Goal: Task Accomplishment & Management: Complete application form

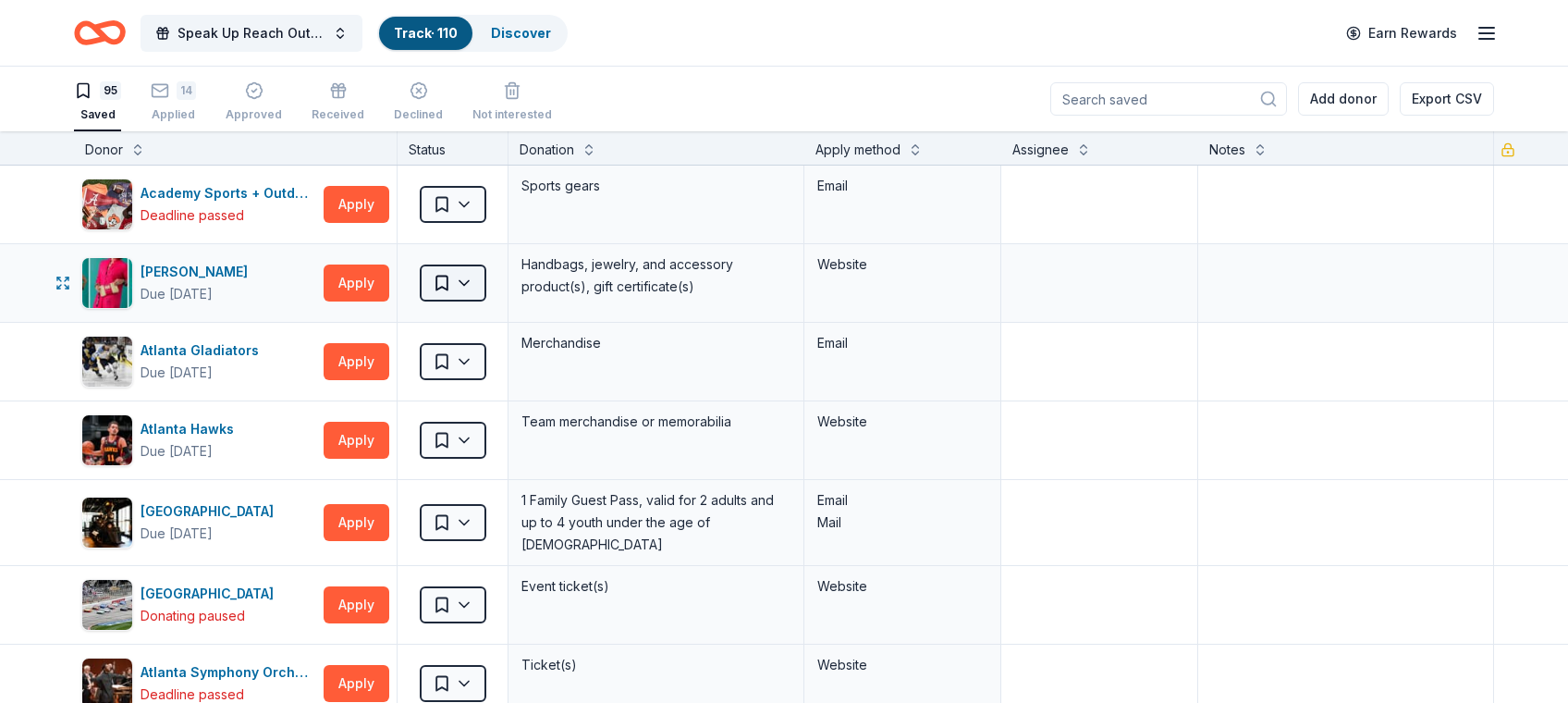
click at [444, 285] on html "Speak Up Reach Out Charity Golf Event Track · 110 Discover Earn Rewards 95 Save…" at bounding box center [784, 351] width 1568 height 703
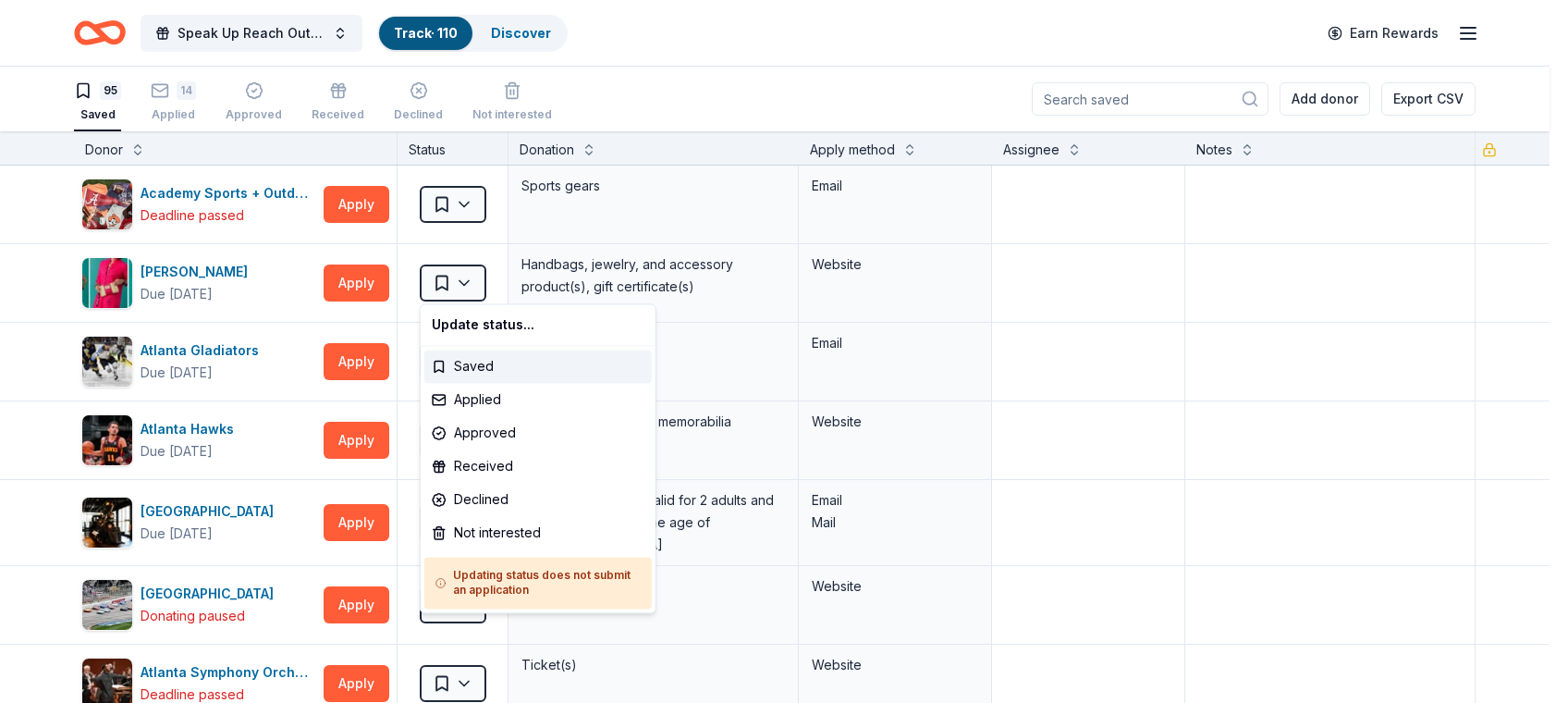
click at [355, 282] on html "Speak Up Reach Out Charity Golf Event Track · 110 Discover Earn Rewards 95 Save…" at bounding box center [784, 351] width 1568 height 703
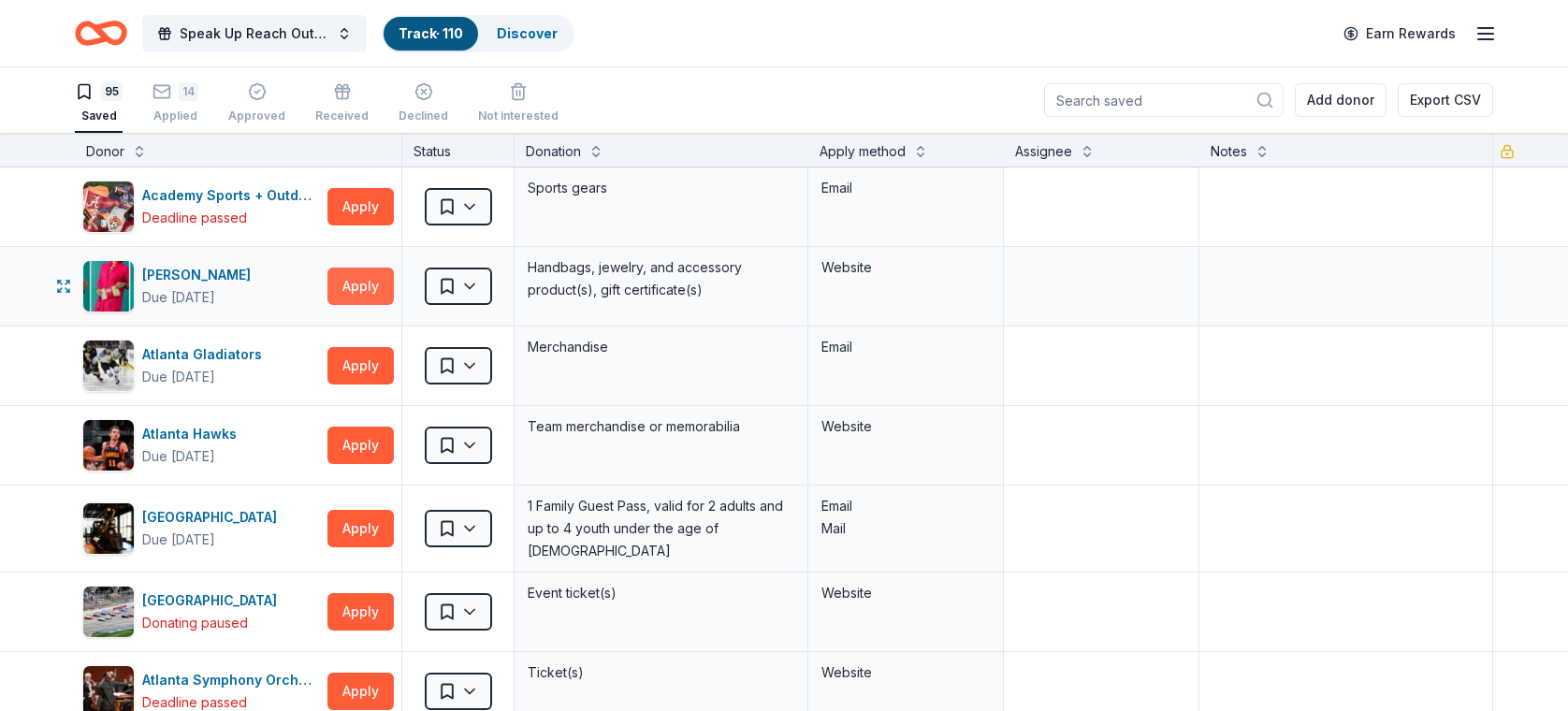
click at [369, 287] on button "Apply" at bounding box center [360, 286] width 66 height 37
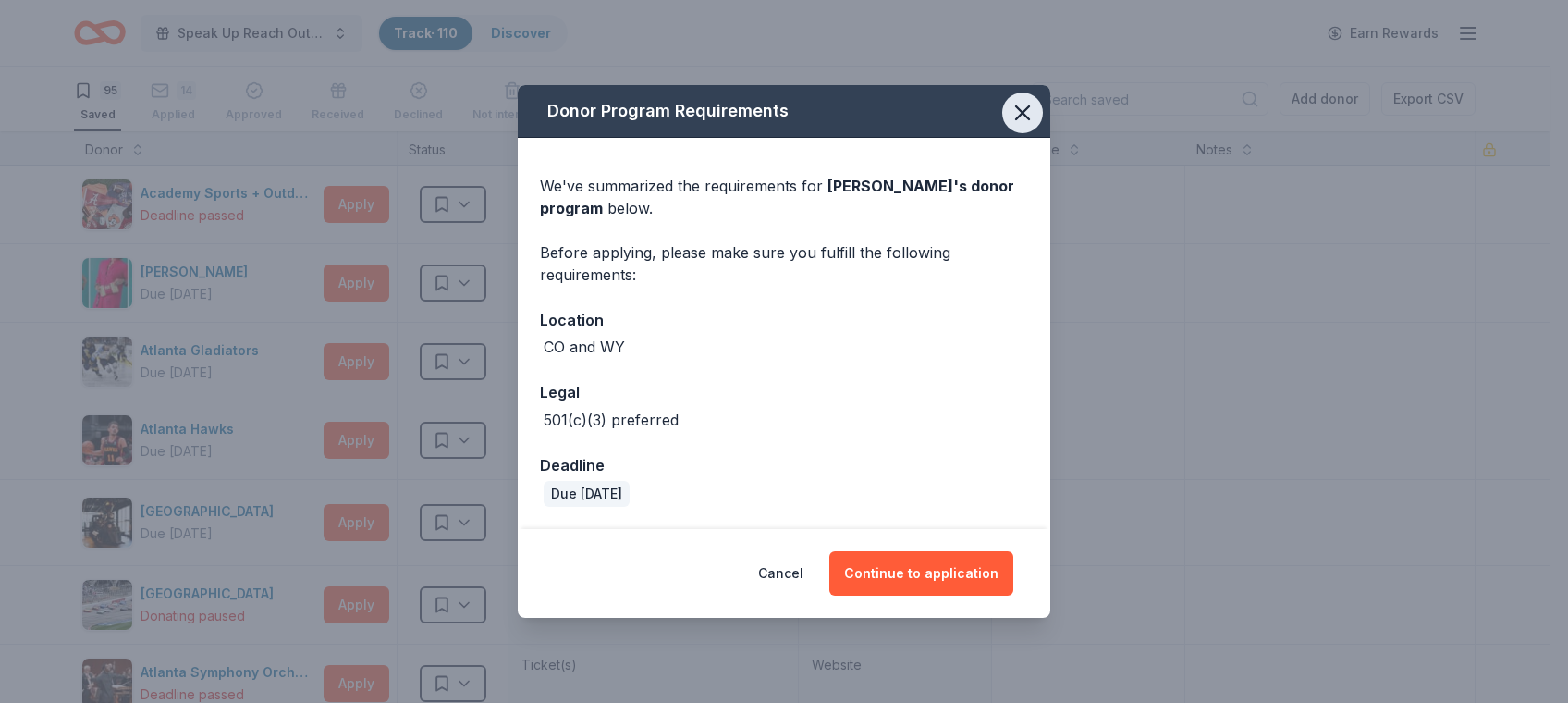
click at [1027, 98] on button "button" at bounding box center [1023, 113] width 41 height 41
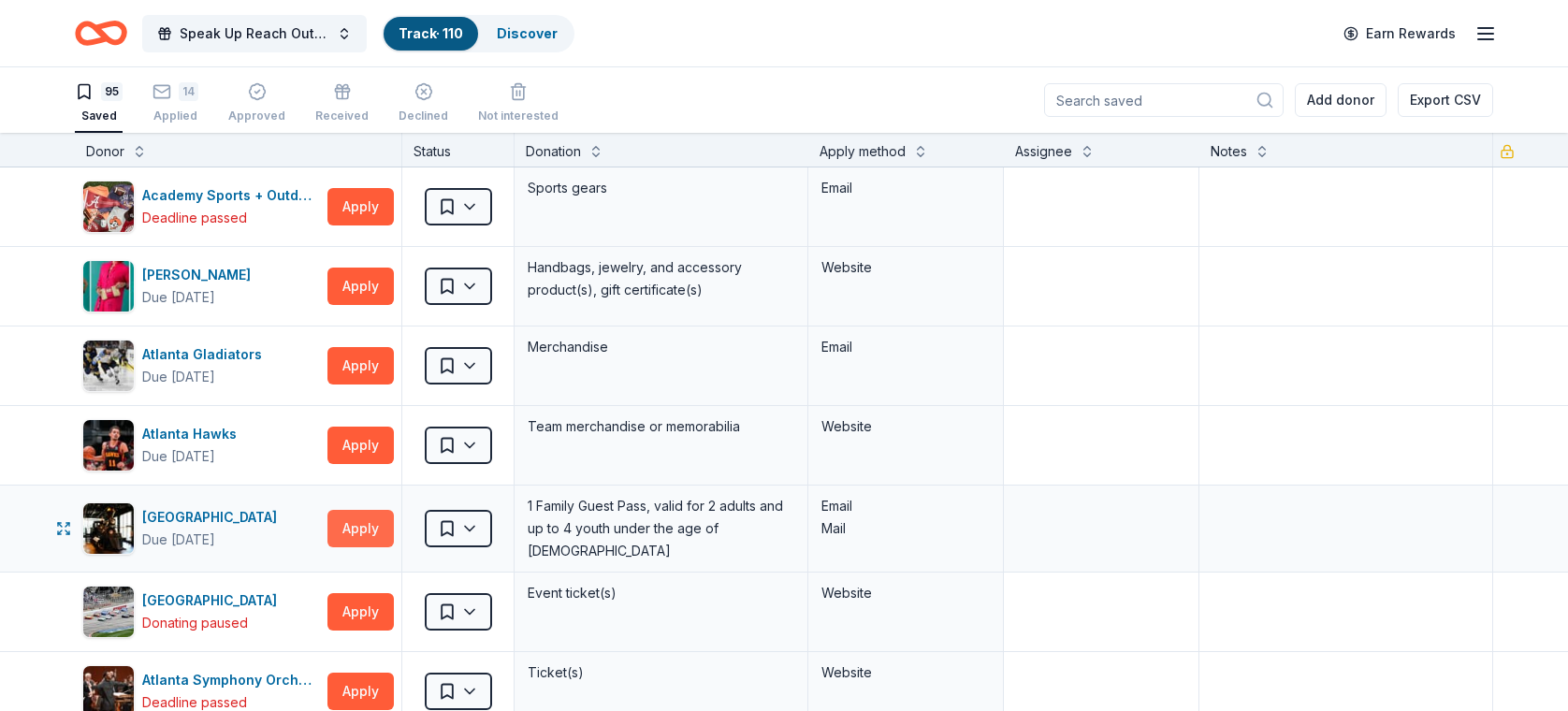
click at [348, 522] on button "Apply" at bounding box center [360, 529] width 66 height 37
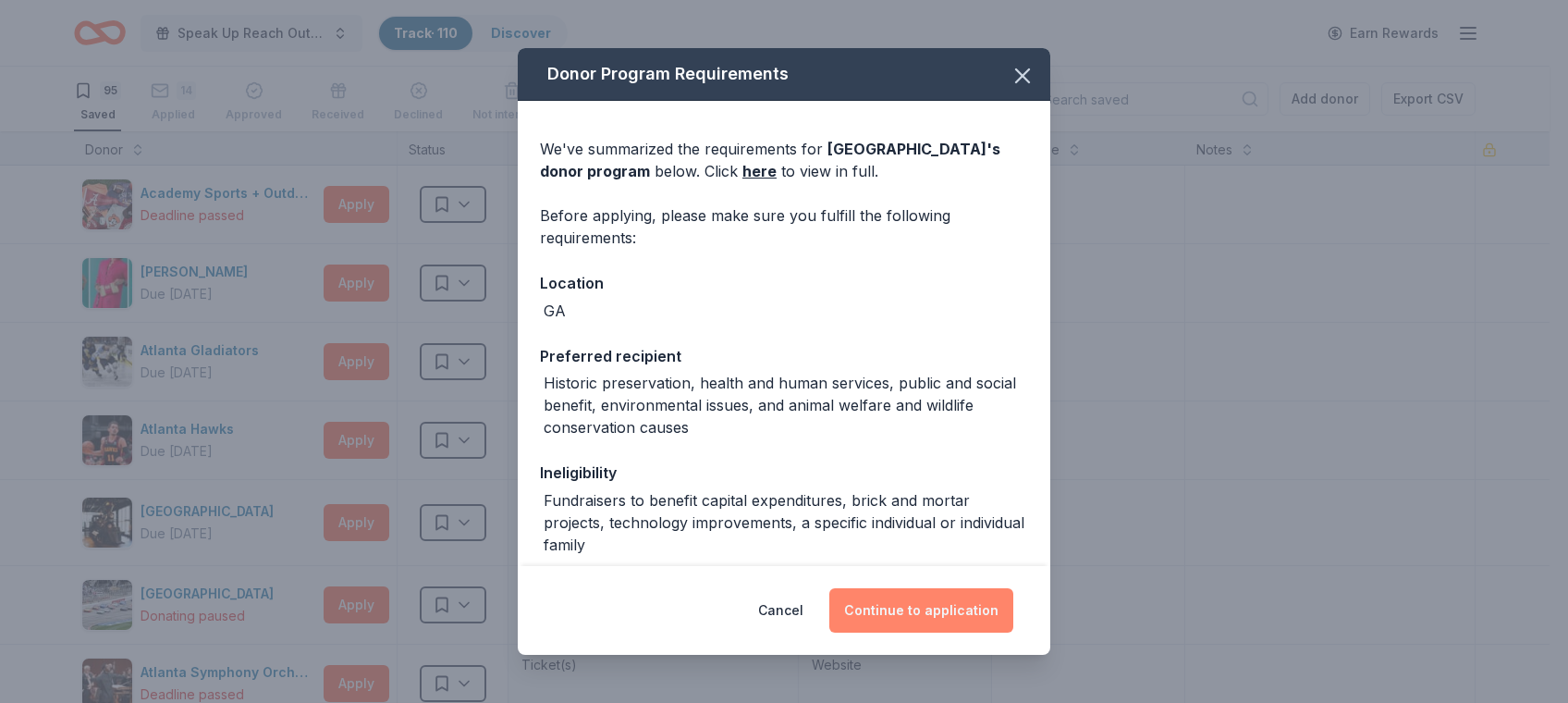
click at [907, 608] on button "Continue to application" at bounding box center [921, 610] width 184 height 45
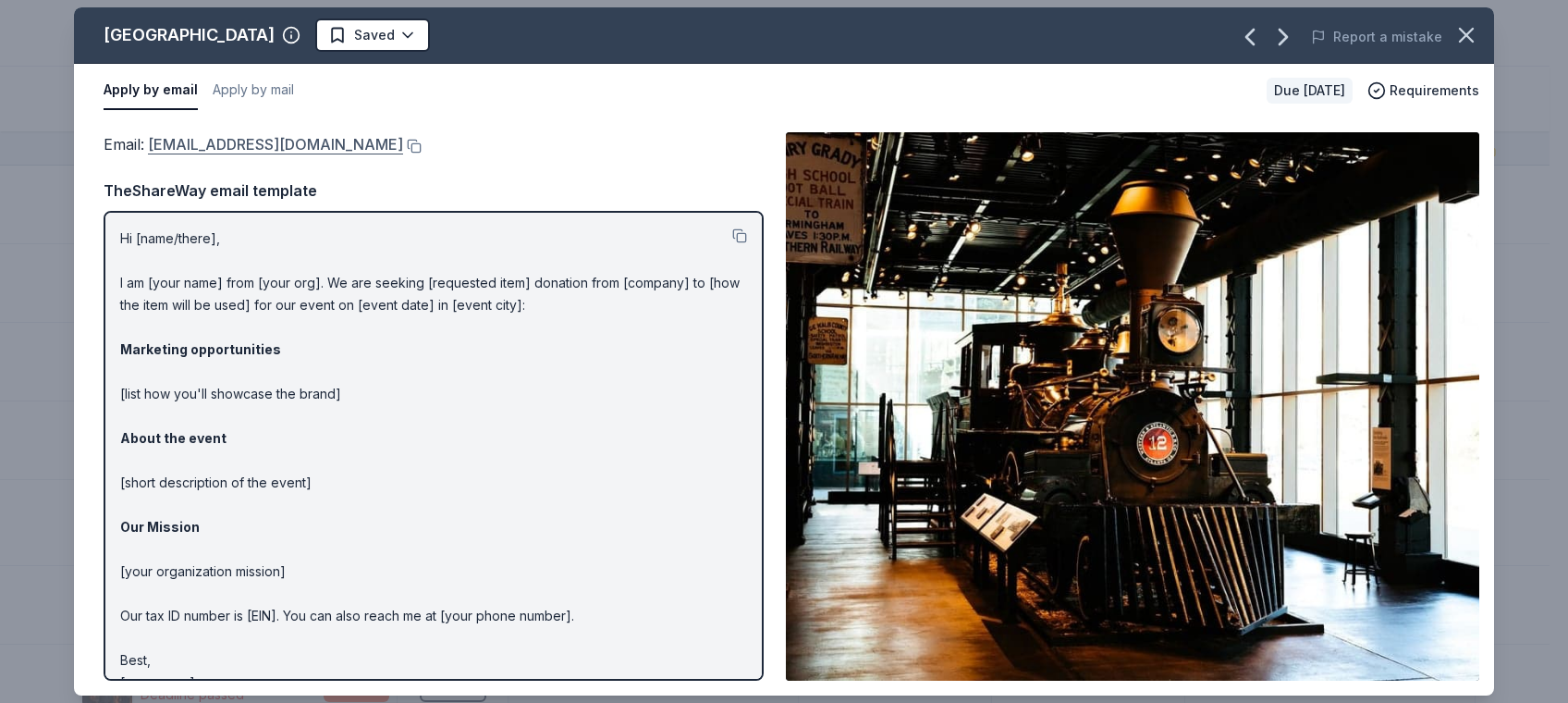
click at [310, 140] on link "cdonations@atlantahistorycenter.com" at bounding box center [276, 144] width 255 height 24
click at [256, 142] on link "cdonations@atlantahistorycenter.com" at bounding box center [276, 144] width 255 height 24
click at [255, 138] on link "cdonations@atlantahistorycenter.com" at bounding box center [276, 144] width 255 height 24
click at [255, 137] on link "cdonations@atlantahistorycenter.com" at bounding box center [276, 144] width 255 height 24
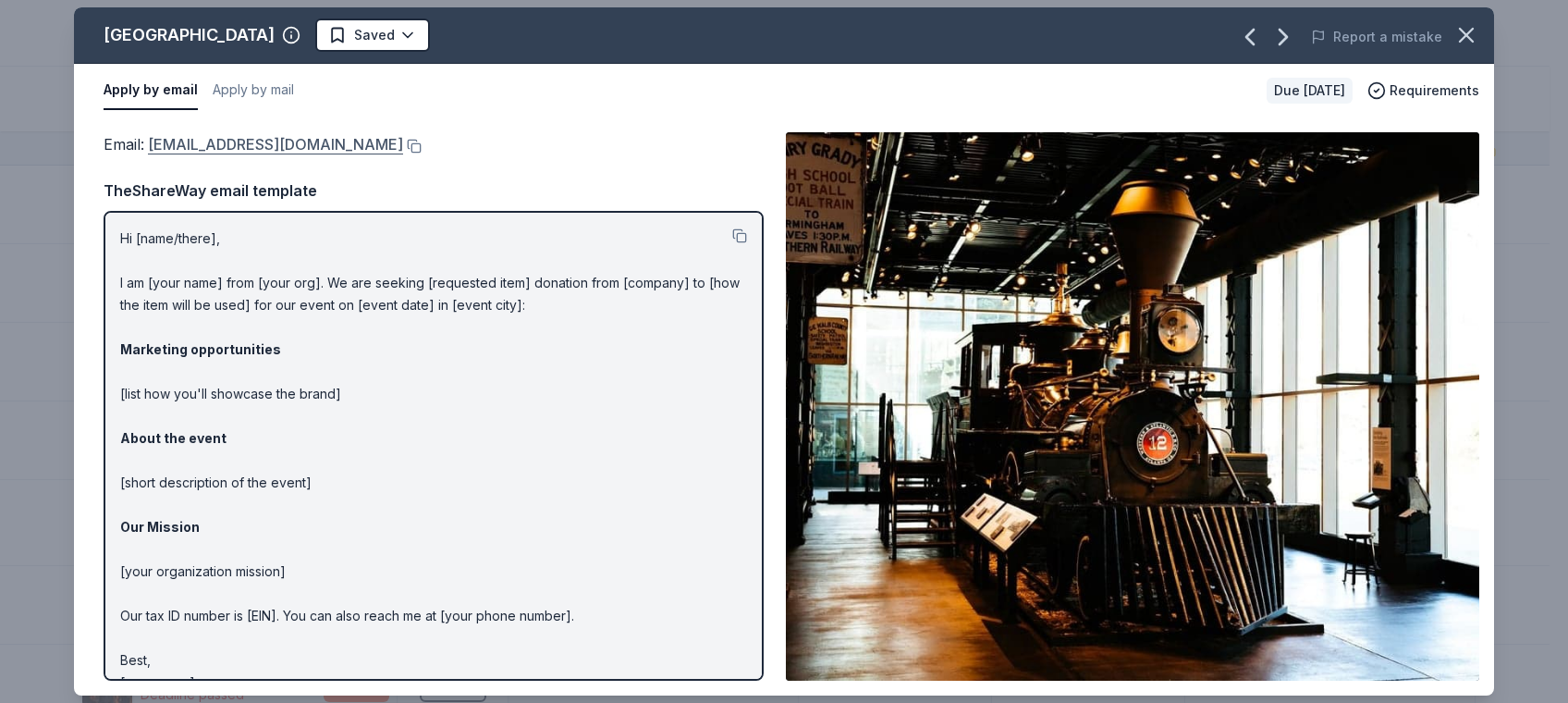
click at [255, 137] on link "cdonations@atlantahistorycenter.com" at bounding box center [276, 144] width 255 height 24
click at [421, 147] on button at bounding box center [412, 145] width 19 height 15
click at [1462, 40] on icon "button" at bounding box center [1466, 34] width 13 height 13
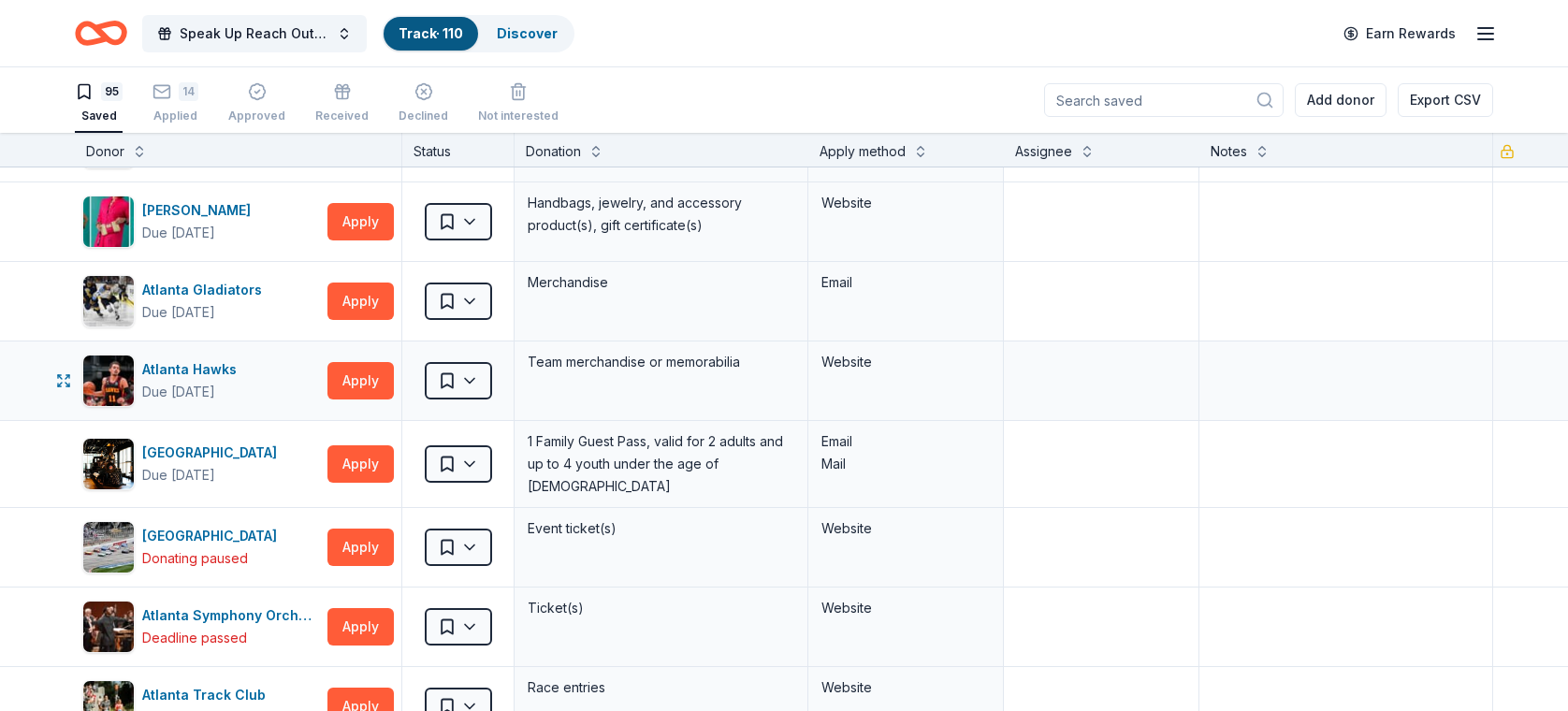
scroll to position [89, 0]
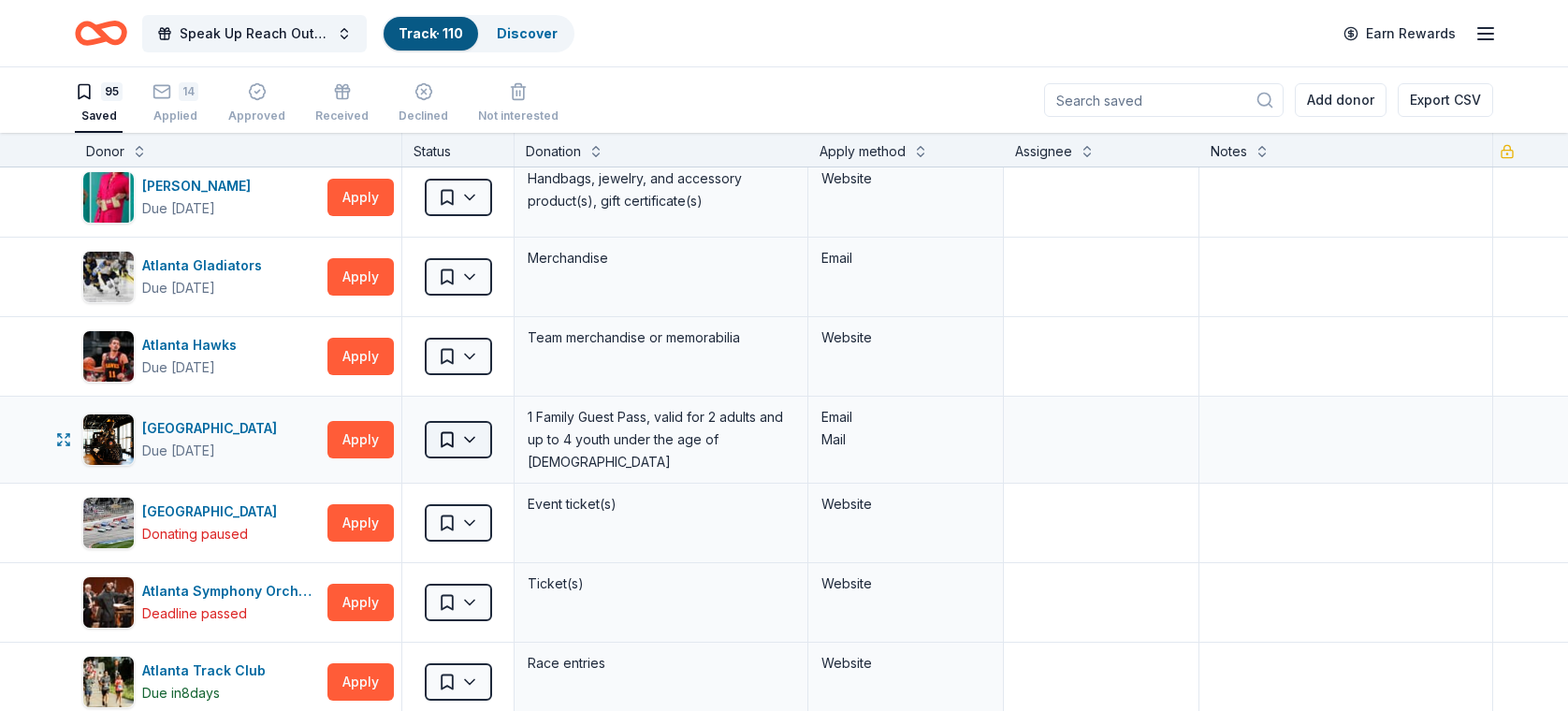
click at [460, 431] on html "Speak Up Reach Out Charity Golf Event Track · 110 Discover Earn Rewards 95 Save…" at bounding box center [784, 355] width 1568 height 711
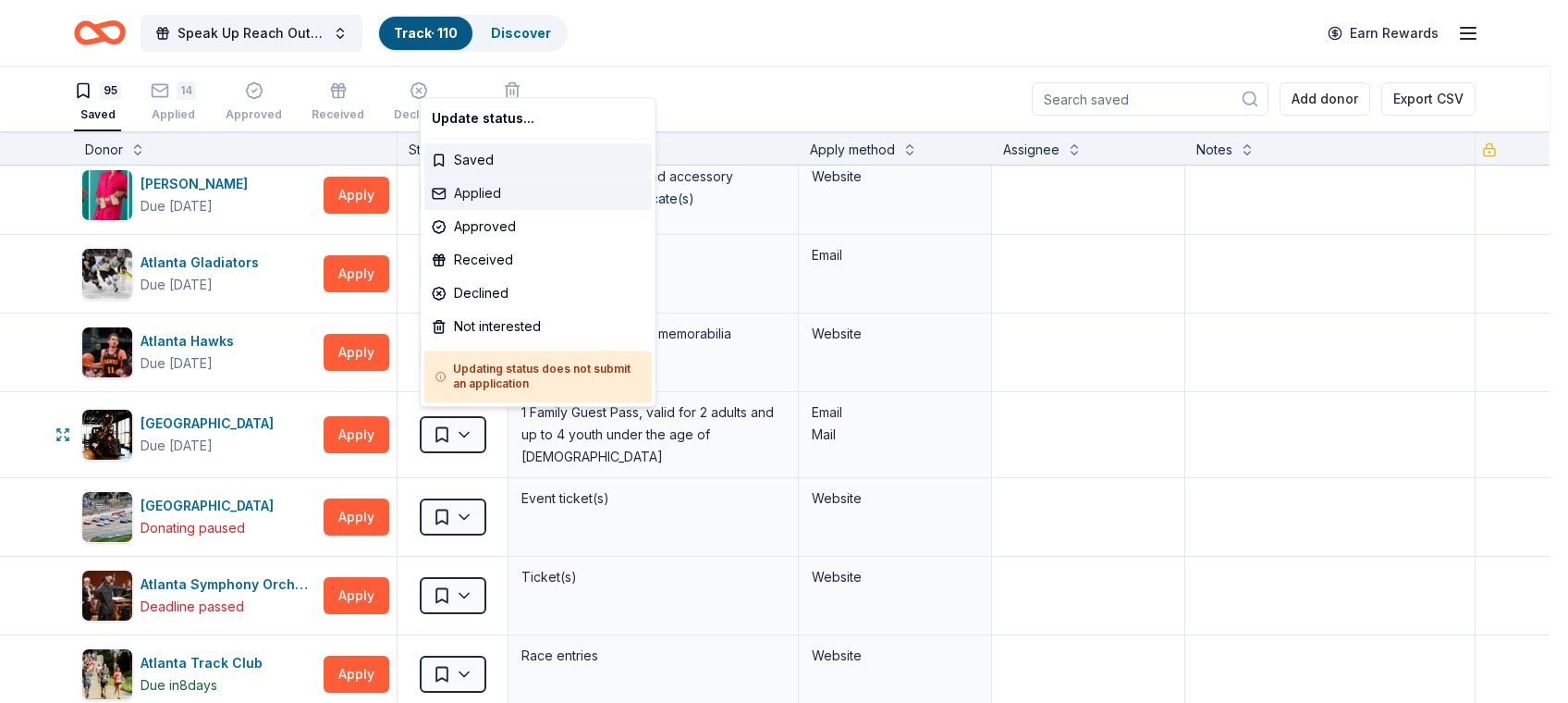
click at [481, 179] on div "Applied" at bounding box center [537, 193] width 227 height 33
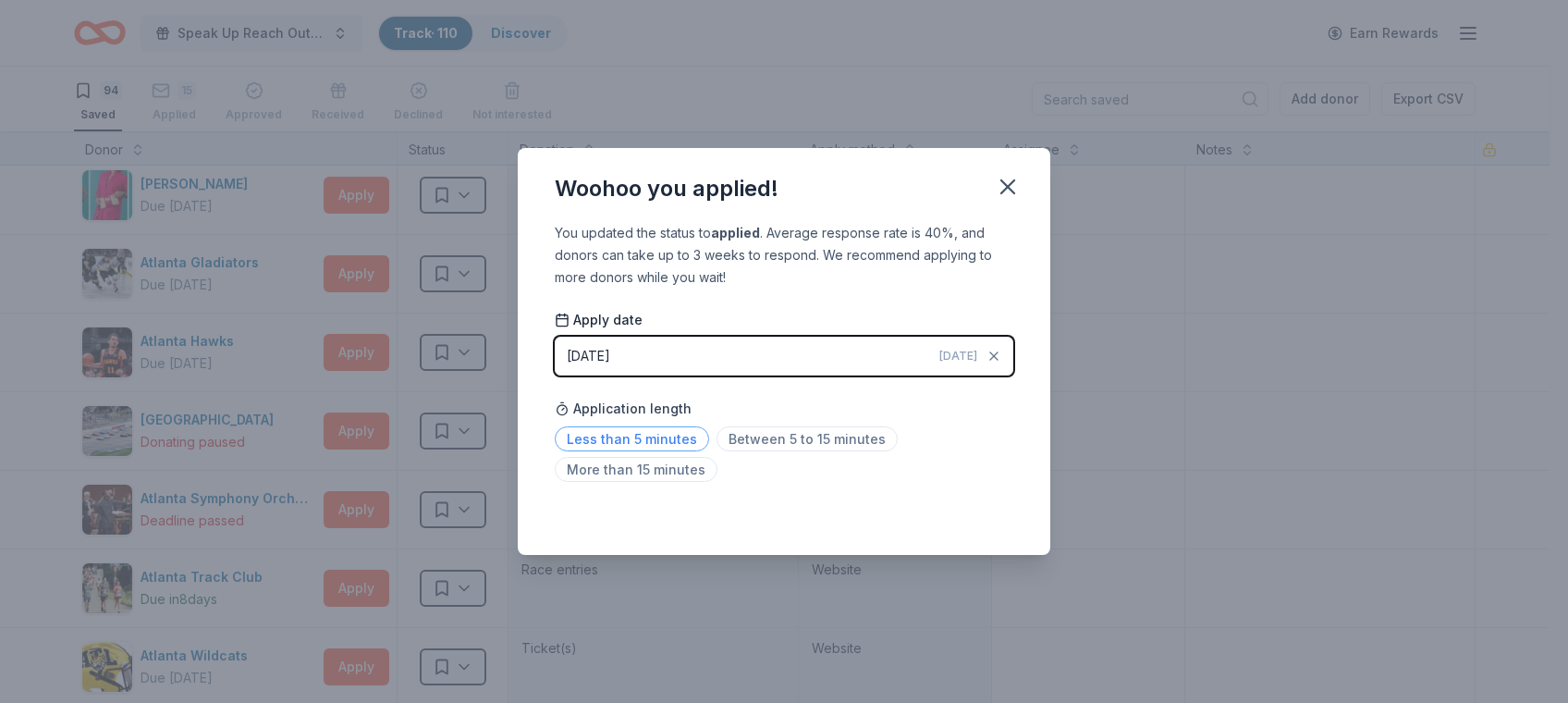
click at [641, 431] on span "Less than 5 minutes" at bounding box center [632, 439] width 154 height 25
click at [1009, 178] on icon "button" at bounding box center [1007, 186] width 26 height 26
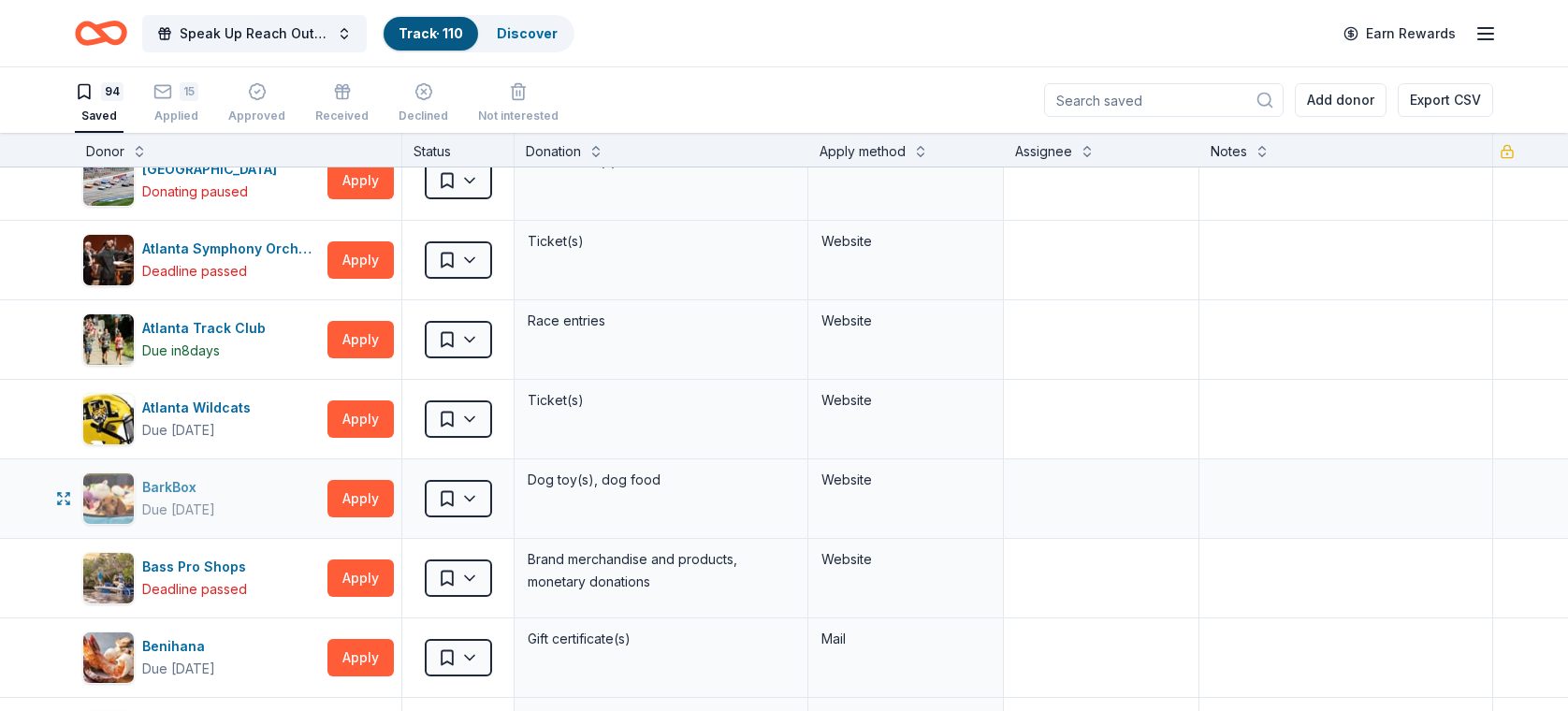
scroll to position [346, 0]
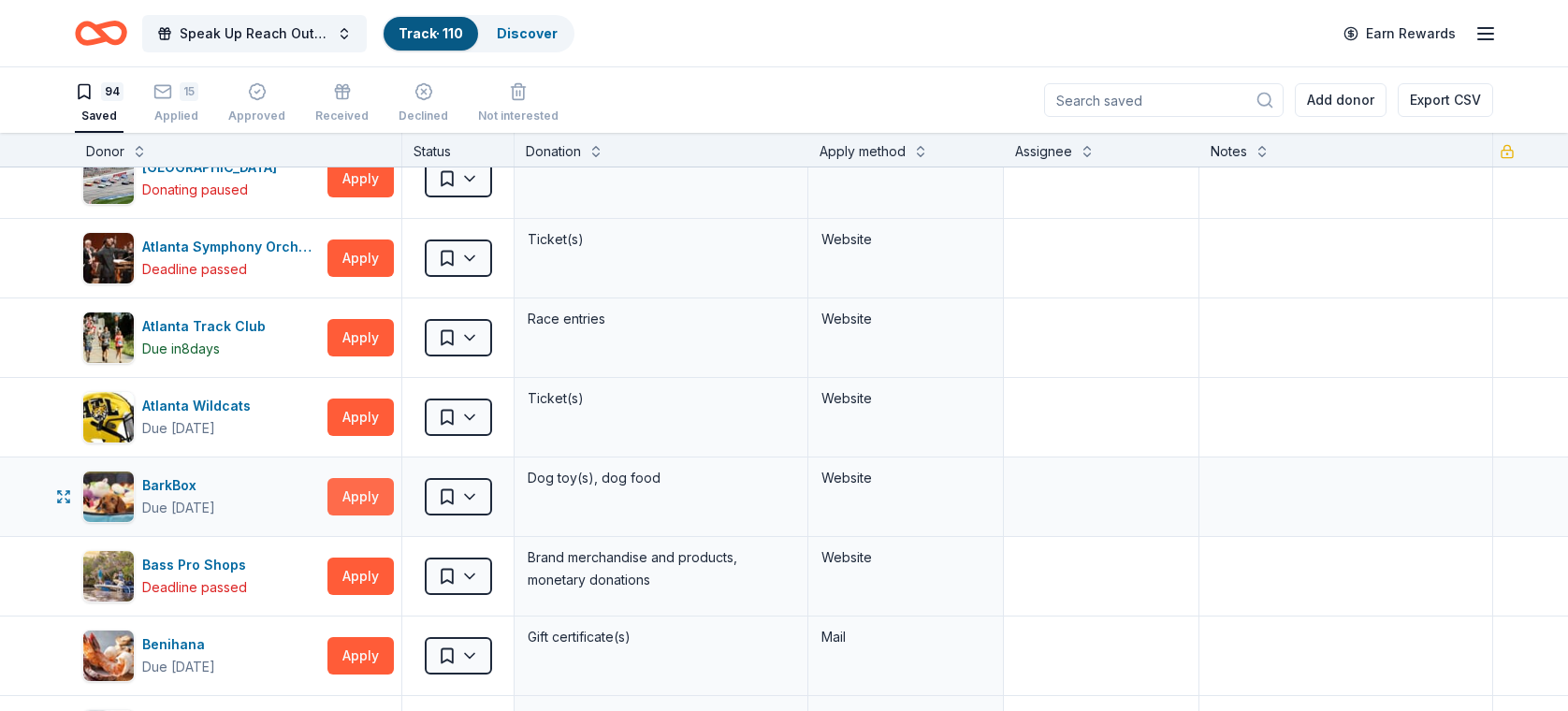
click at [363, 492] on button "Apply" at bounding box center [360, 496] width 66 height 37
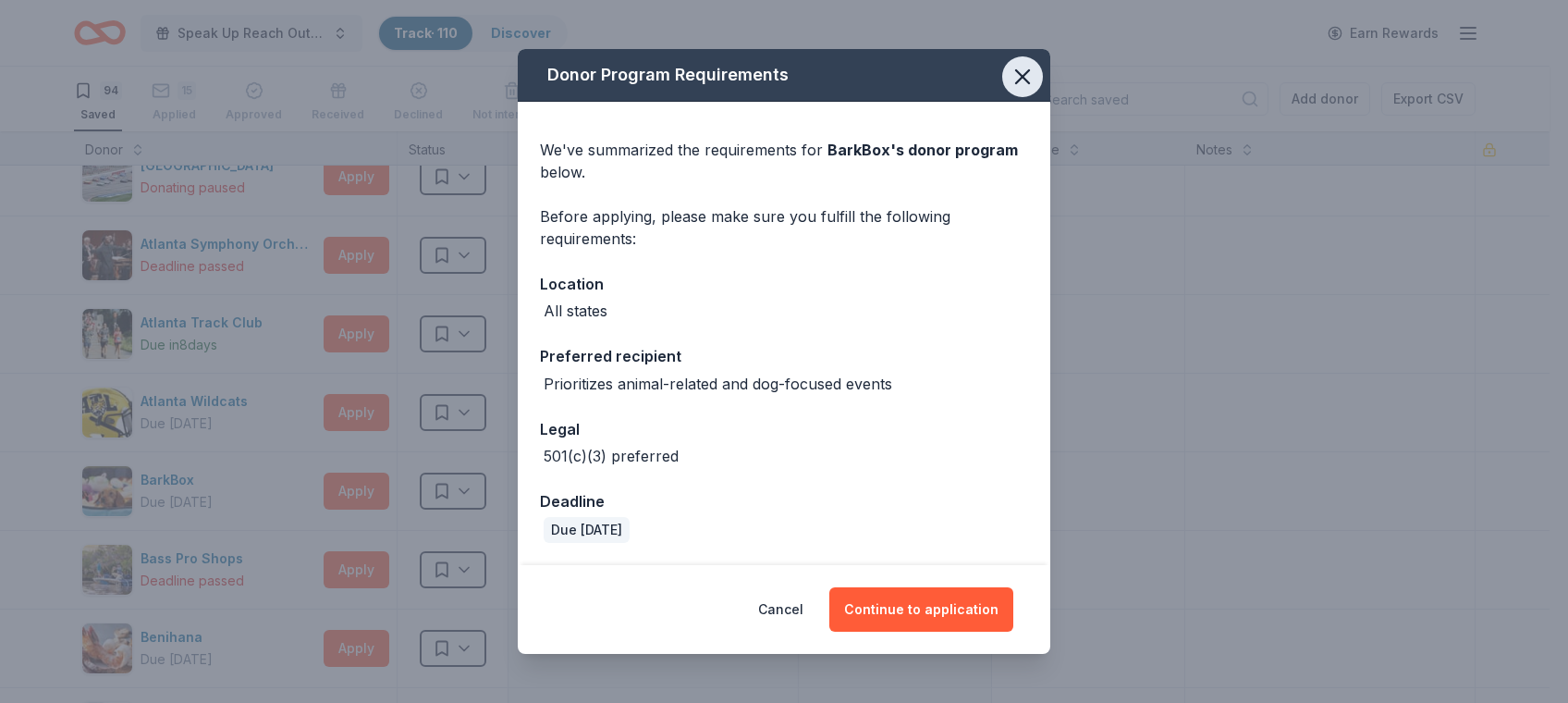
click at [1025, 69] on icon "button" at bounding box center [1022, 76] width 26 height 26
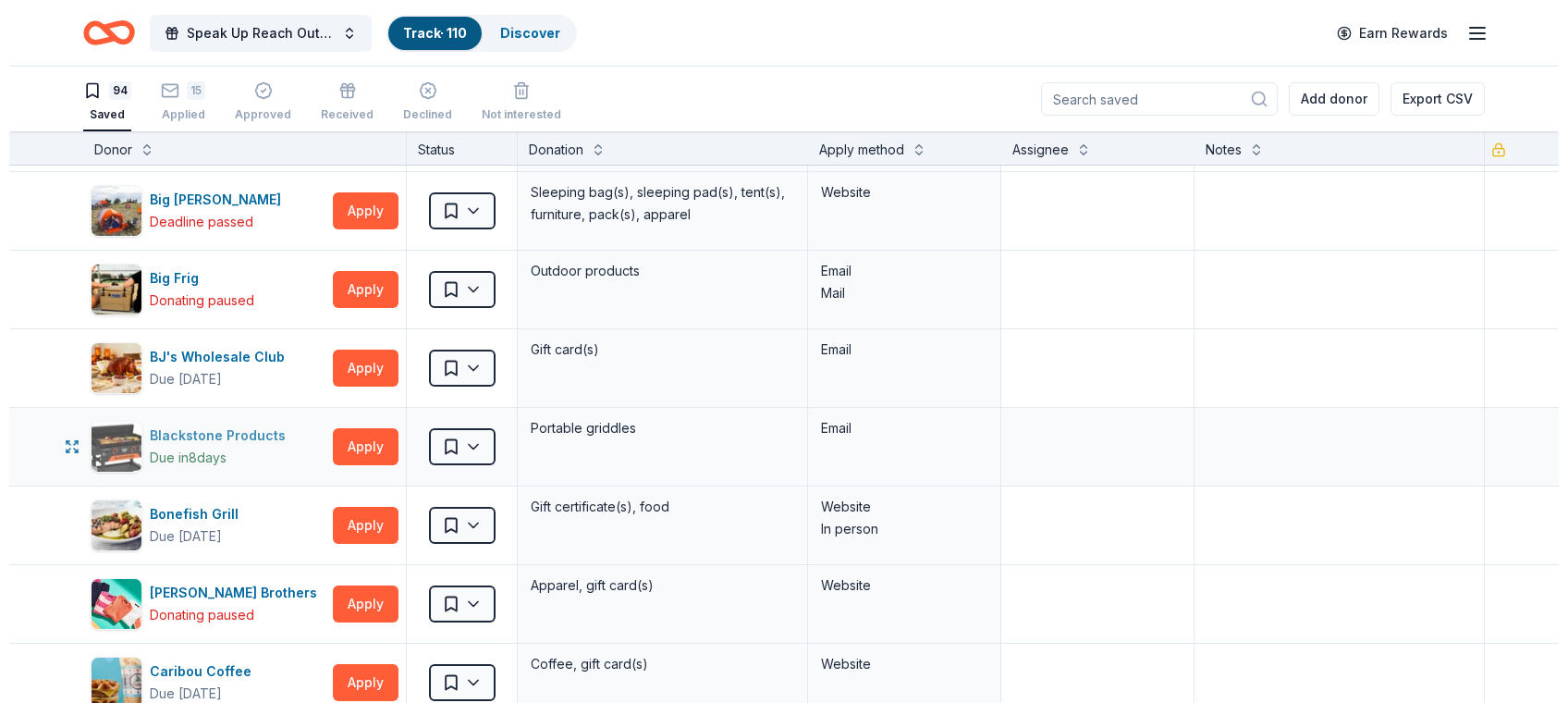
scroll to position [868, 0]
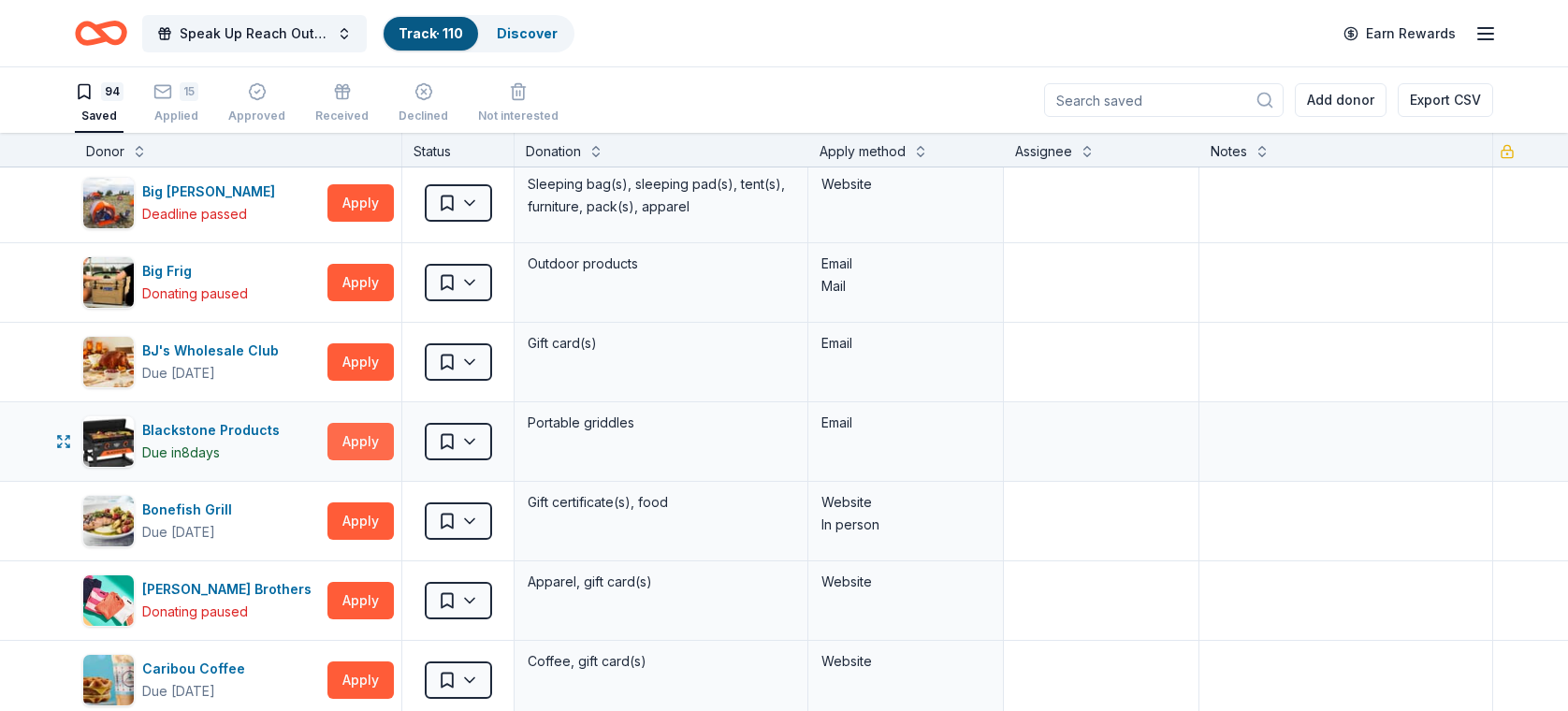
click at [362, 437] on button "Apply" at bounding box center [360, 442] width 66 height 37
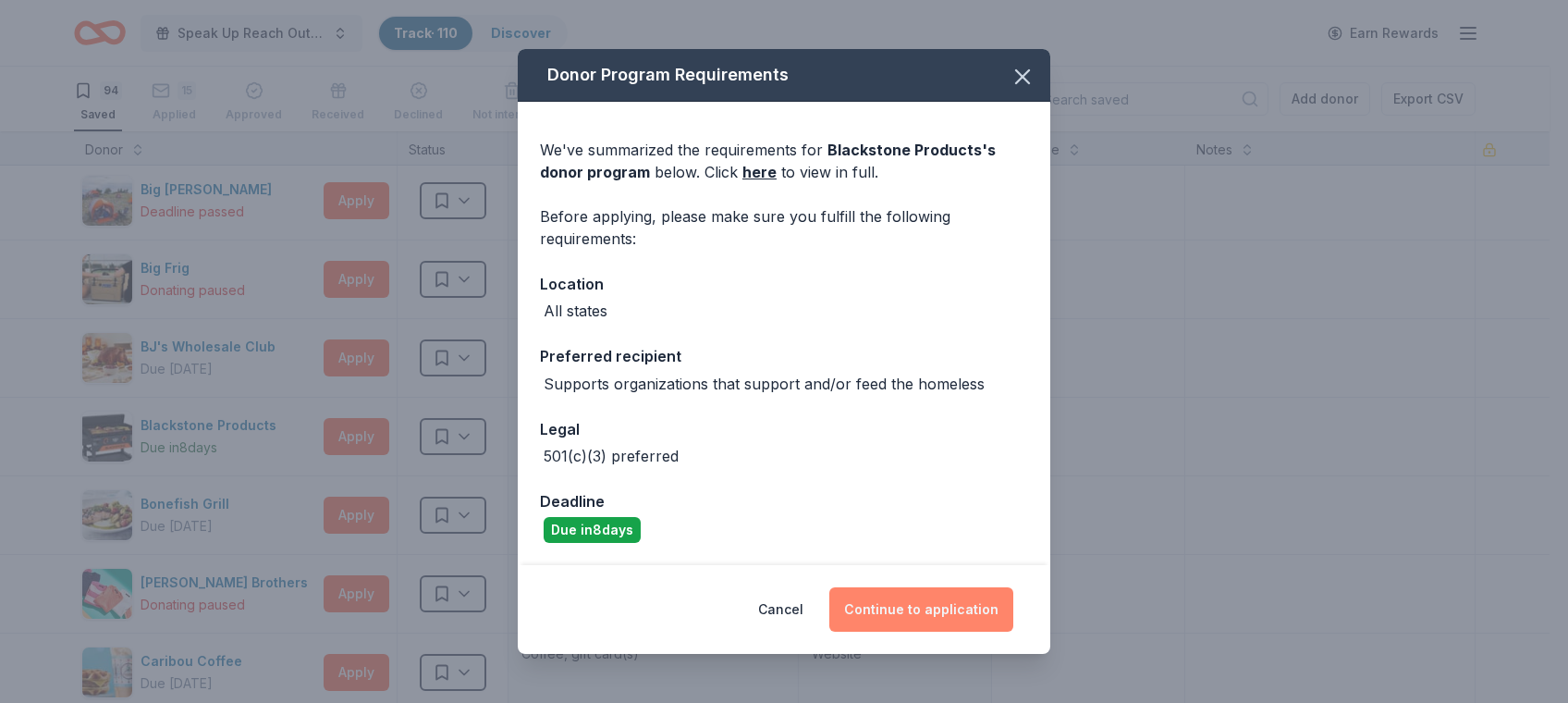
click at [934, 600] on button "Continue to application" at bounding box center [921, 609] width 184 height 45
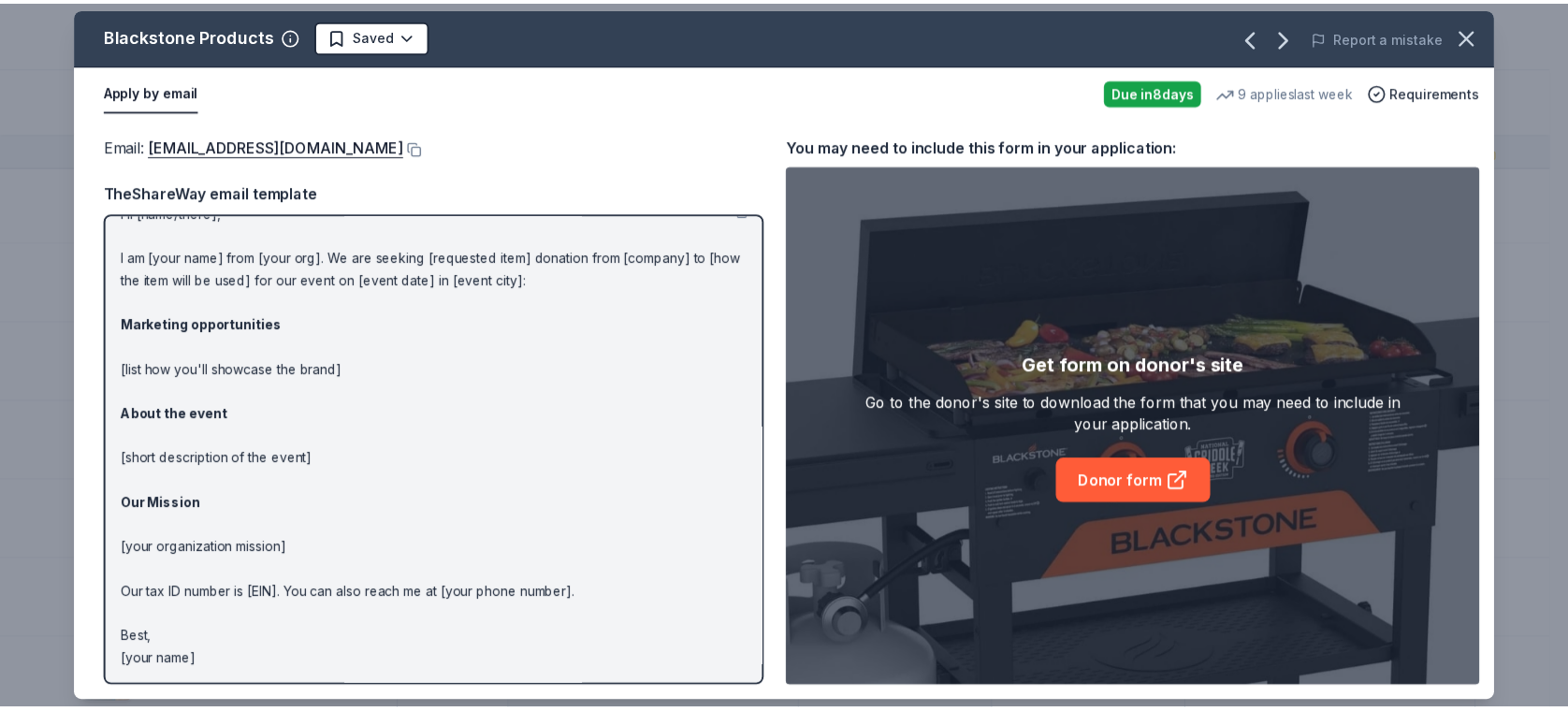
scroll to position [0, 0]
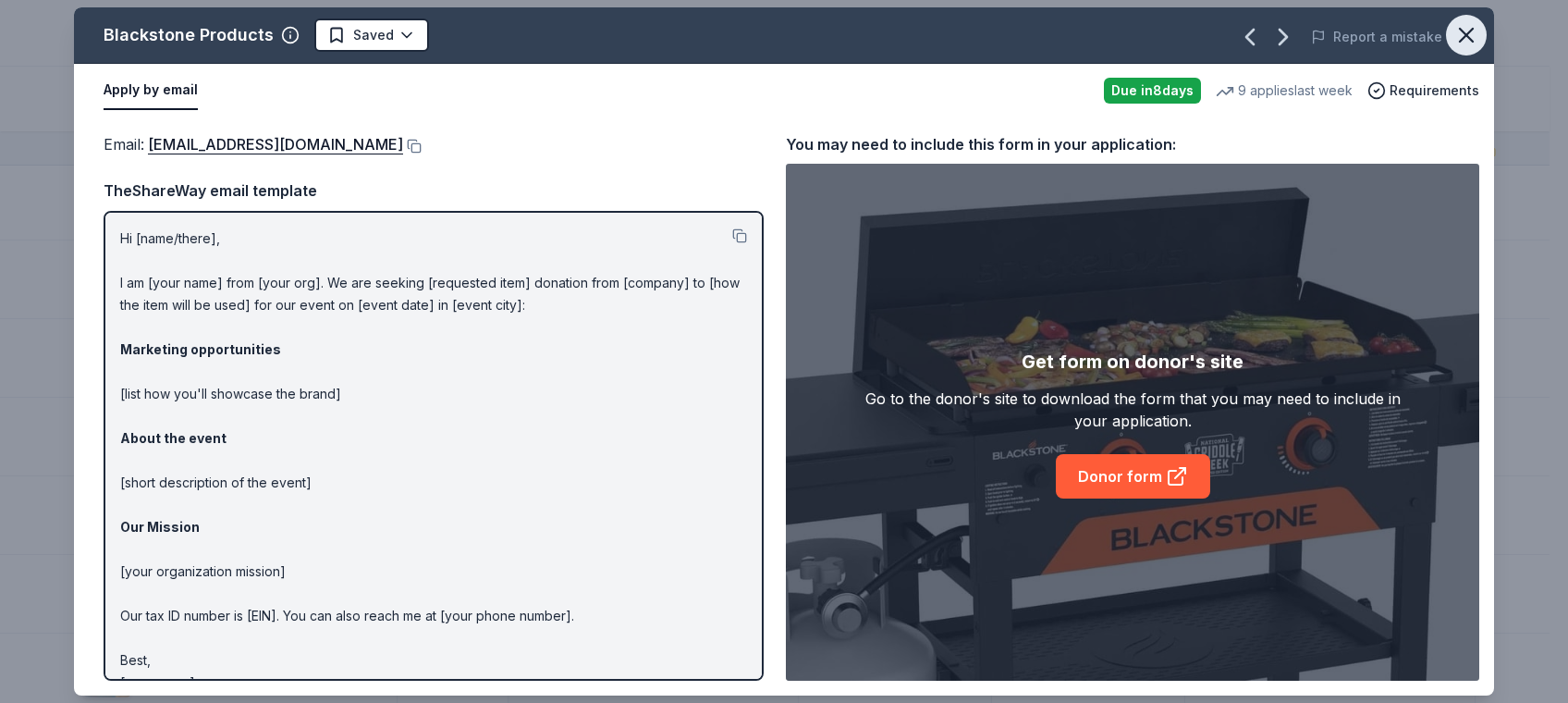
click at [1475, 33] on icon "button" at bounding box center [1466, 35] width 26 height 26
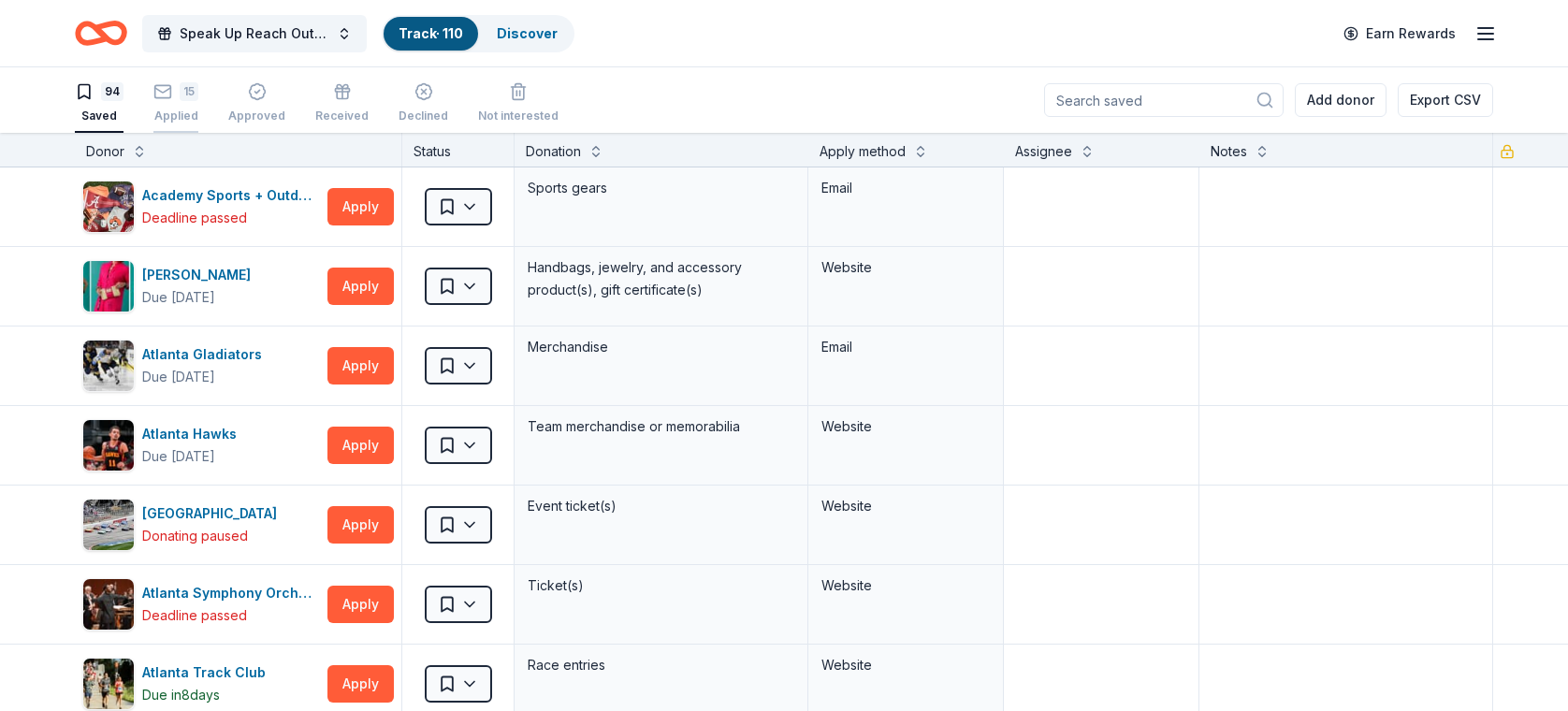
click at [175, 101] on div "15 Applied" at bounding box center [176, 93] width 45 height 41
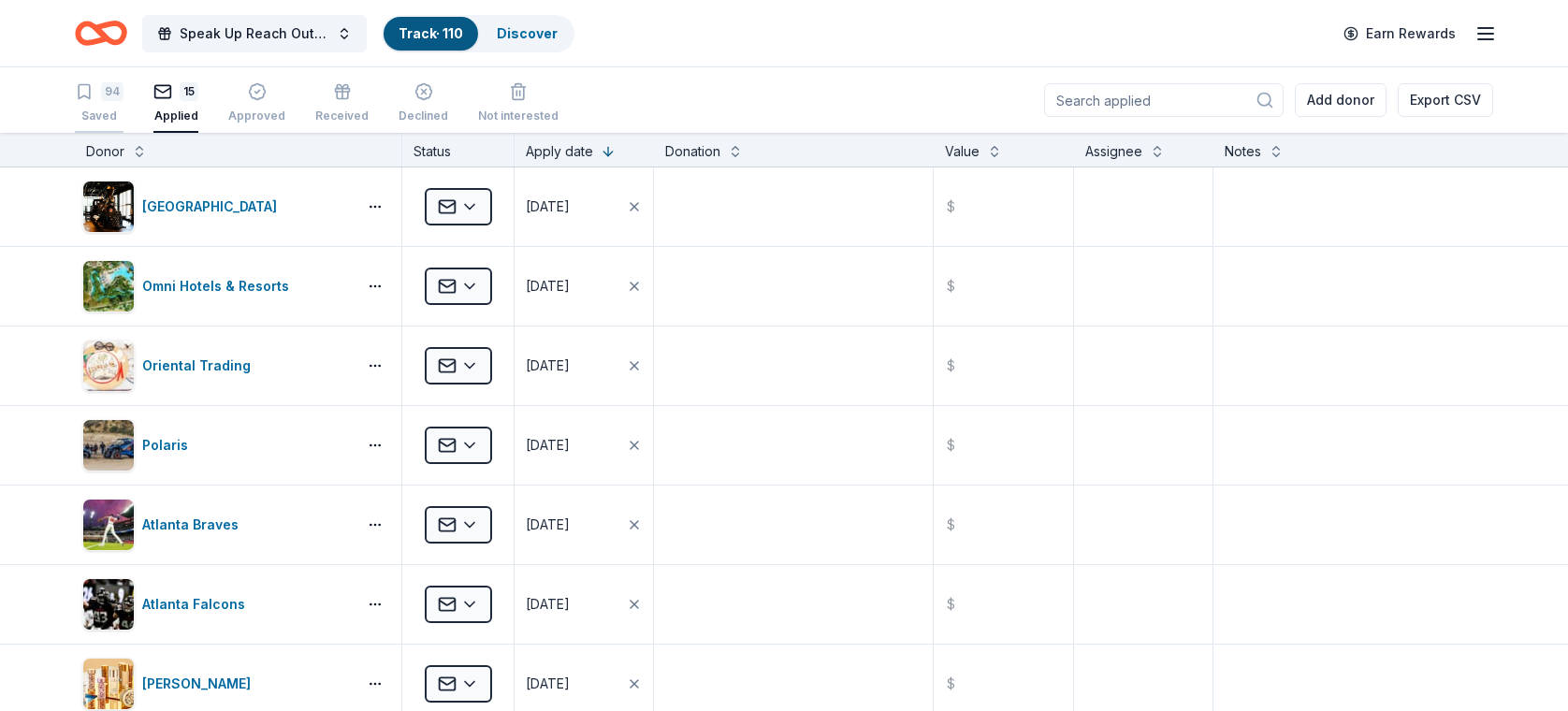
click at [94, 92] on div "94" at bounding box center [99, 91] width 48 height 19
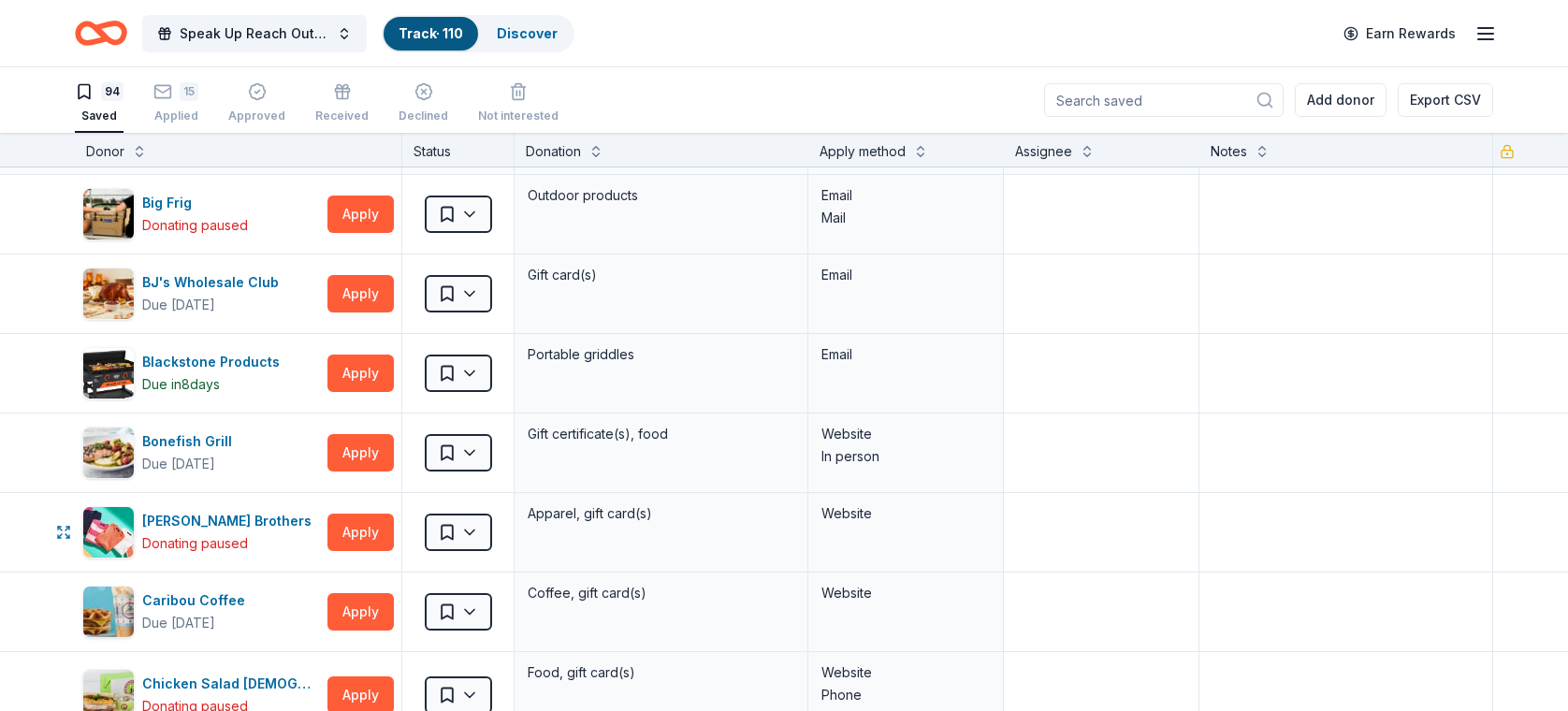
scroll to position [946, 0]
click at [465, 392] on div "Saved" at bounding box center [458, 373] width 112 height 79
click at [455, 366] on html "Speak Up Reach Out Charity Golf Event Track · 110 Discover Earn Rewards 94 Save…" at bounding box center [784, 355] width 1568 height 711
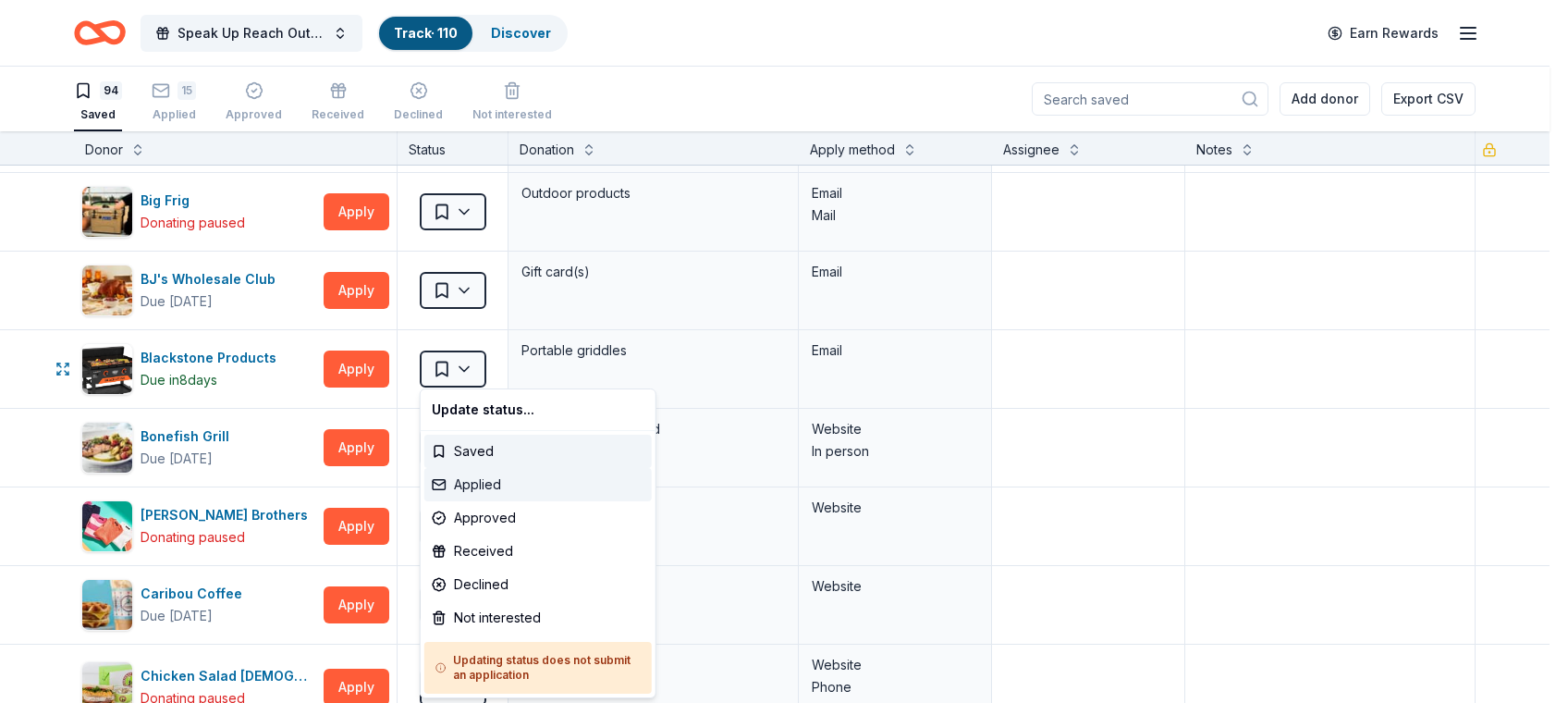
click at [473, 479] on div "Applied" at bounding box center [537, 485] width 227 height 33
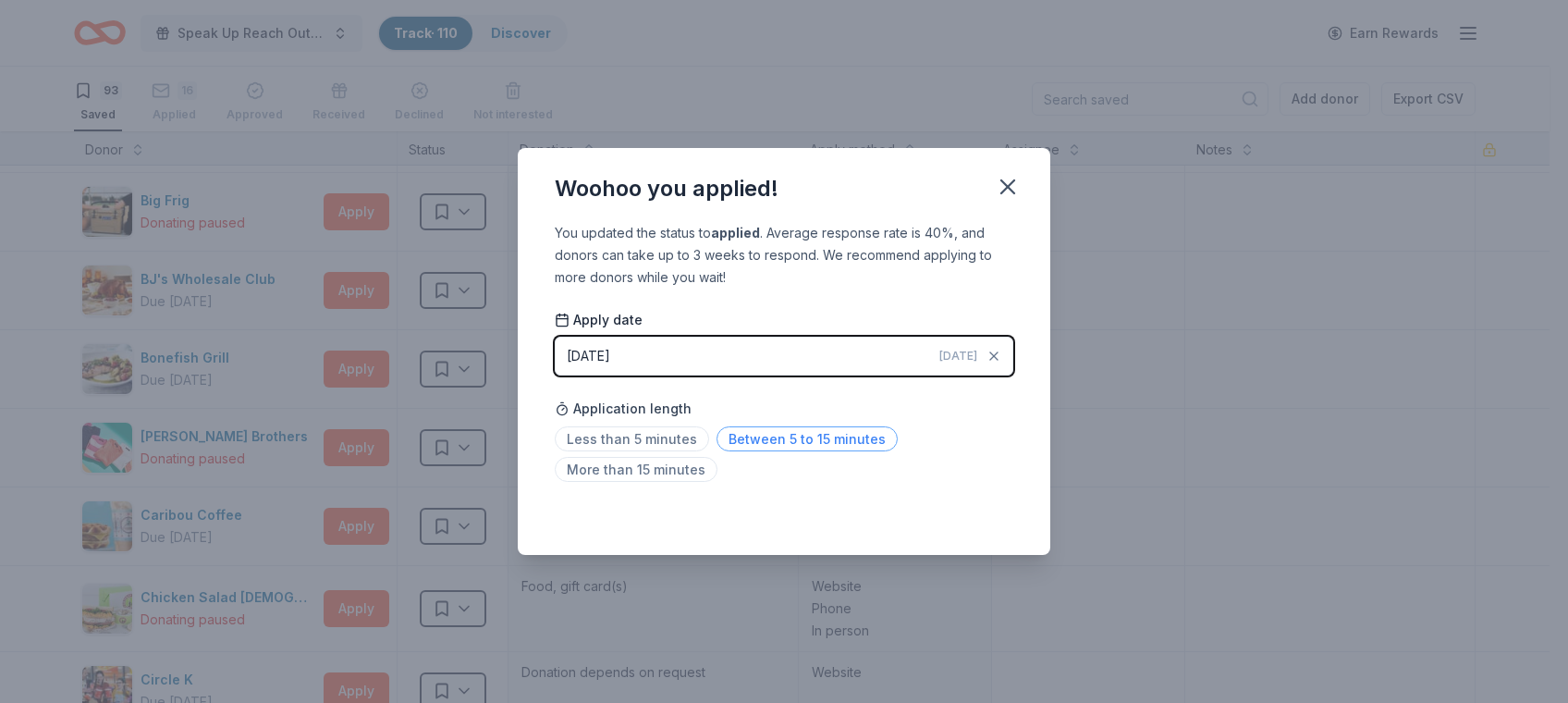
click at [774, 438] on span "Between 5 to 15 minutes" at bounding box center [807, 439] width 181 height 25
click at [1009, 175] on icon "button" at bounding box center [1007, 186] width 26 height 26
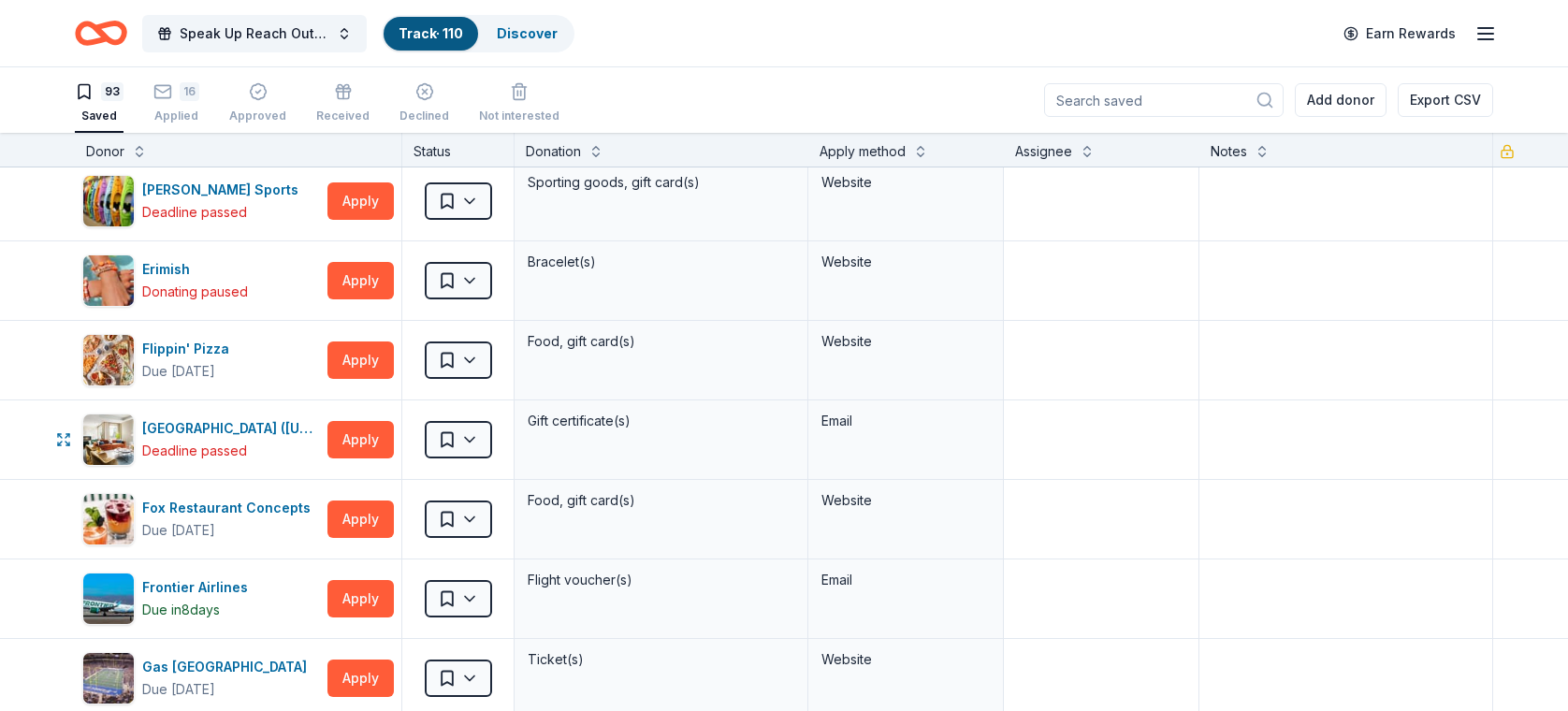
scroll to position [1847, 0]
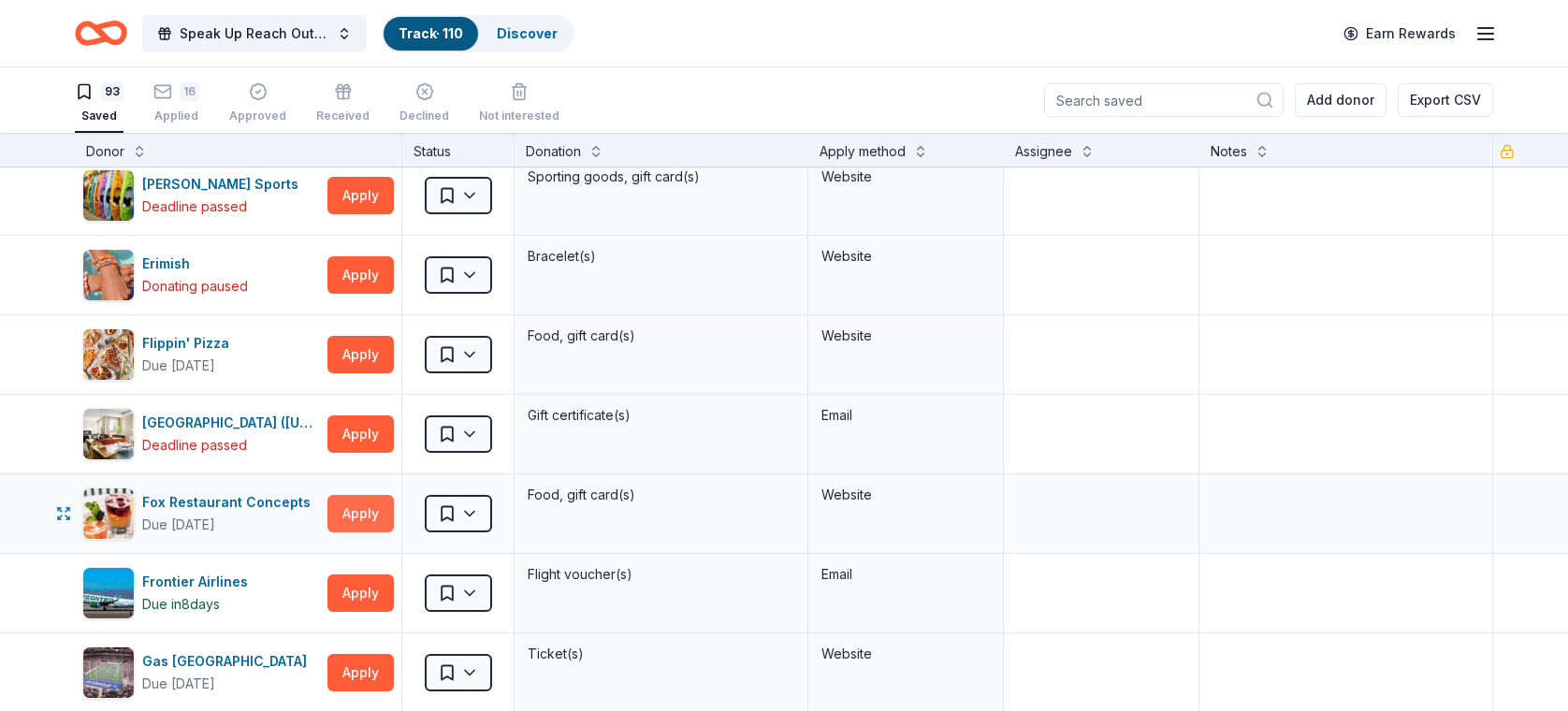
click at [351, 499] on button "Apply" at bounding box center [360, 514] width 66 height 37
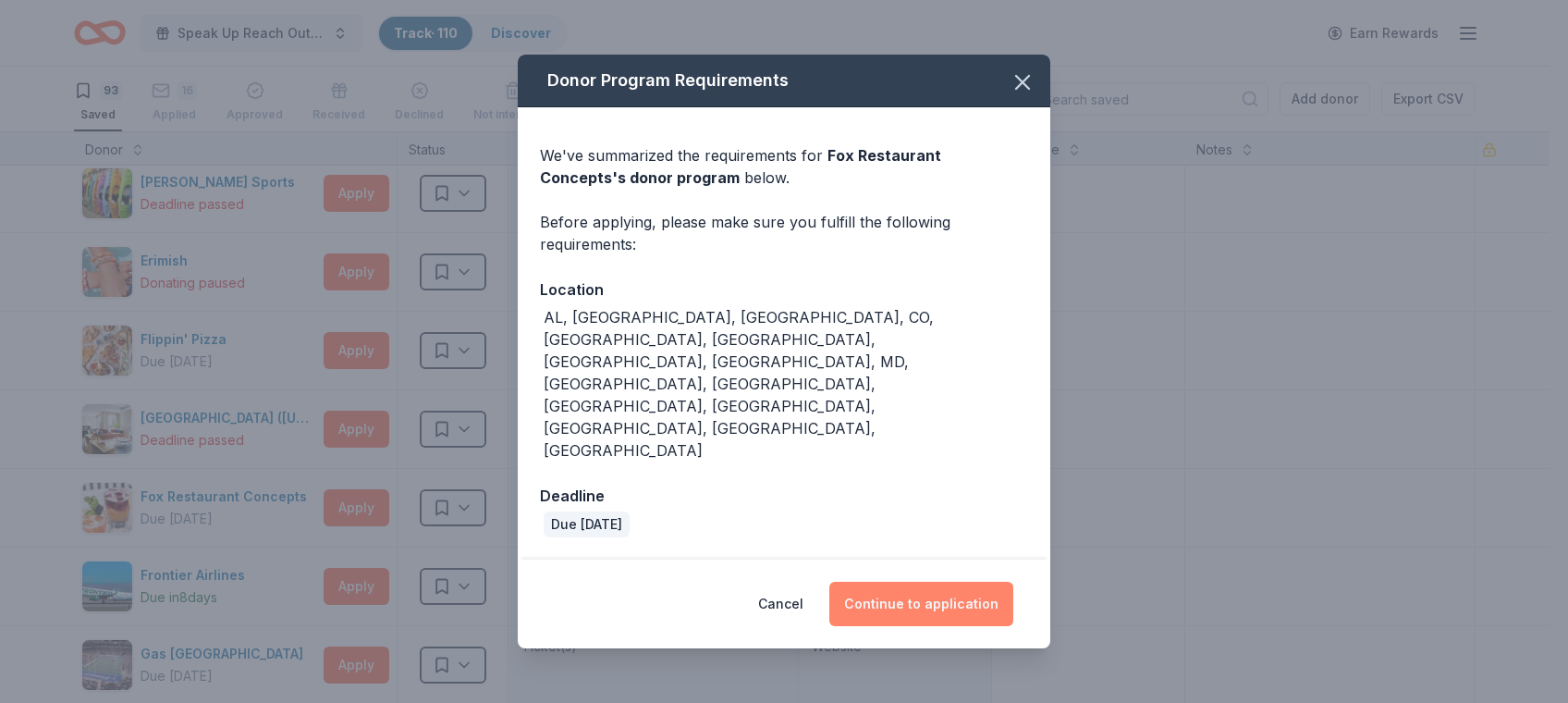
click at [911, 581] on button "Continue to application" at bounding box center [921, 604] width 184 height 45
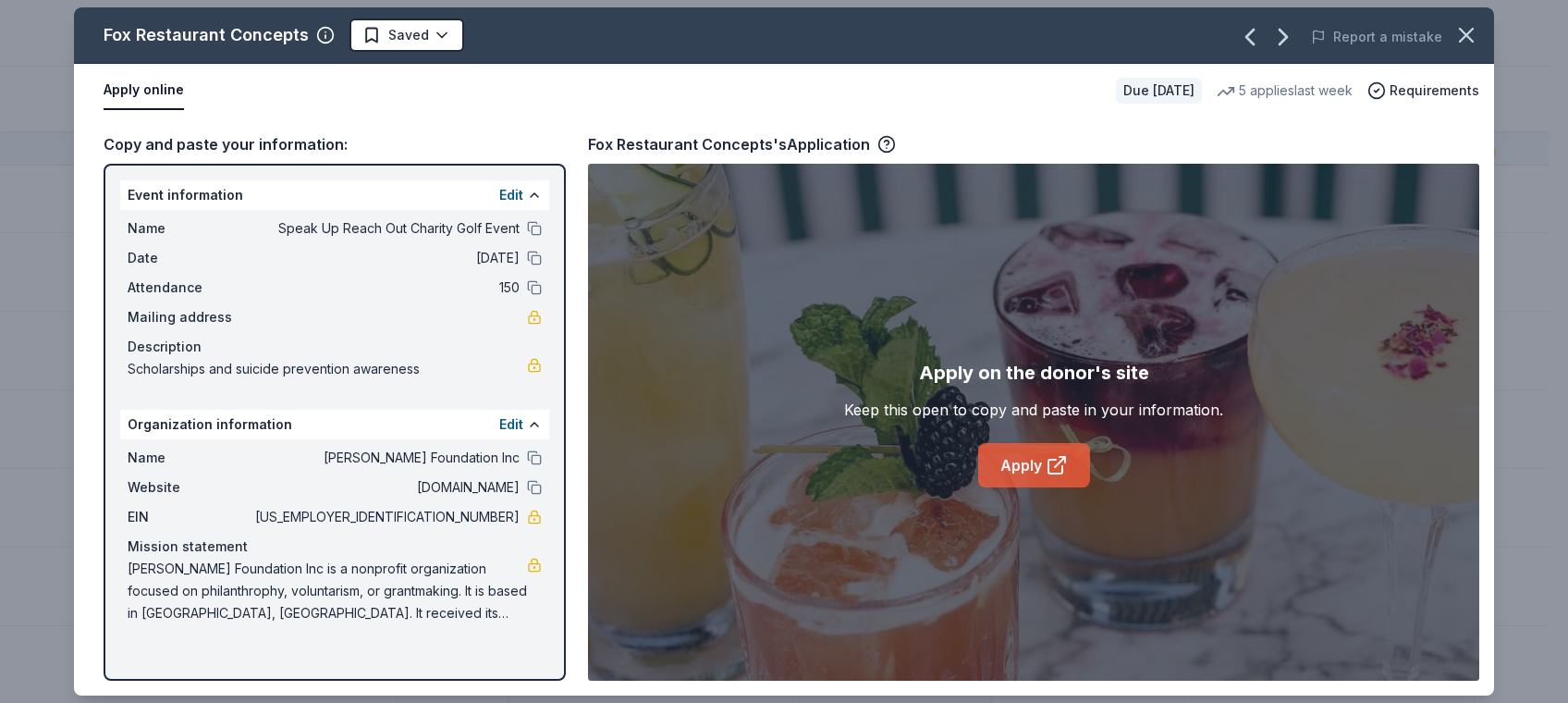
click at [1005, 465] on link "Apply" at bounding box center [1034, 465] width 112 height 45
click at [1467, 29] on icon "button" at bounding box center [1466, 35] width 26 height 26
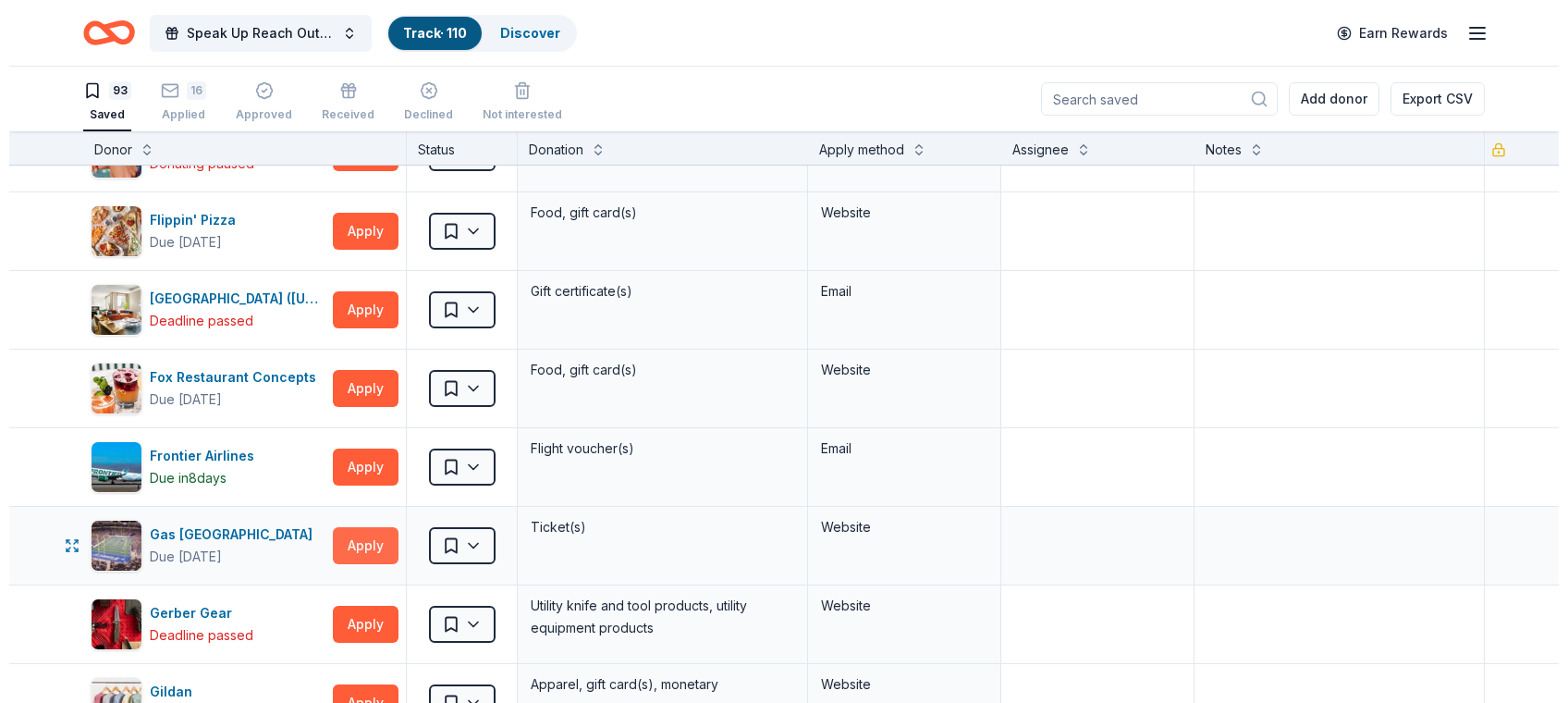
scroll to position [1946, 0]
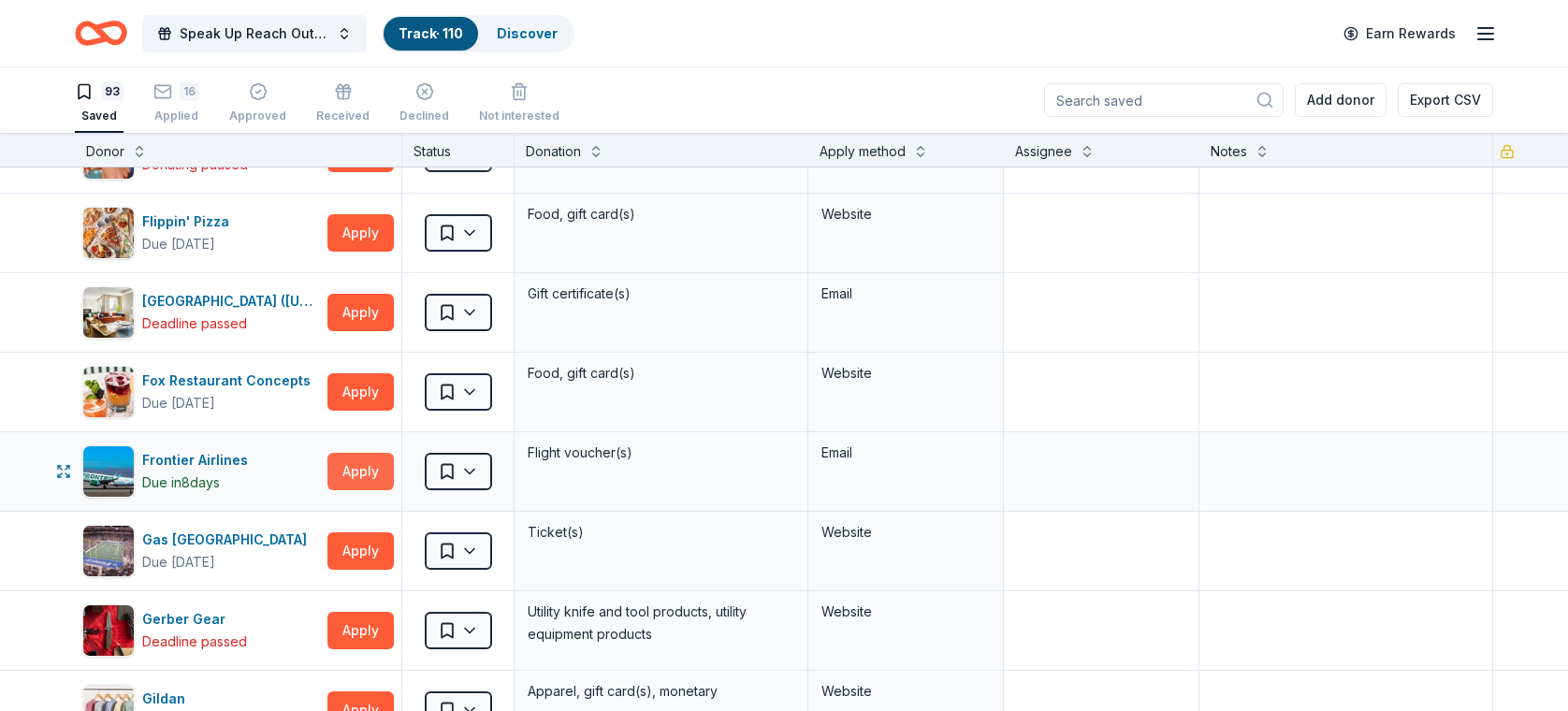
click at [371, 463] on button "Apply" at bounding box center [360, 471] width 66 height 37
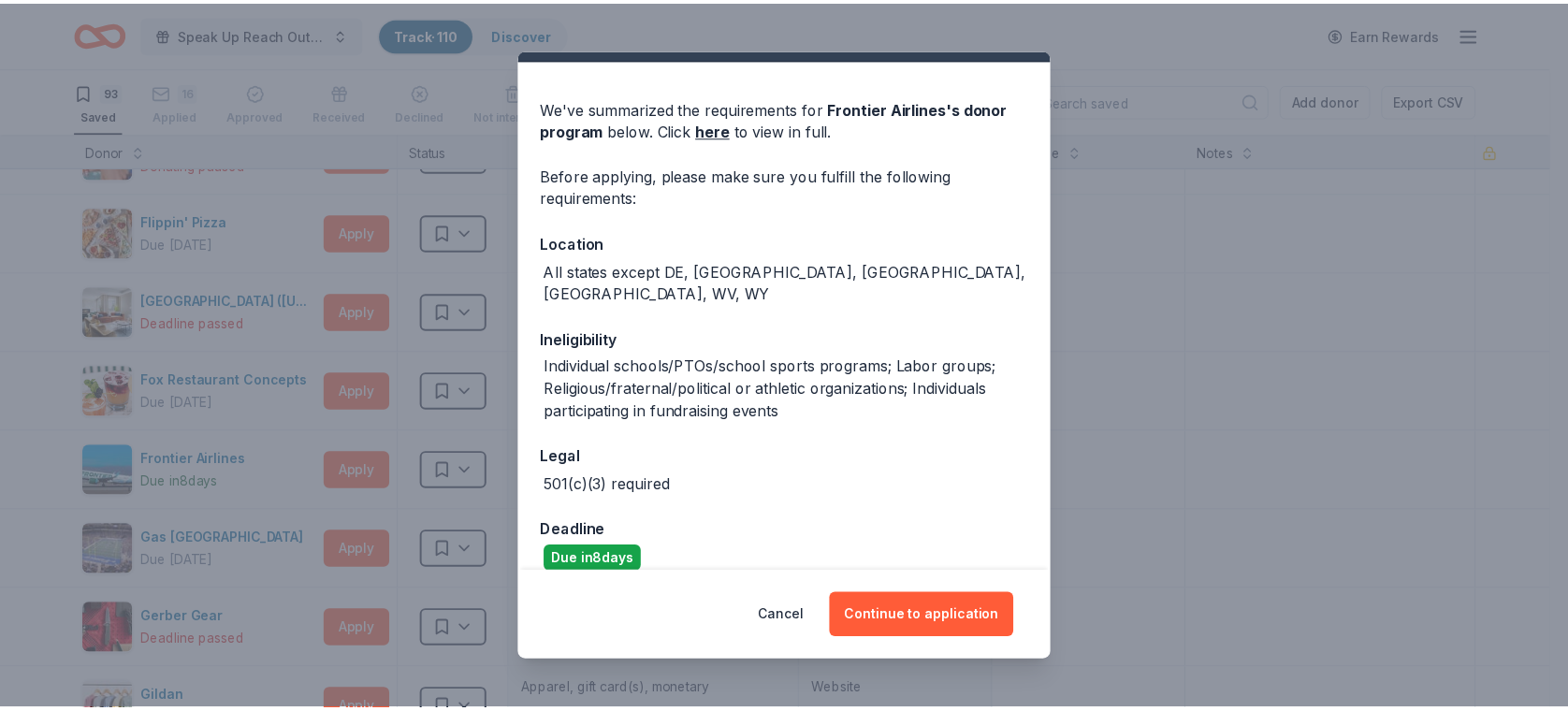
scroll to position [44, 0]
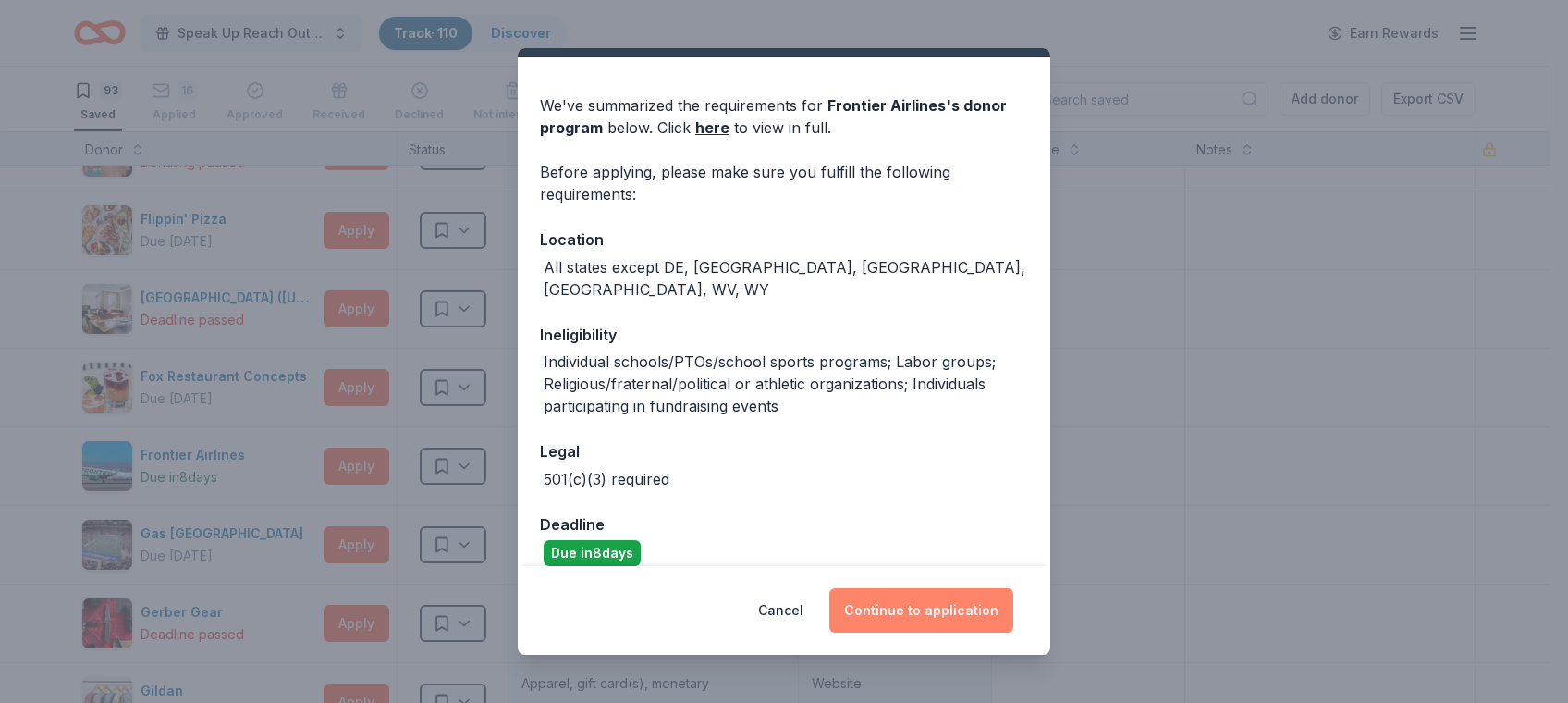
click at [914, 599] on button "Continue to application" at bounding box center [921, 610] width 184 height 45
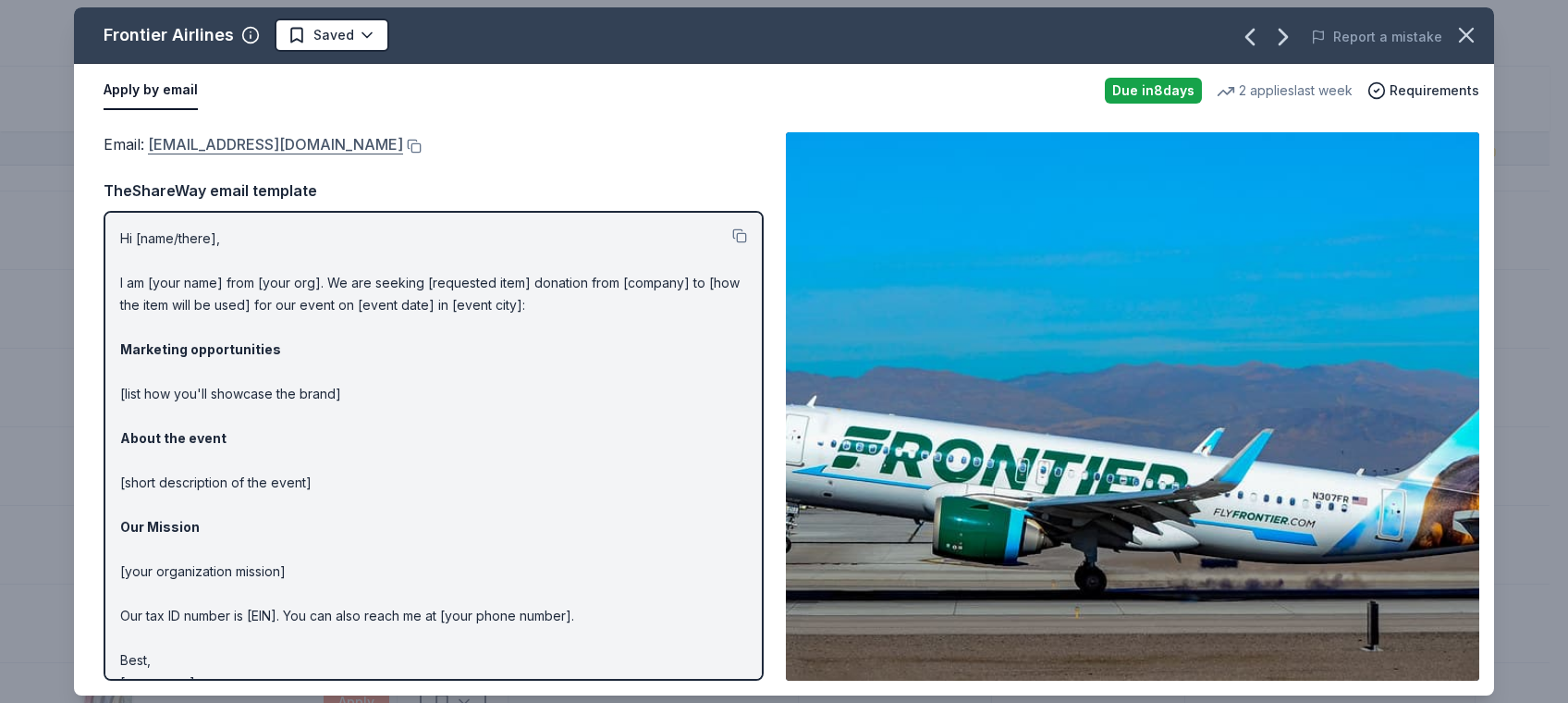
click at [224, 134] on link "donations@flyfrontier.com" at bounding box center [276, 144] width 255 height 24
click at [403, 140] on button at bounding box center [412, 145] width 19 height 15
click at [1470, 23] on icon "button" at bounding box center [1466, 35] width 26 height 26
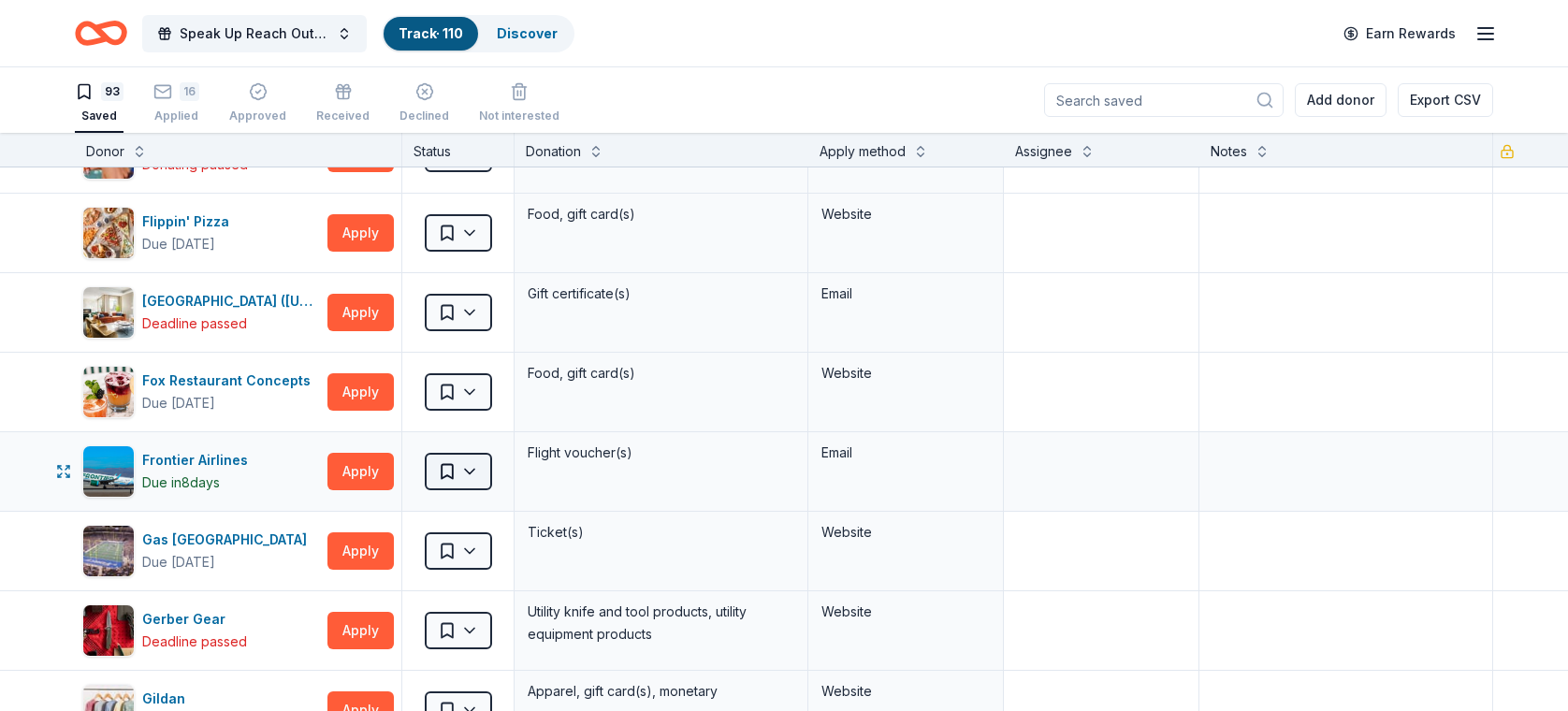
click at [467, 471] on html "Speak Up Reach Out Charity Golf Event Track · 110 Discover Earn Rewards 93 Save…" at bounding box center [784, 355] width 1568 height 711
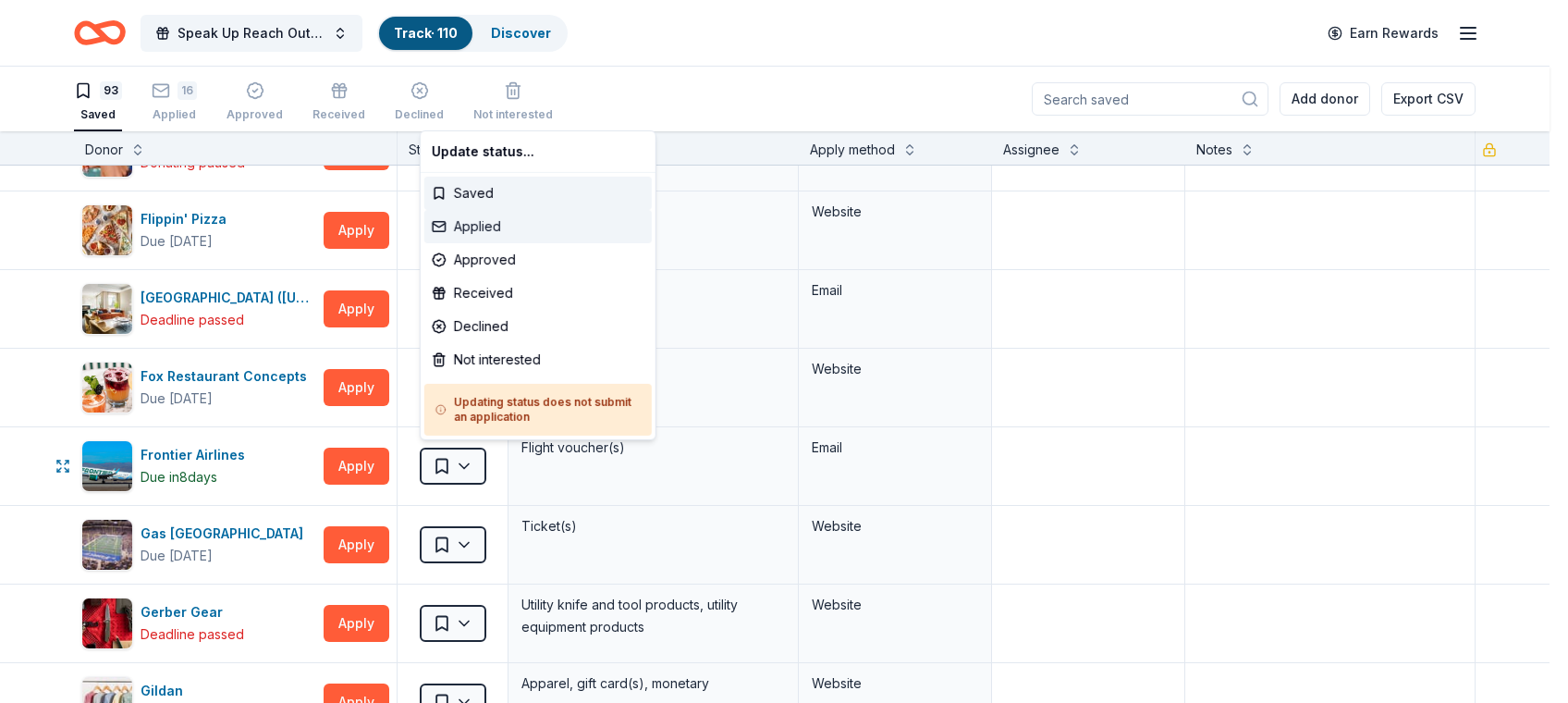
click at [462, 221] on div "Applied" at bounding box center [537, 226] width 227 height 33
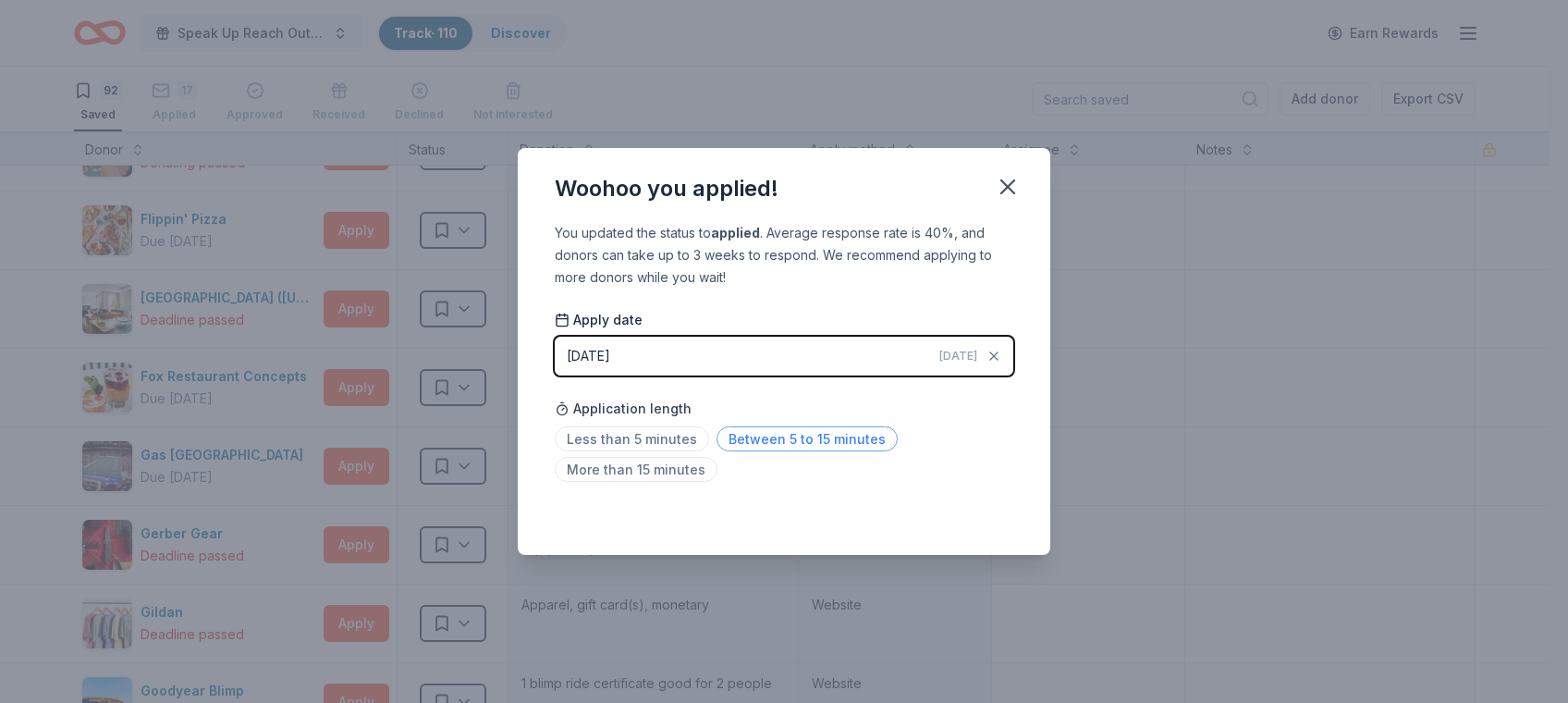
click at [813, 439] on span "Between 5 to 15 minutes" at bounding box center [807, 439] width 181 height 25
click at [1012, 185] on icon "button" at bounding box center [1007, 186] width 26 height 26
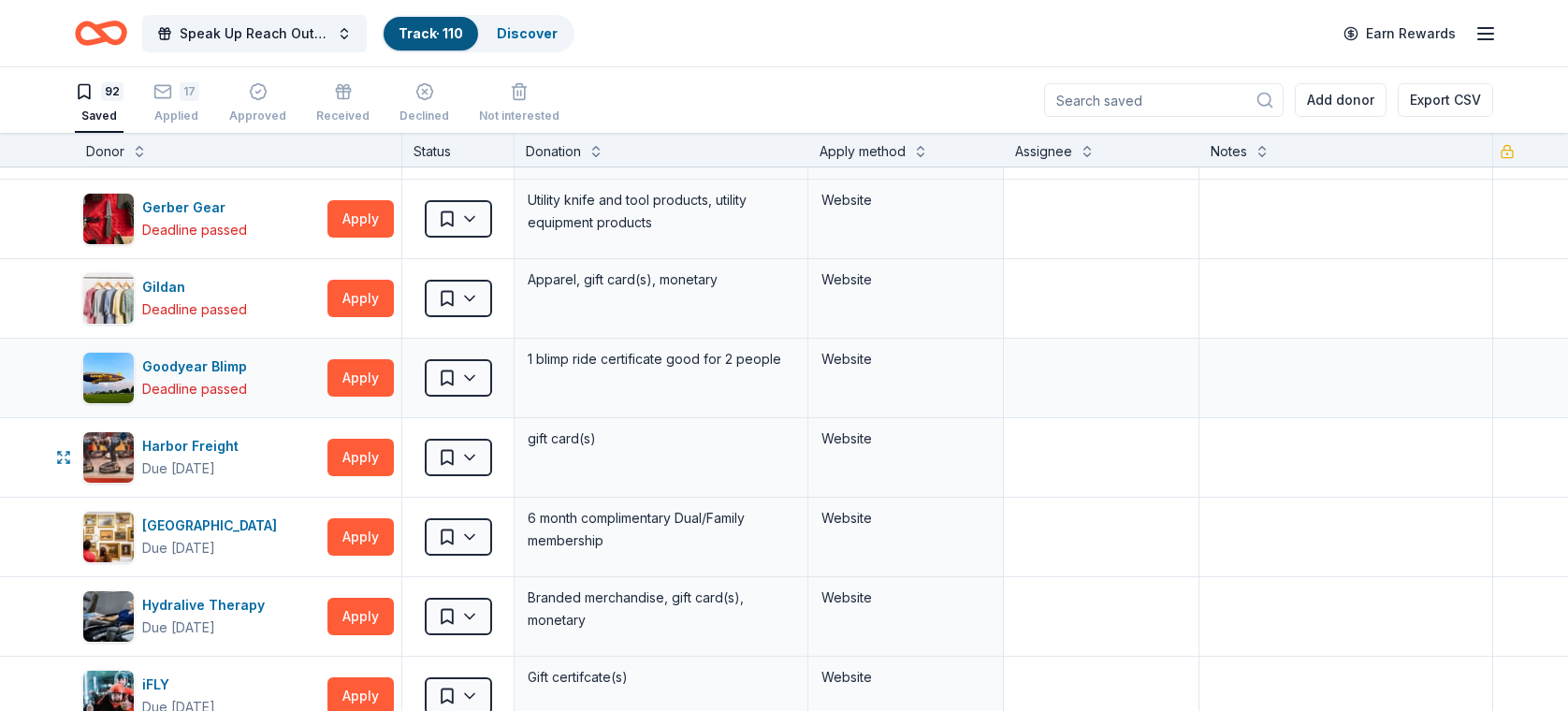
scroll to position [2301, 0]
click at [133, 453] on img "button" at bounding box center [108, 456] width 50 height 50
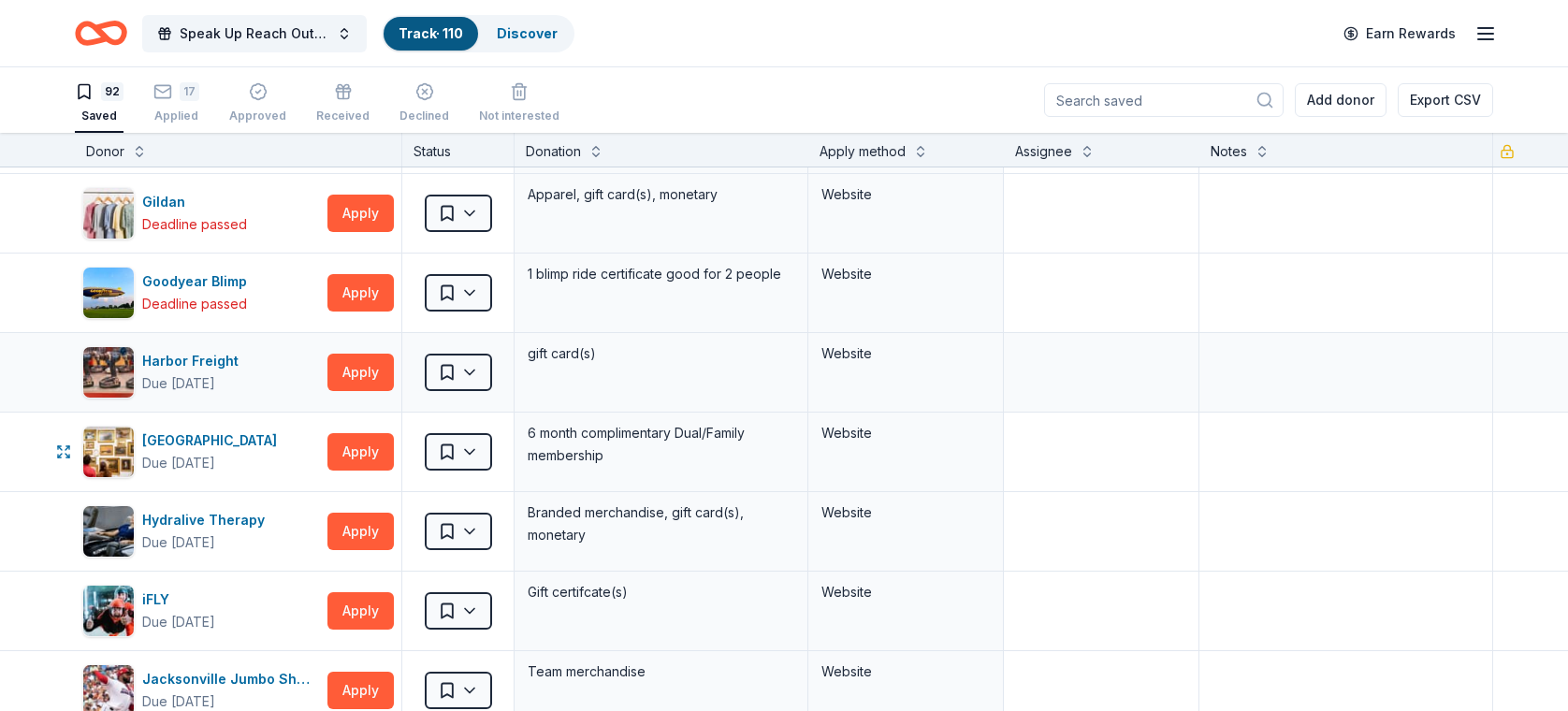
scroll to position [2389, 0]
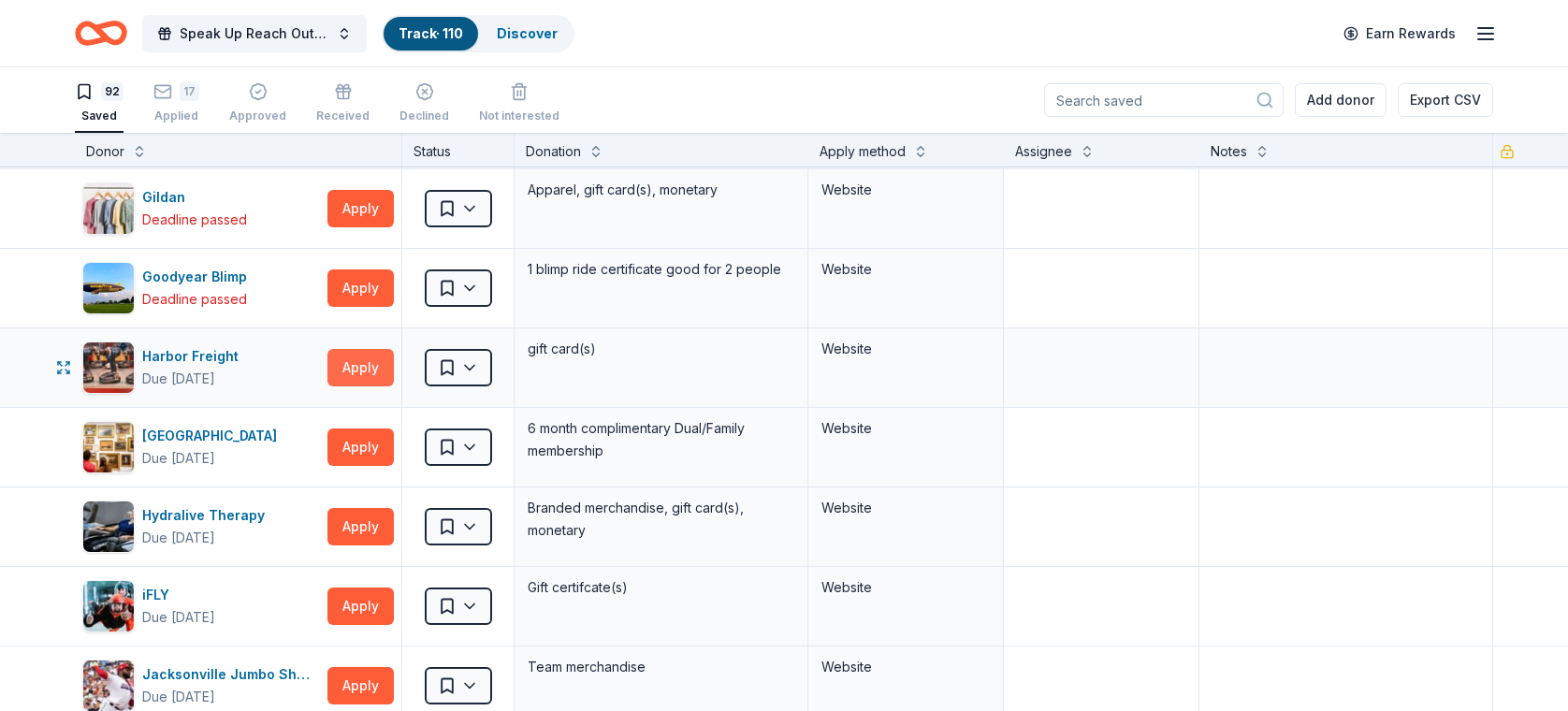
click at [355, 362] on button "Apply" at bounding box center [360, 368] width 66 height 37
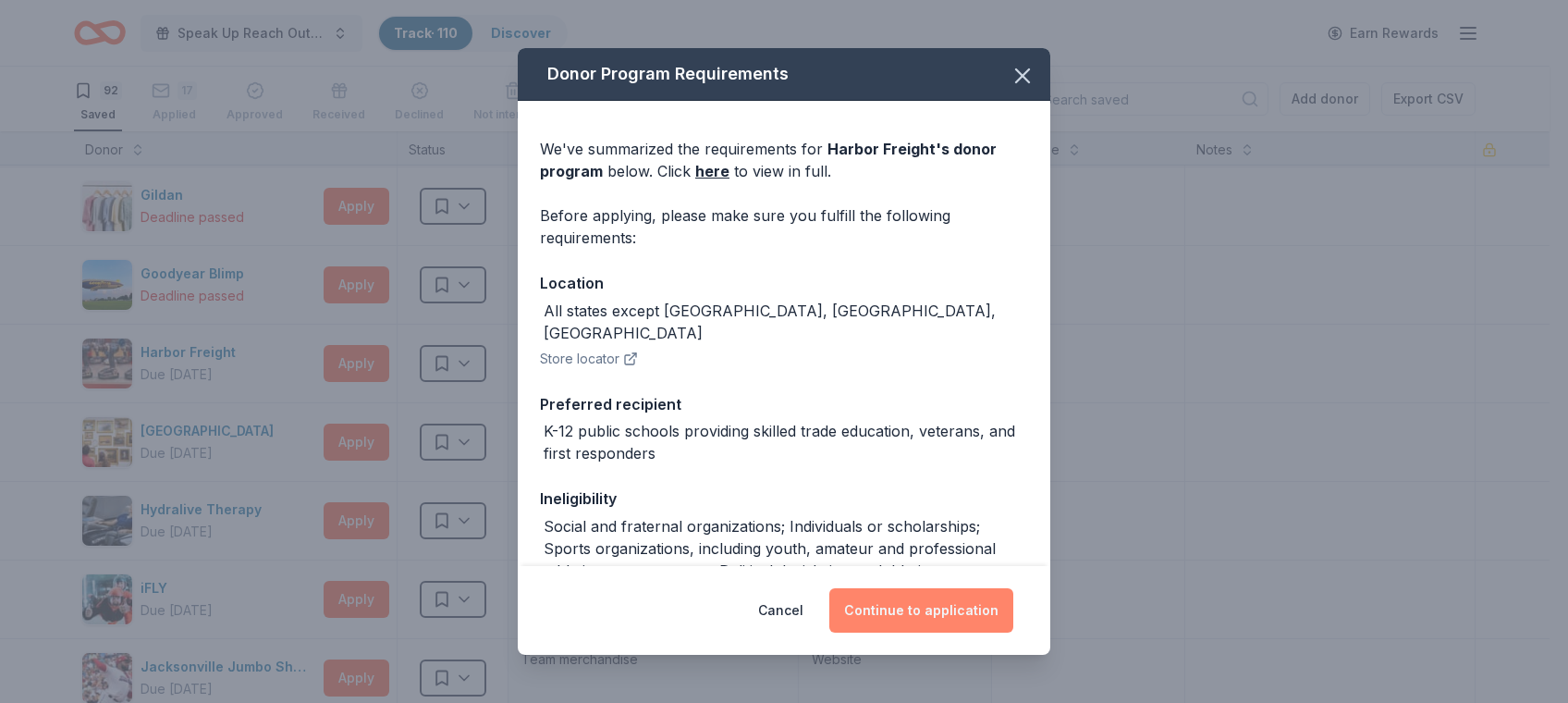
click at [919, 608] on button "Continue to application" at bounding box center [921, 610] width 184 height 45
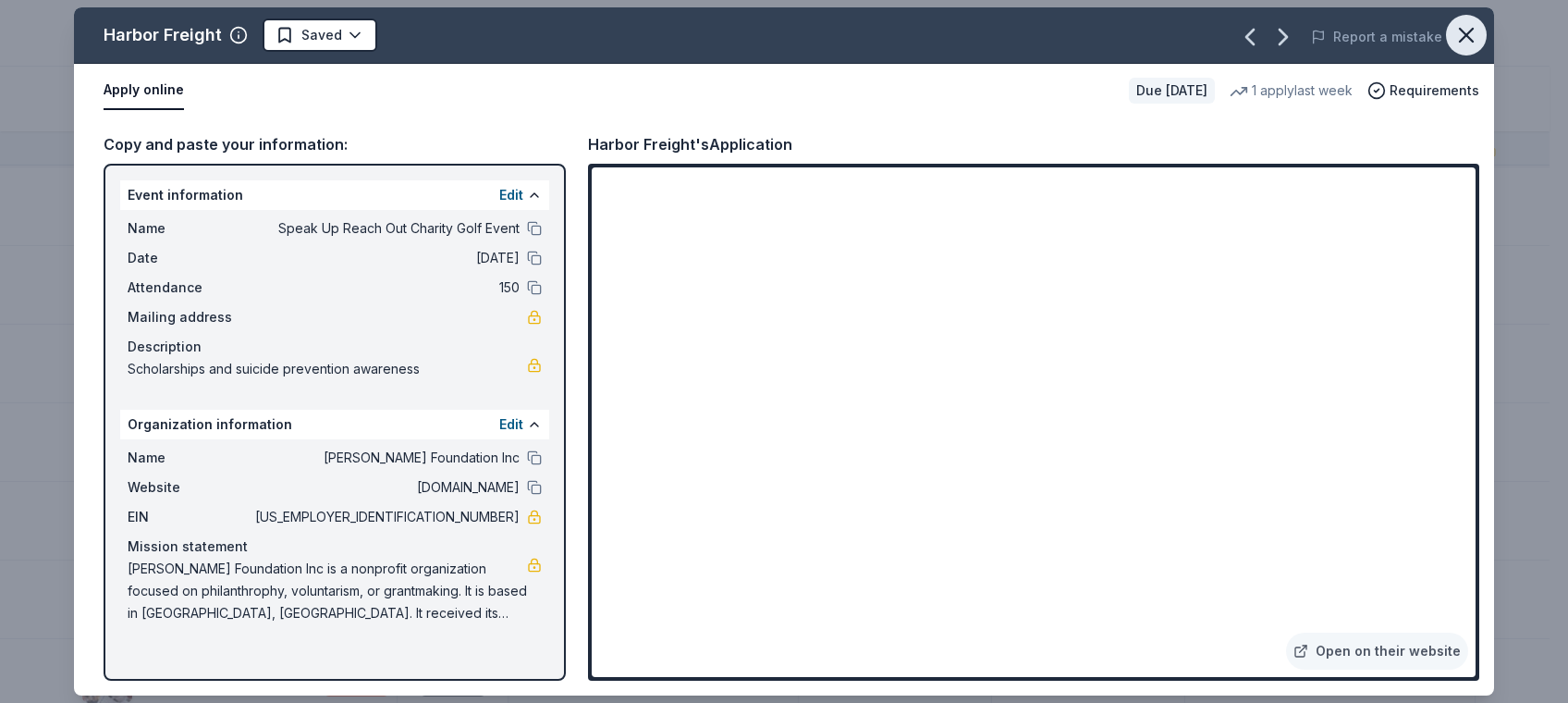
click at [1456, 43] on icon "button" at bounding box center [1466, 35] width 26 height 26
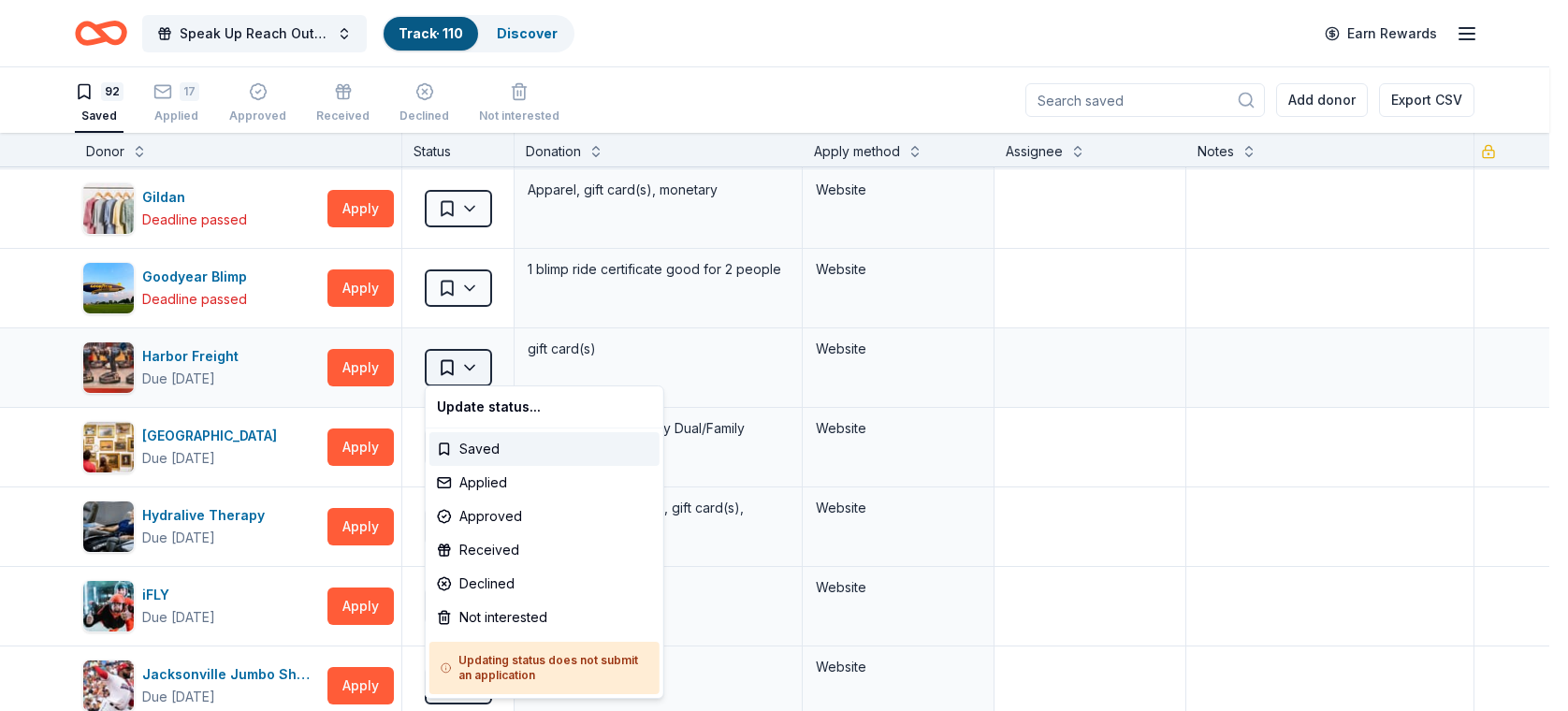
click at [484, 366] on html "Speak Up Reach Out Charity Golf Event Track · 110 Discover Earn Rewards 92 Save…" at bounding box center [784, 355] width 1568 height 711
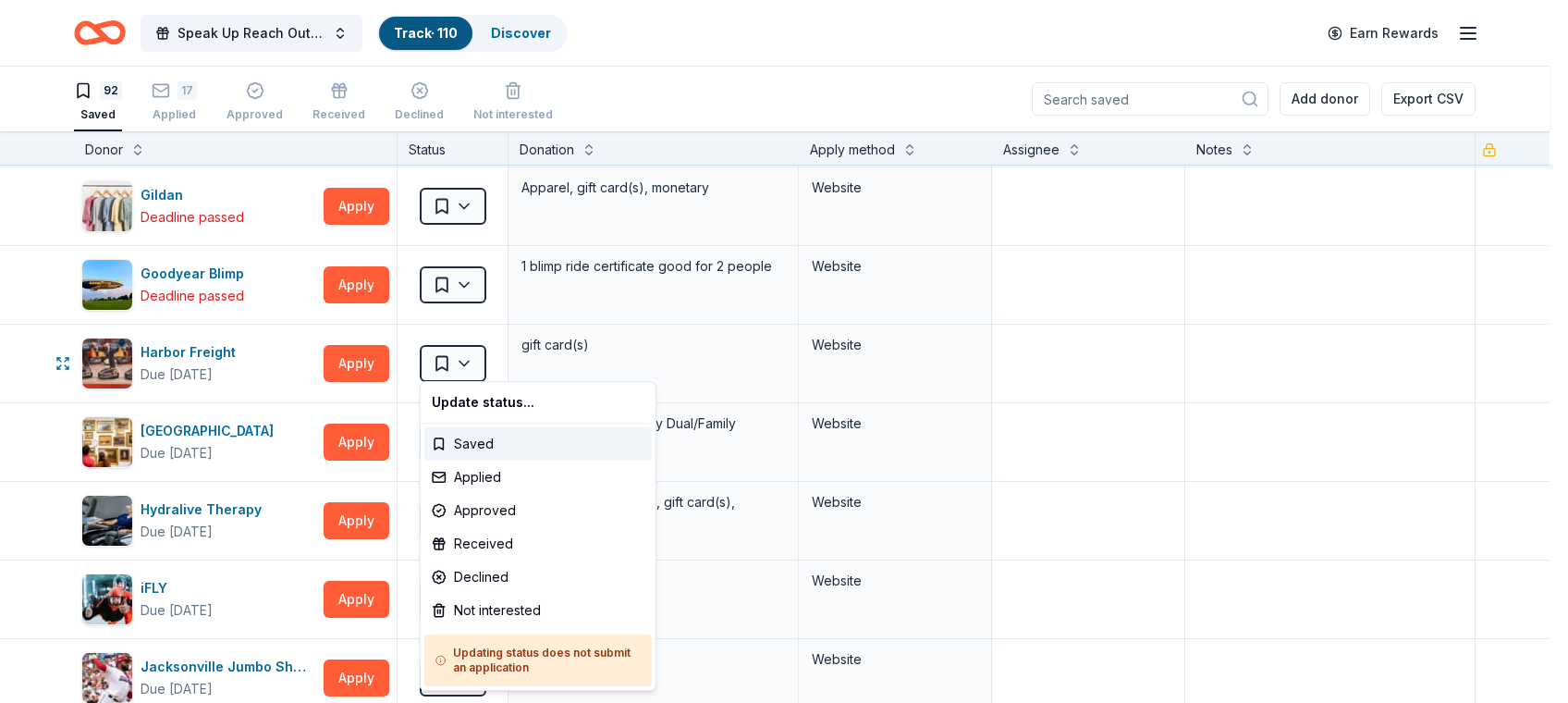
click at [276, 376] on html "Speak Up Reach Out Charity Golf Event Track · 110 Discover Earn Rewards 92 Save…" at bounding box center [784, 351] width 1568 height 703
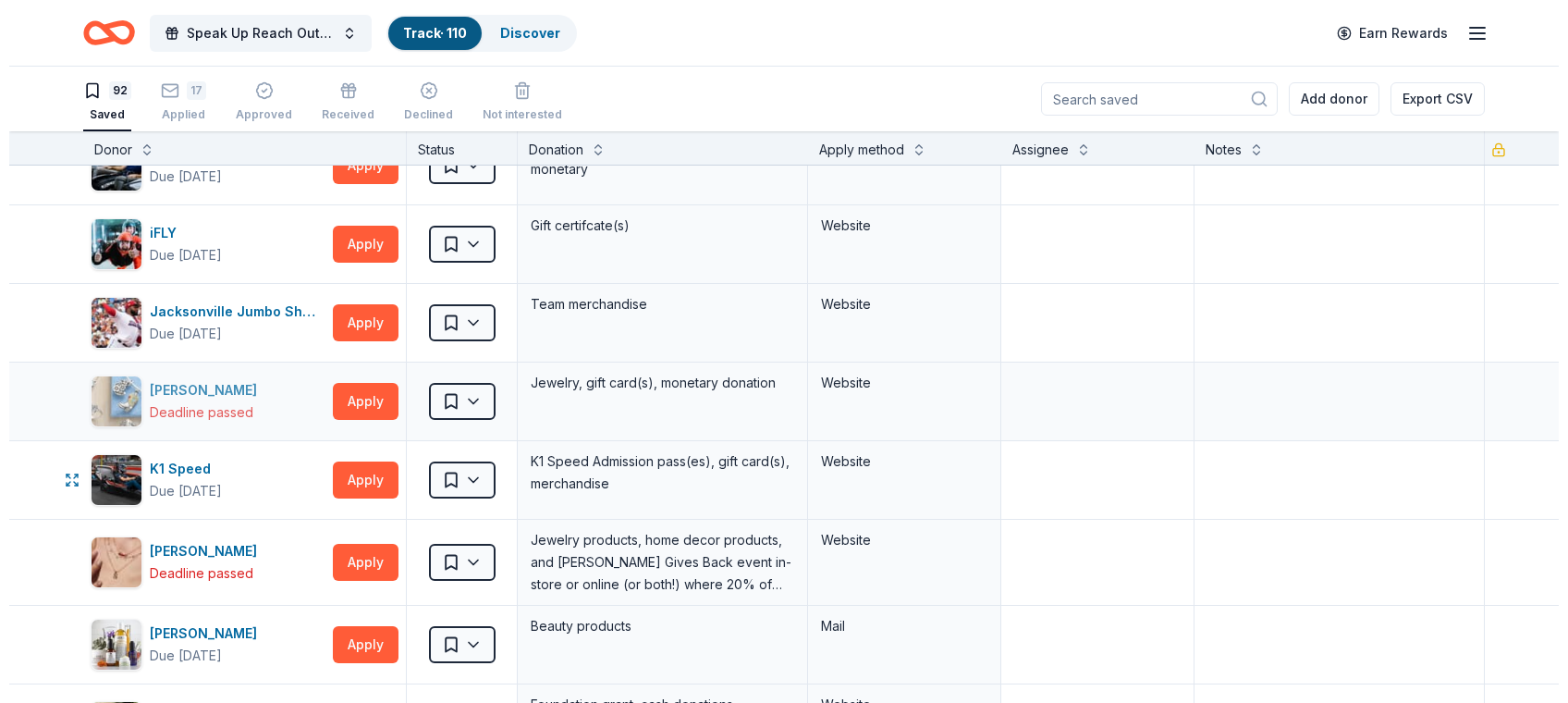
scroll to position [2721, 0]
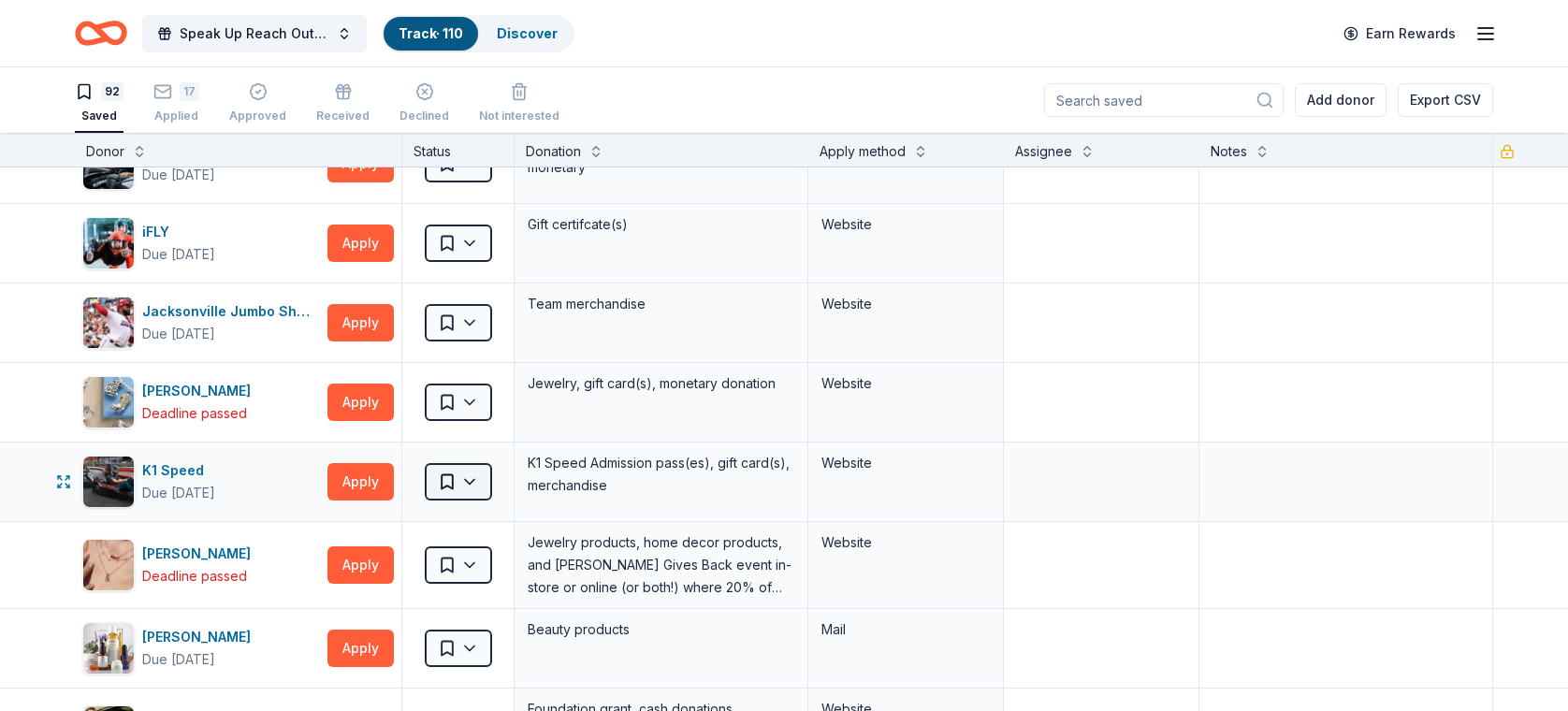
click at [452, 467] on html "Speak Up Reach Out Charity Golf Event Track · 110 Discover Earn Rewards 92 Save…" at bounding box center [784, 355] width 1568 height 711
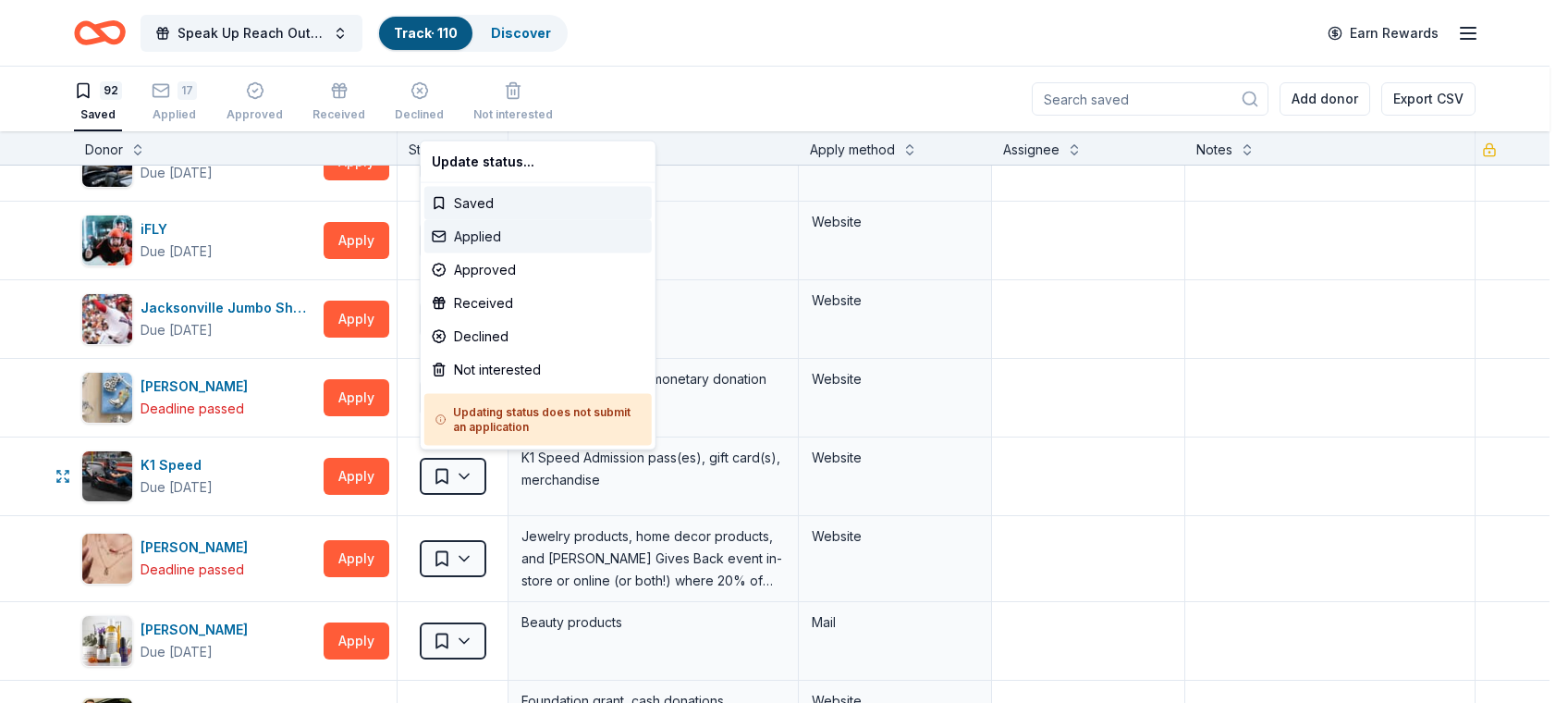
click at [480, 225] on div "Applied" at bounding box center [537, 237] width 227 height 33
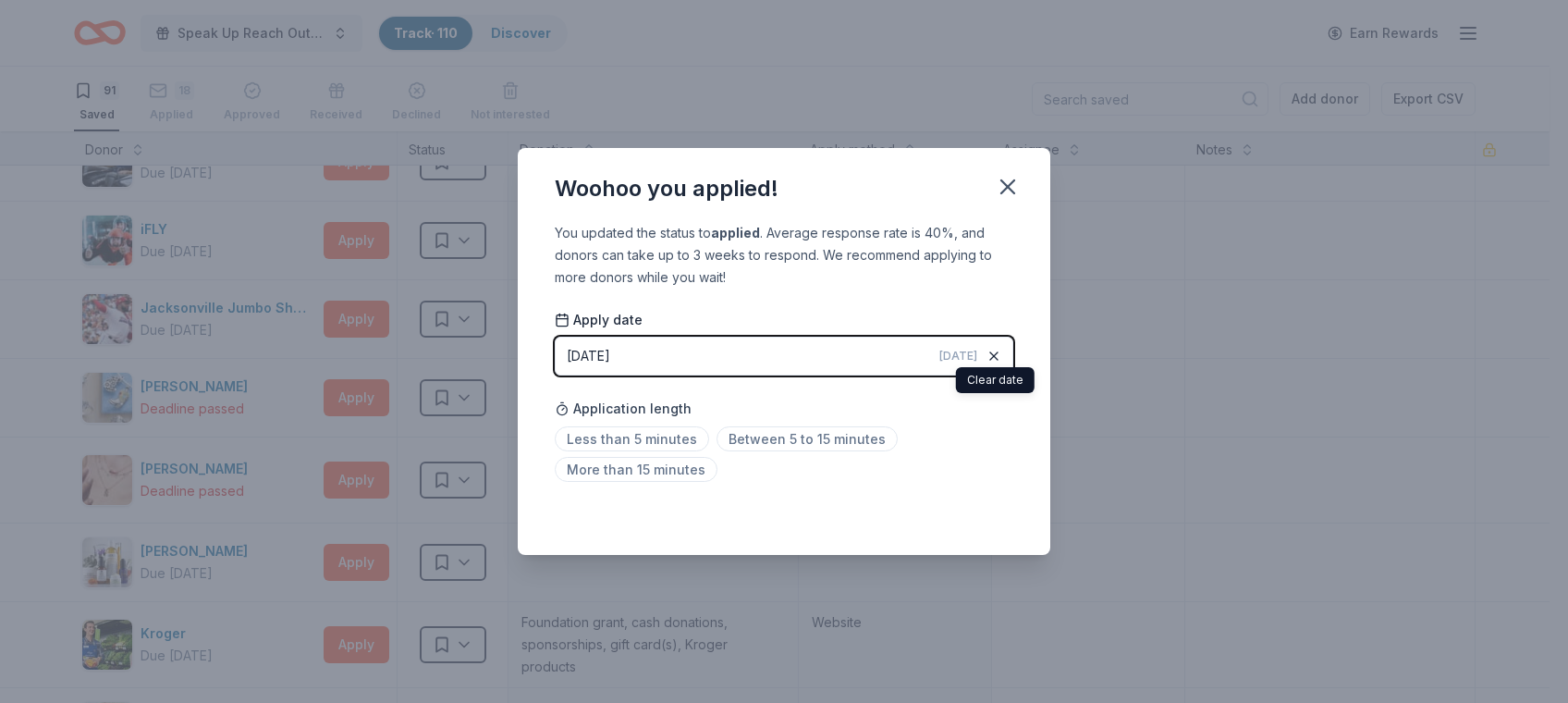
click at [986, 353] on div "button" at bounding box center [994, 356] width 19 height 19
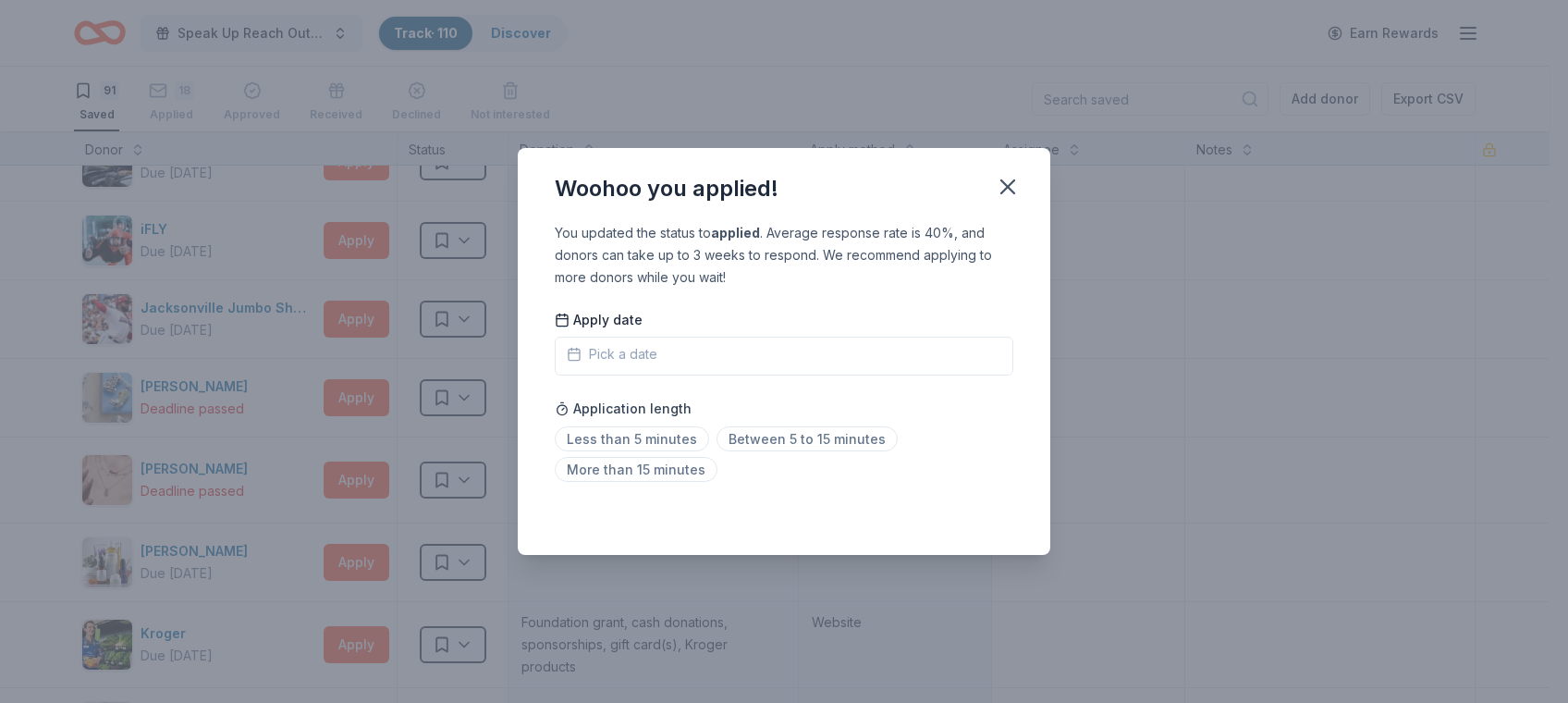
click at [924, 351] on button "Pick a date" at bounding box center [784, 356] width 458 height 39
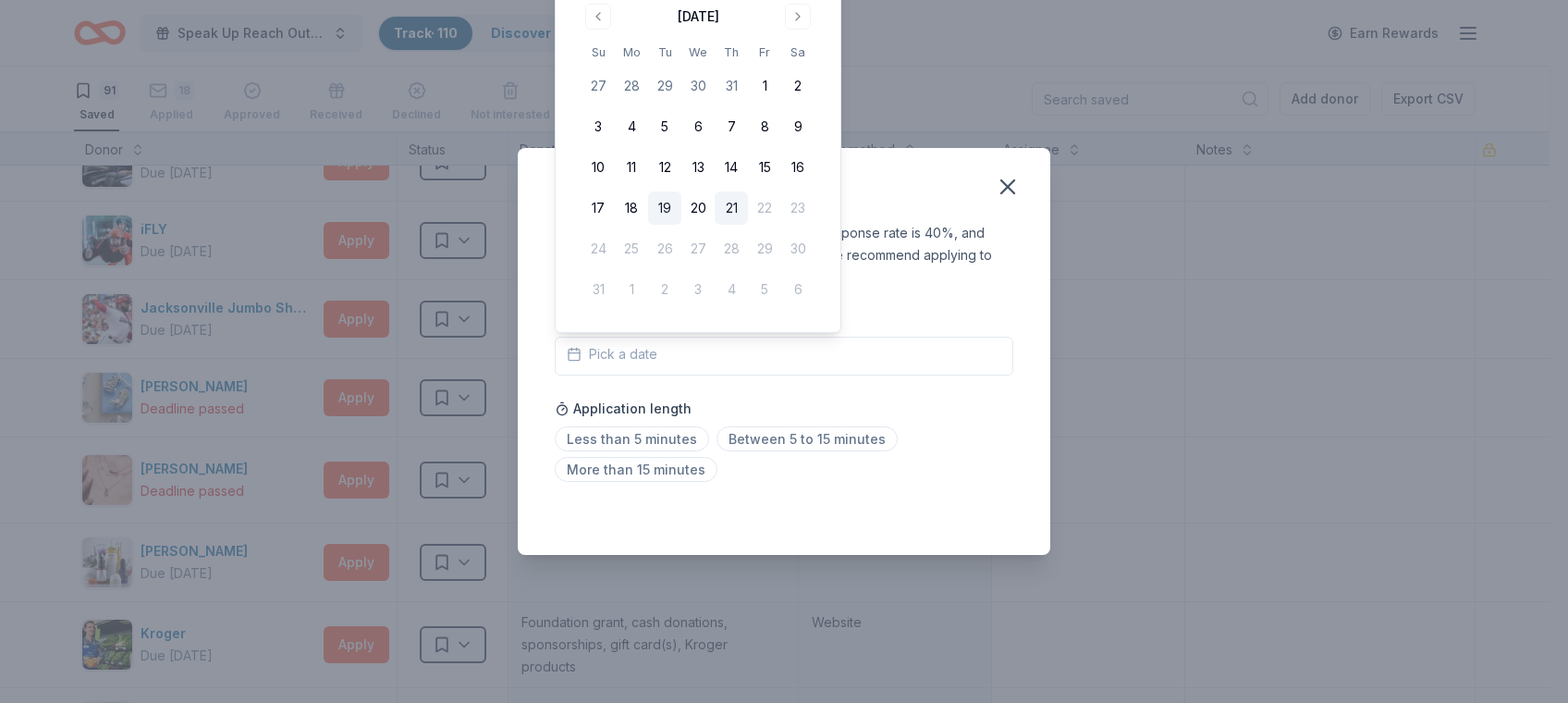
click at [654, 202] on button "19" at bounding box center [665, 208] width 33 height 33
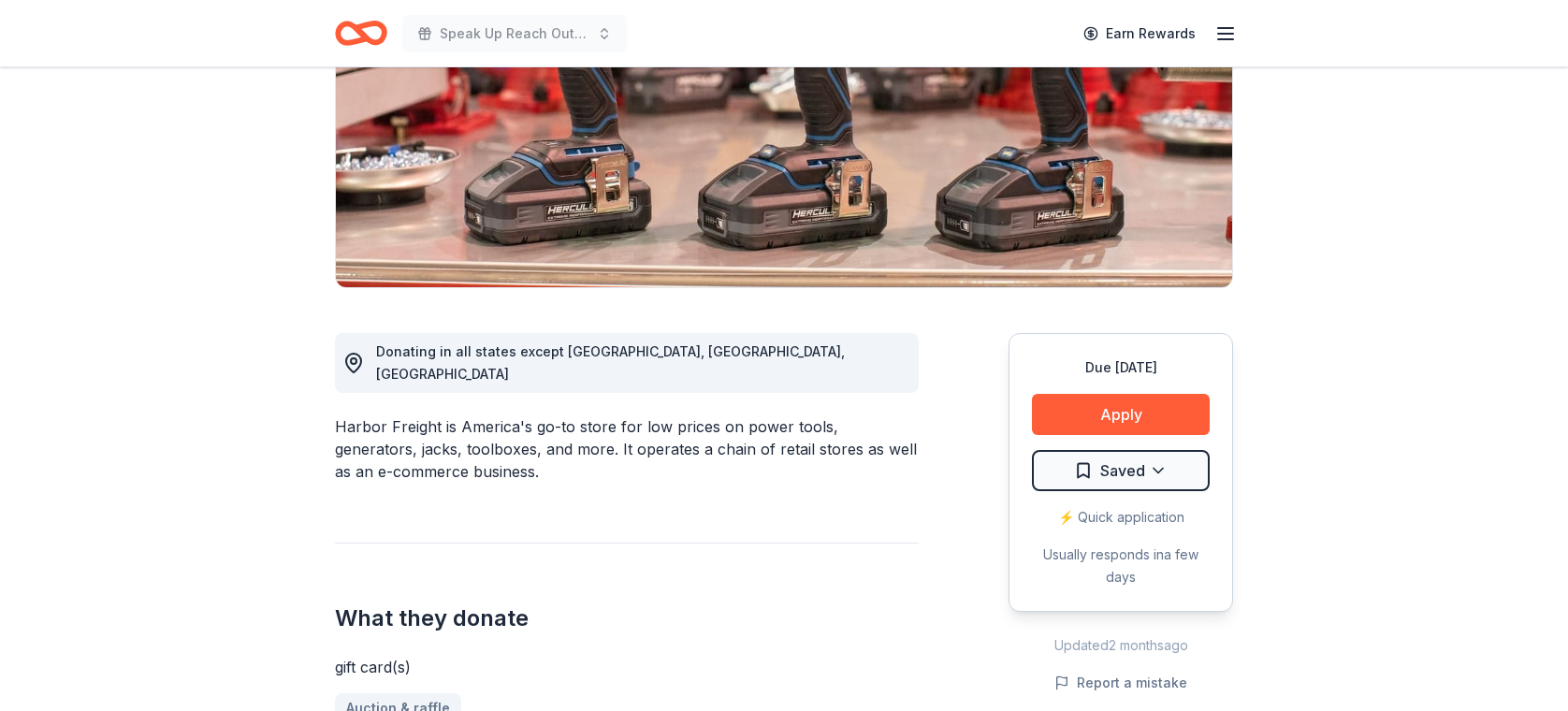
scroll to position [280, 0]
click at [1123, 414] on button "Apply" at bounding box center [1121, 414] width 178 height 41
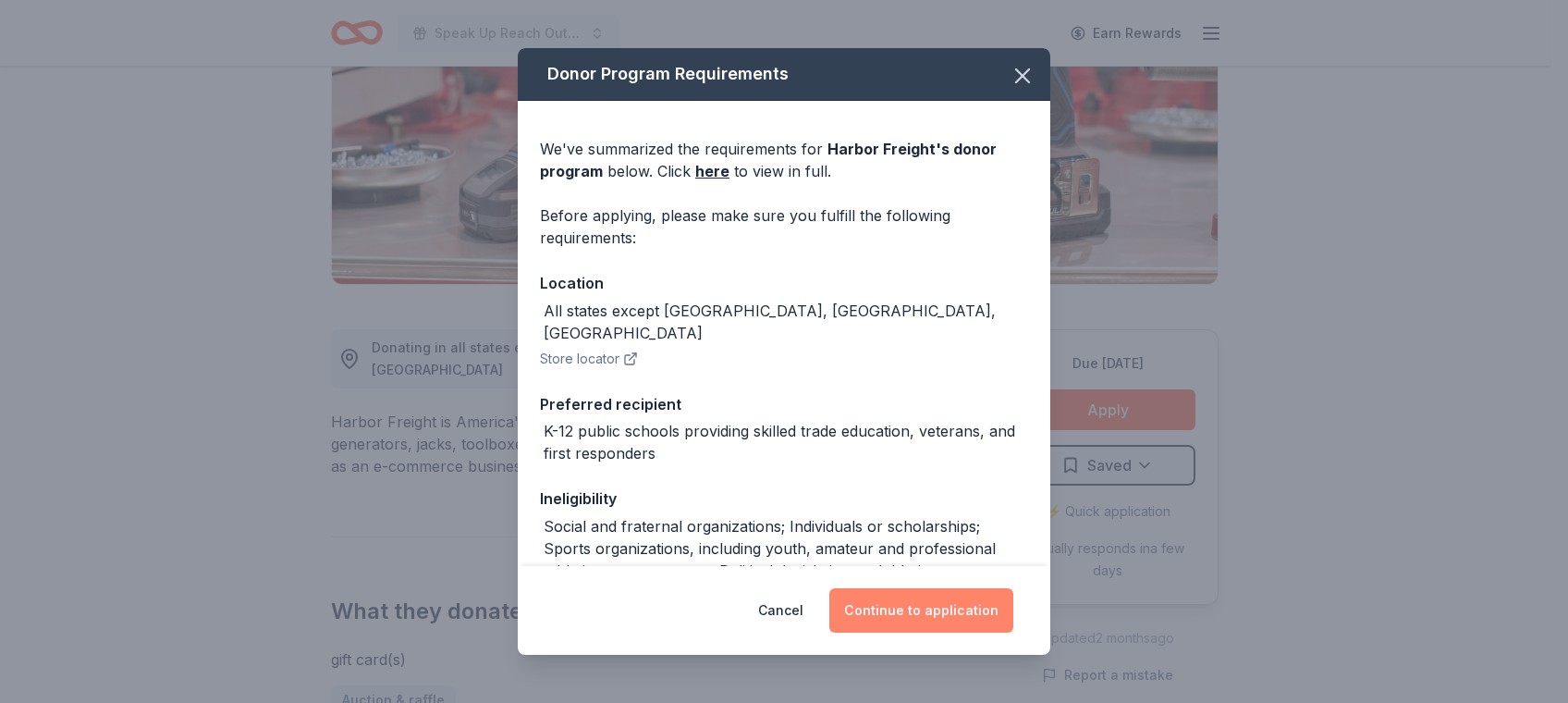
click at [948, 610] on button "Continue to application" at bounding box center [921, 610] width 184 height 45
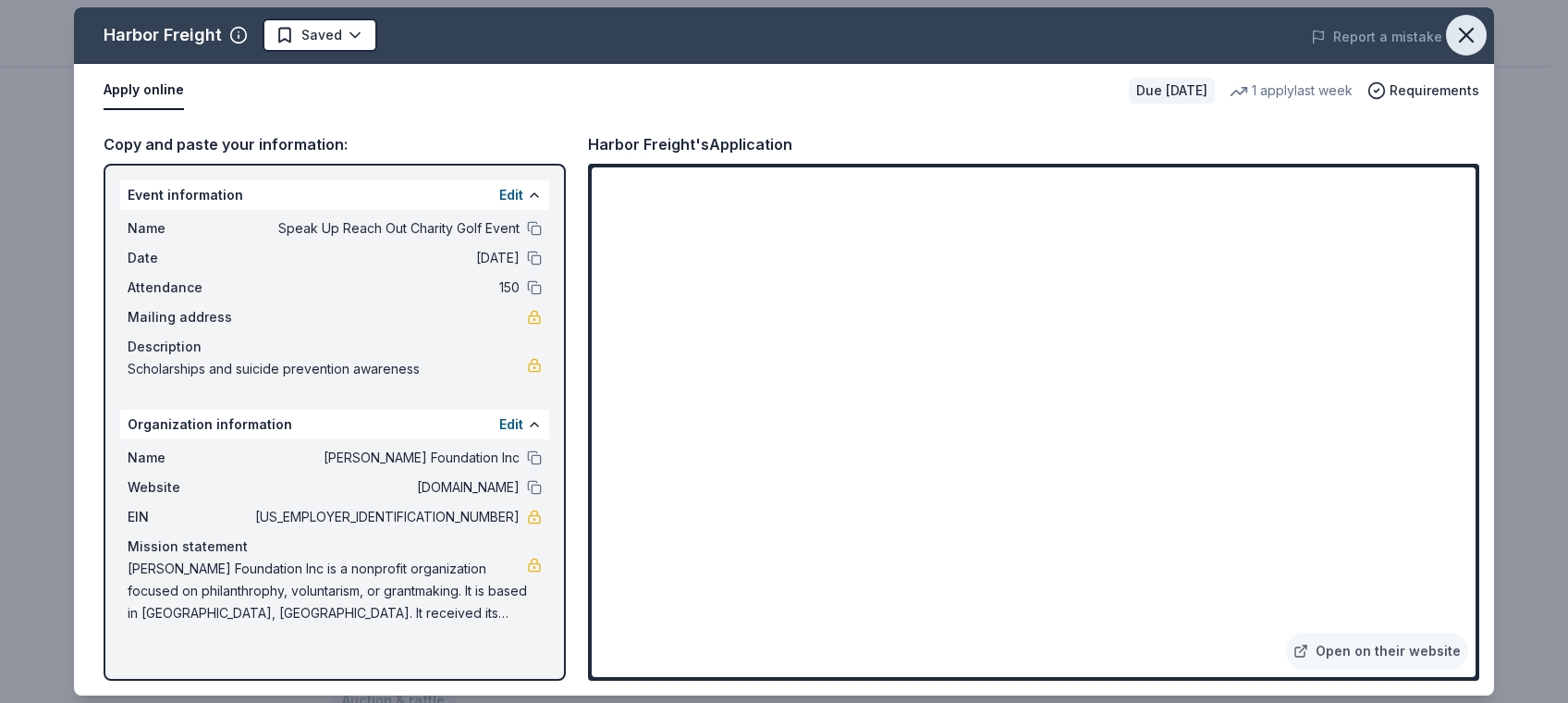
click at [1462, 43] on icon "button" at bounding box center [1466, 35] width 26 height 26
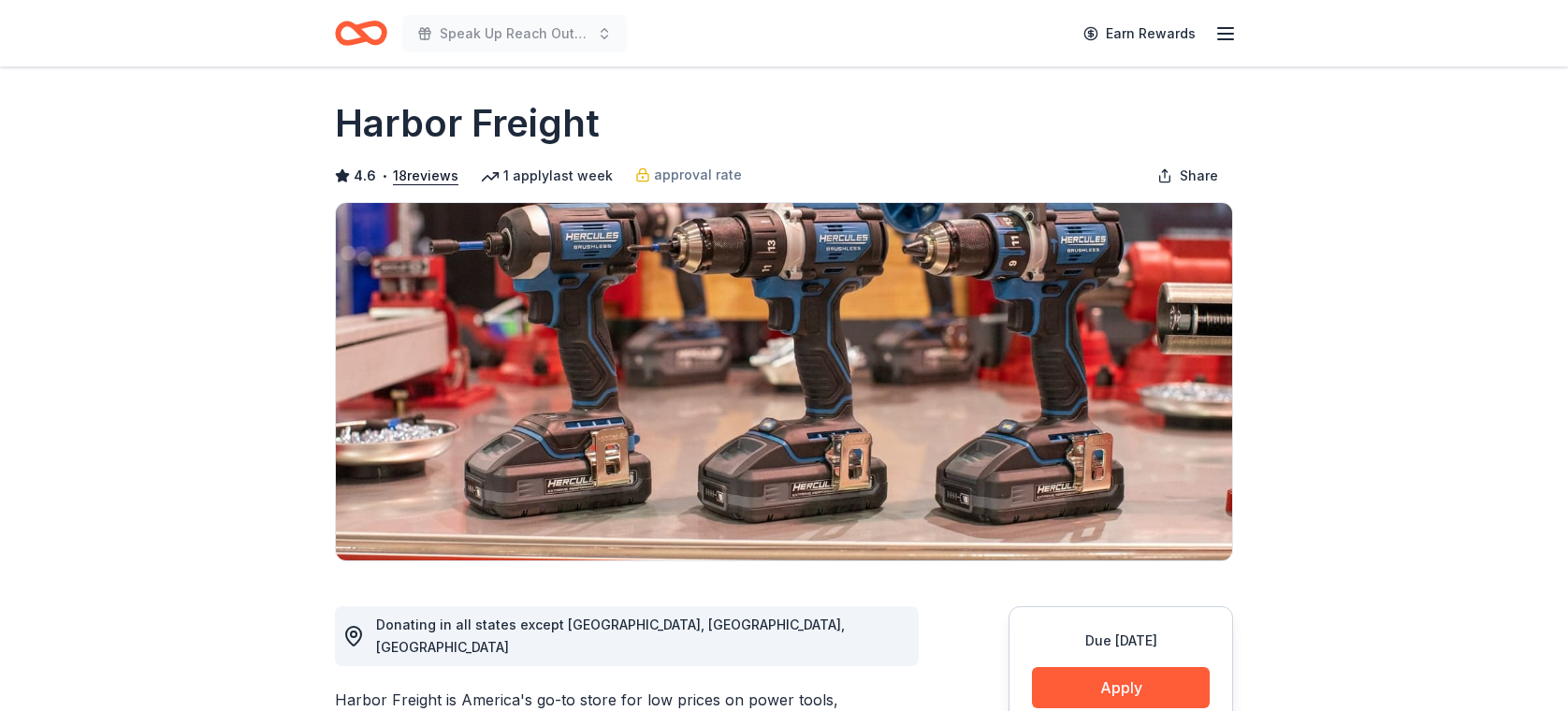
scroll to position [0, 0]
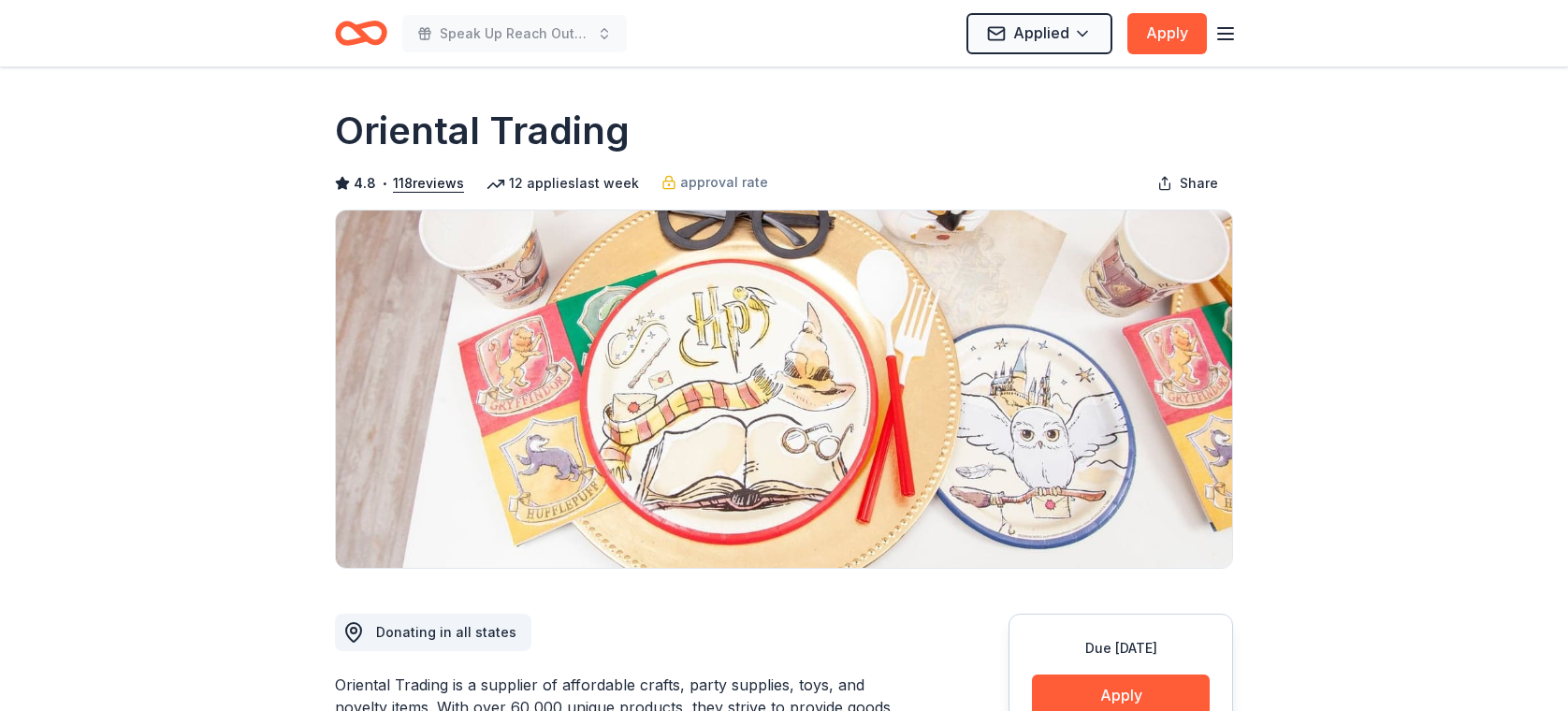
click at [1231, 12] on div "Applied Apply" at bounding box center [1101, 33] width 270 height 44
click at [1231, 32] on icon "button" at bounding box center [1226, 34] width 23 height 23
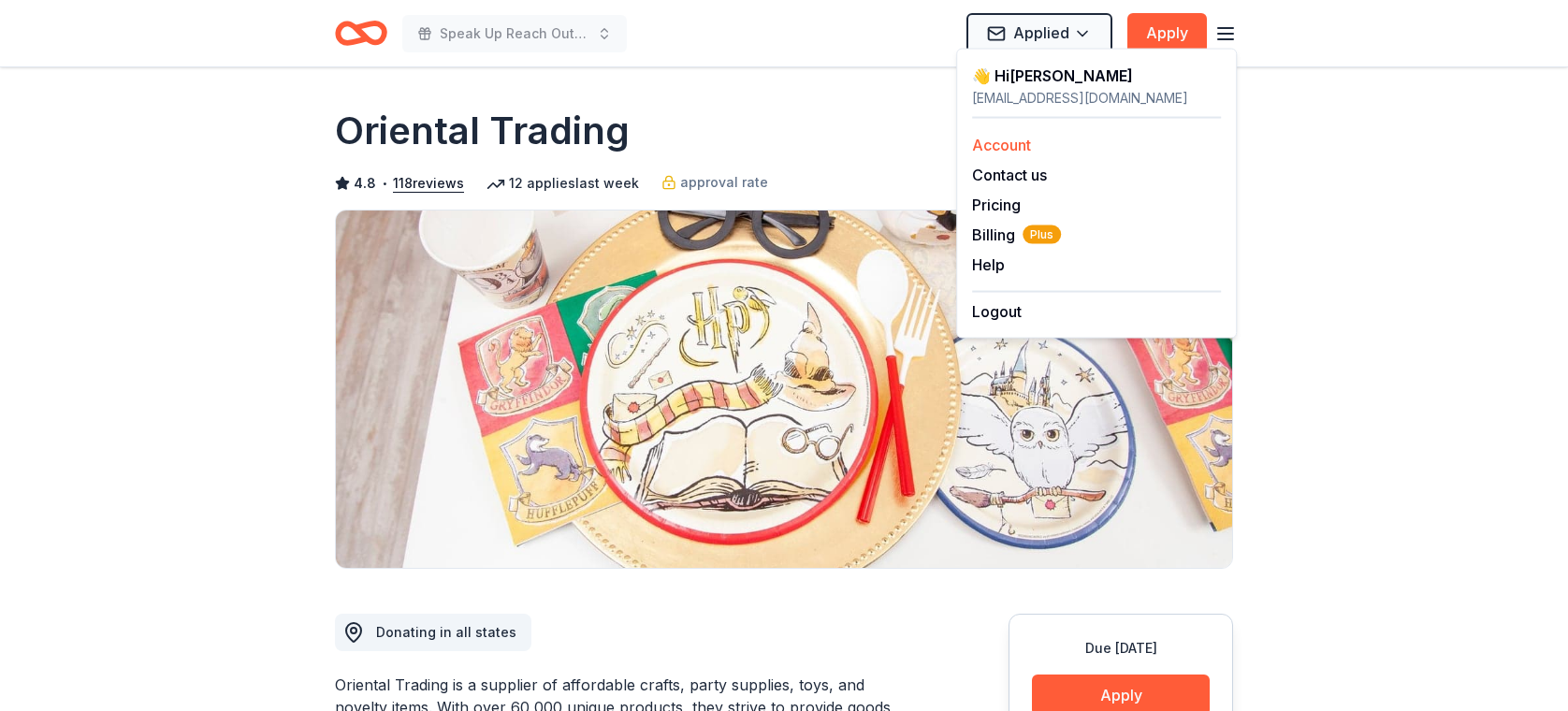
click at [1012, 142] on link "Account" at bounding box center [1002, 144] width 59 height 19
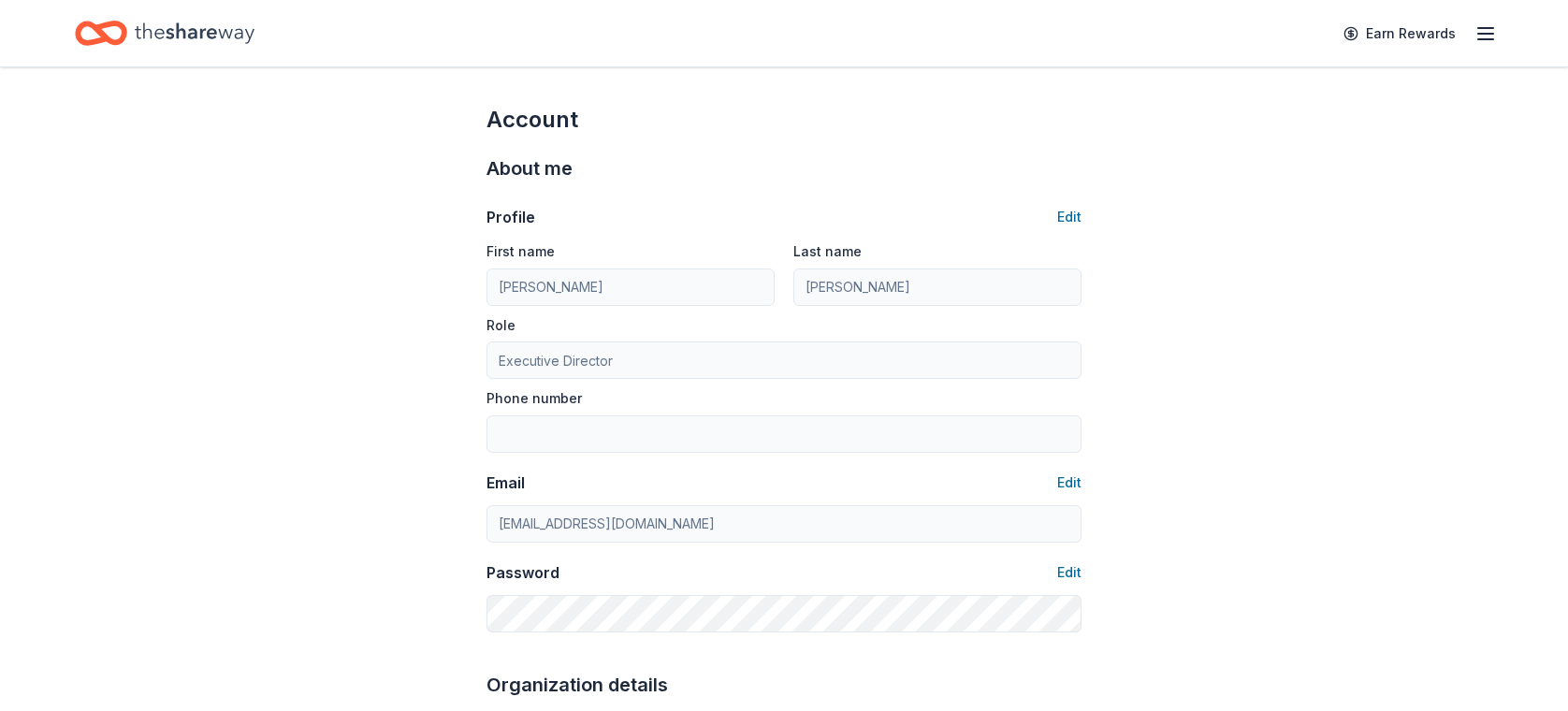
click at [171, 10] on div "Earn Rewards" at bounding box center [784, 33] width 1568 height 66
click at [171, 28] on icon "Home" at bounding box center [194, 33] width 119 height 38
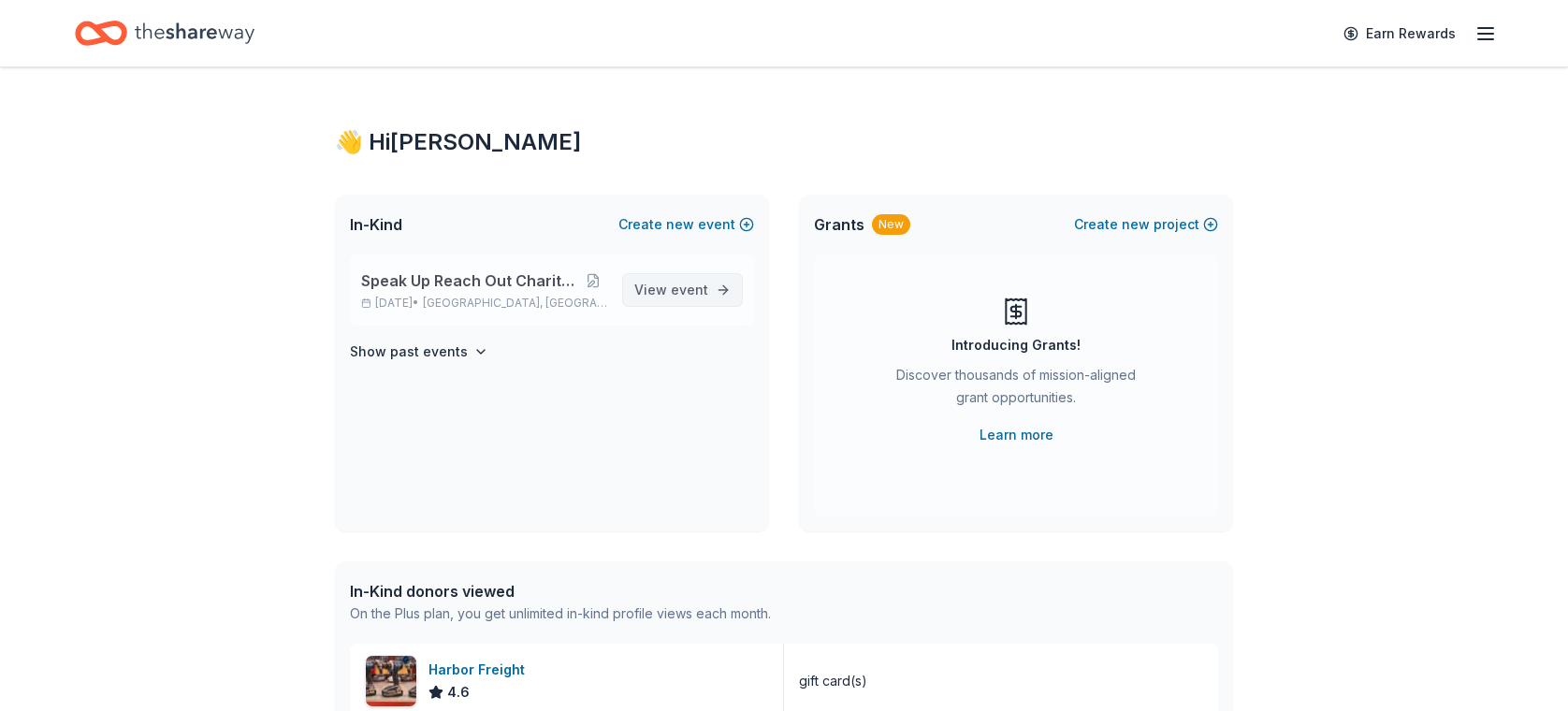
click at [675, 287] on span "event" at bounding box center [690, 289] width 37 height 16
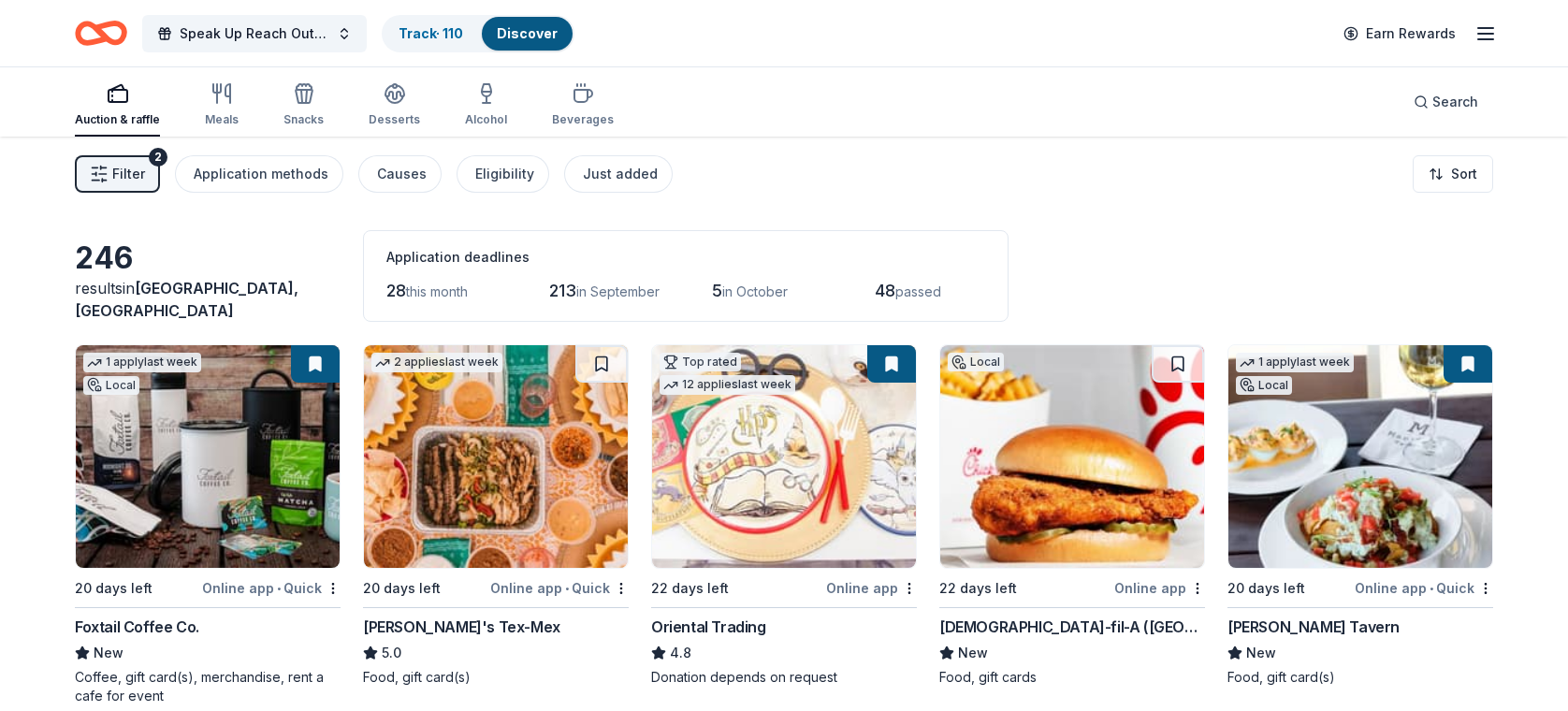
click at [131, 165] on span "Filter" at bounding box center [128, 174] width 33 height 23
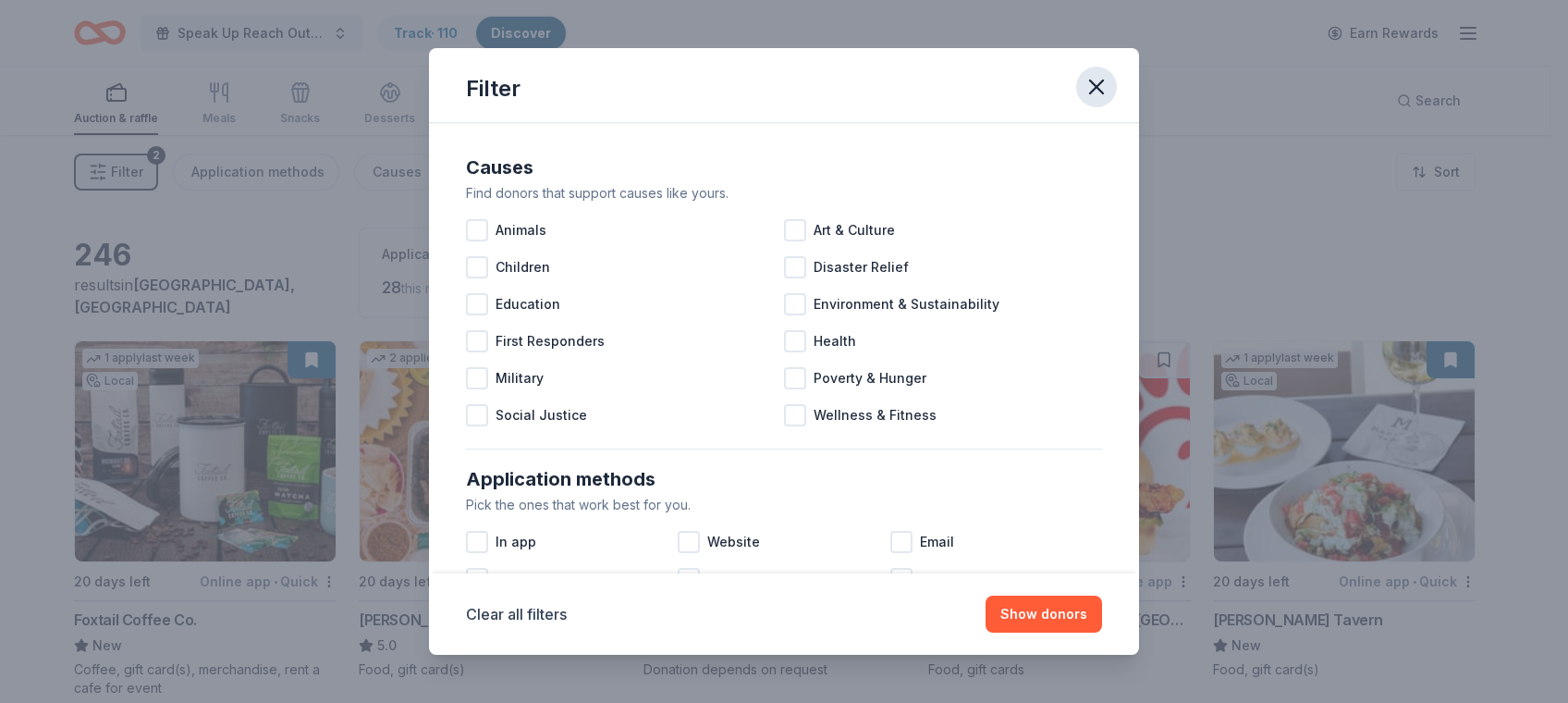
click at [1082, 87] on button "button" at bounding box center [1097, 87] width 41 height 41
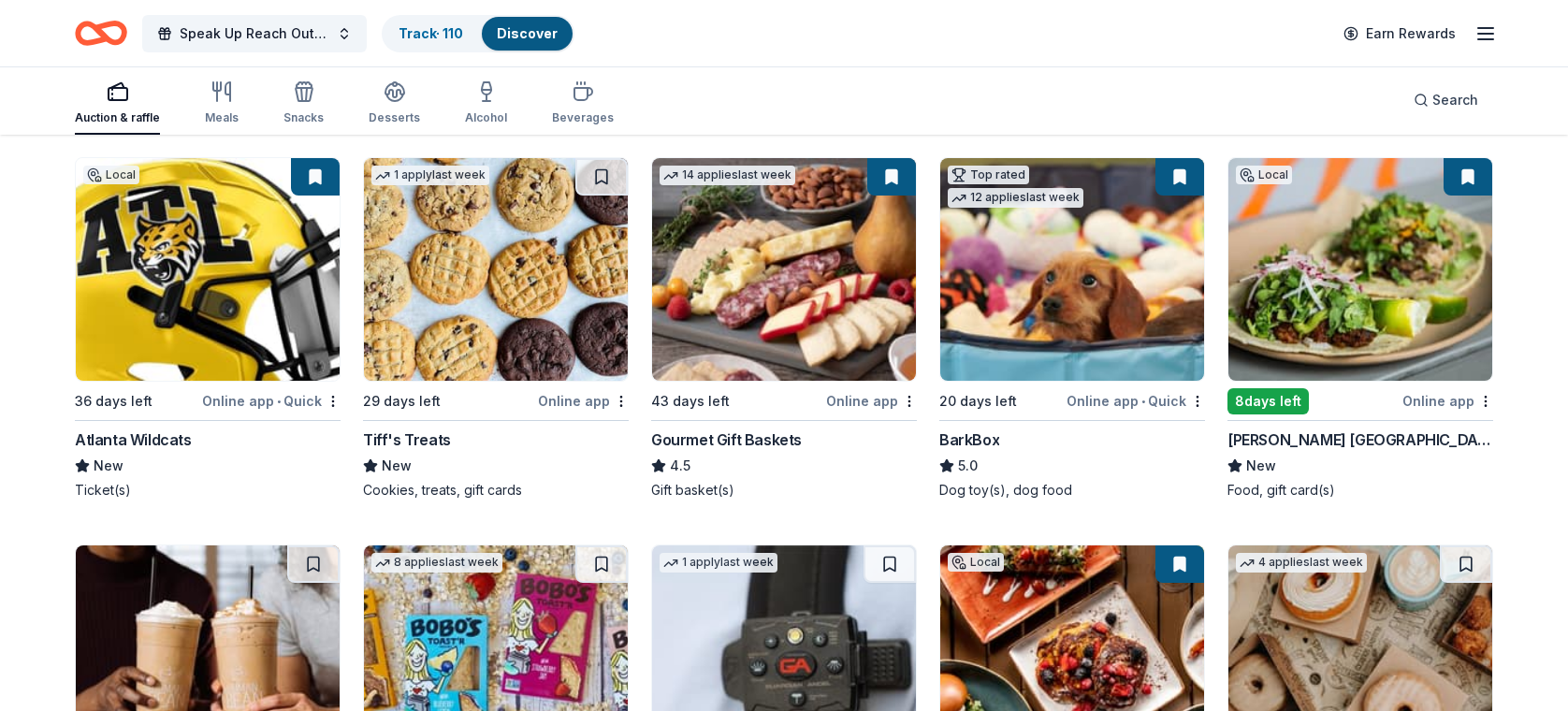
scroll to position [1813, 0]
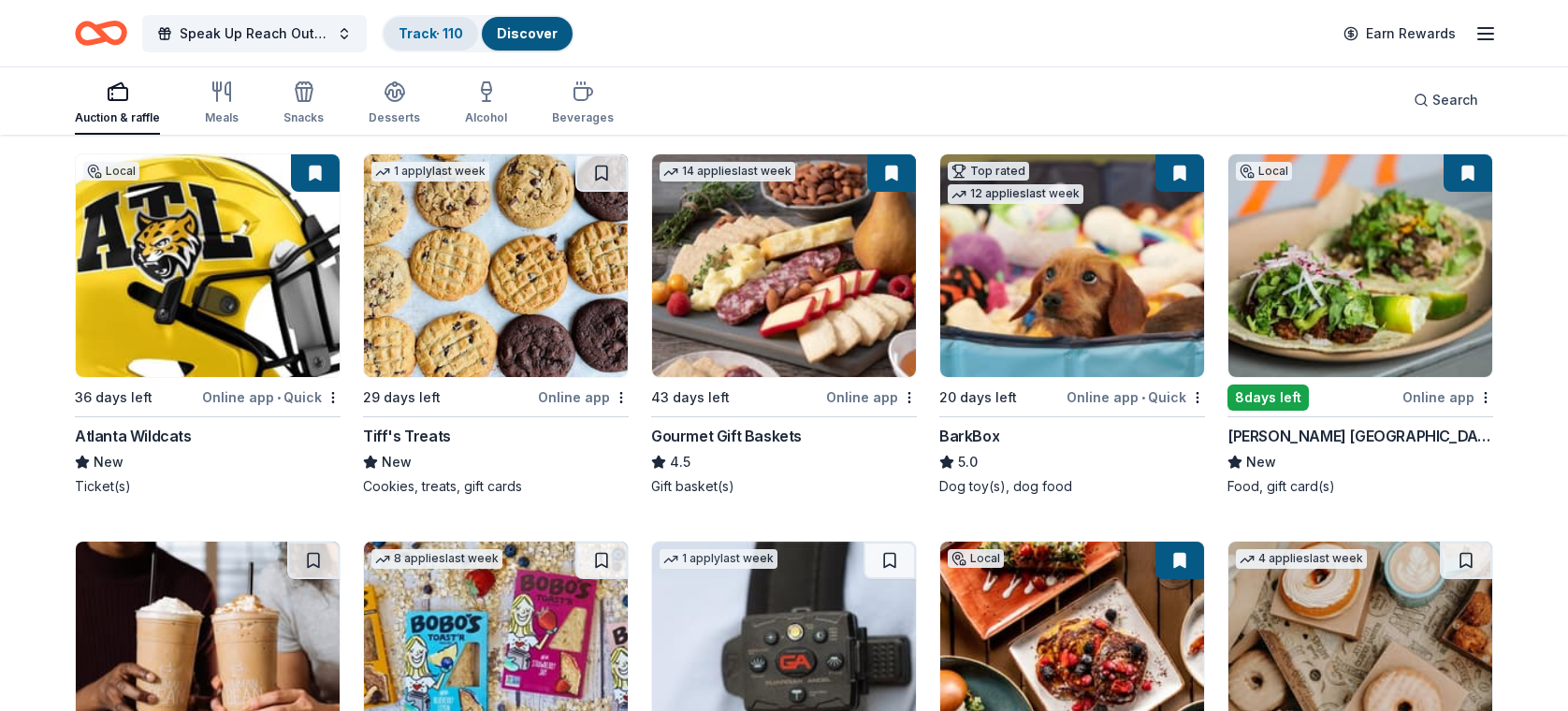
click at [451, 22] on div "Track · 110" at bounding box center [431, 34] width 95 height 34
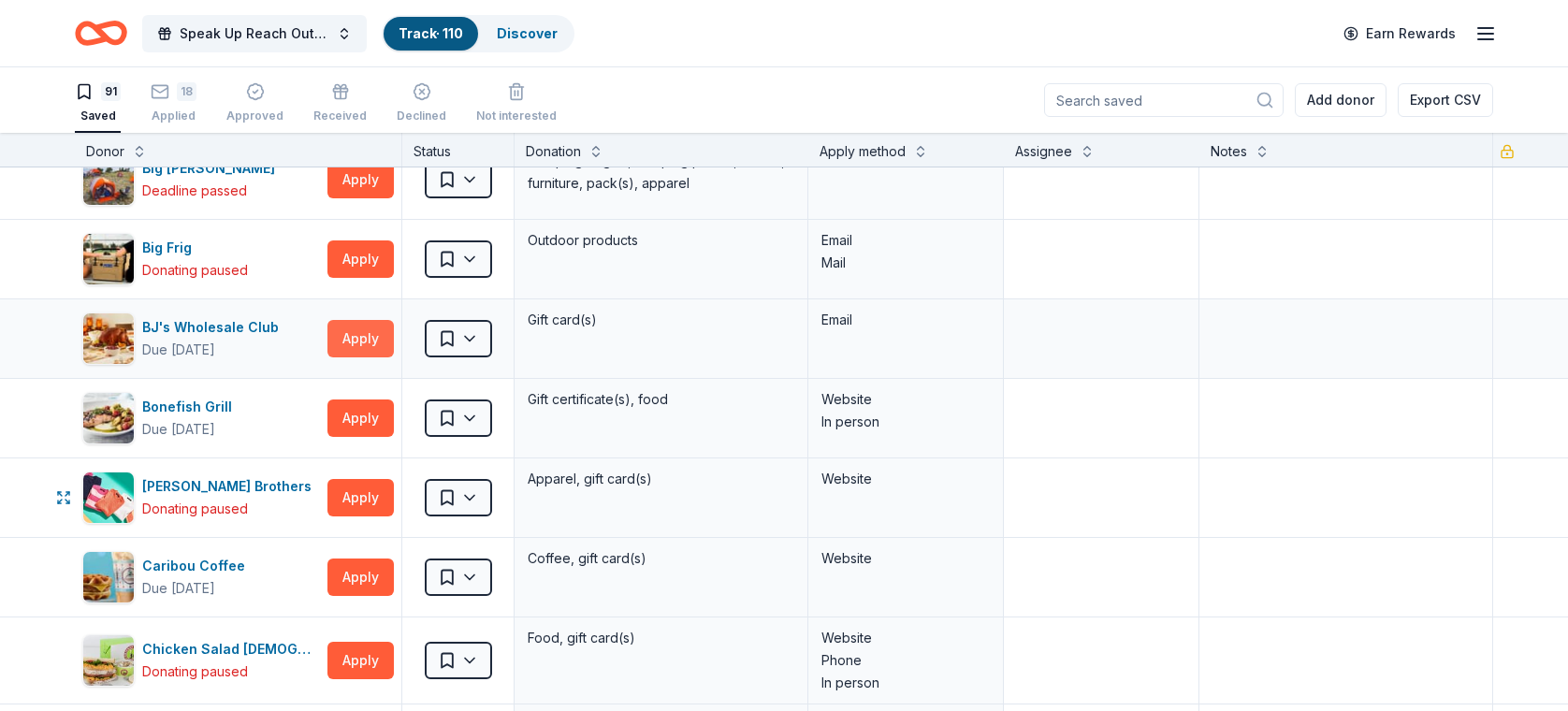
scroll to position [904, 0]
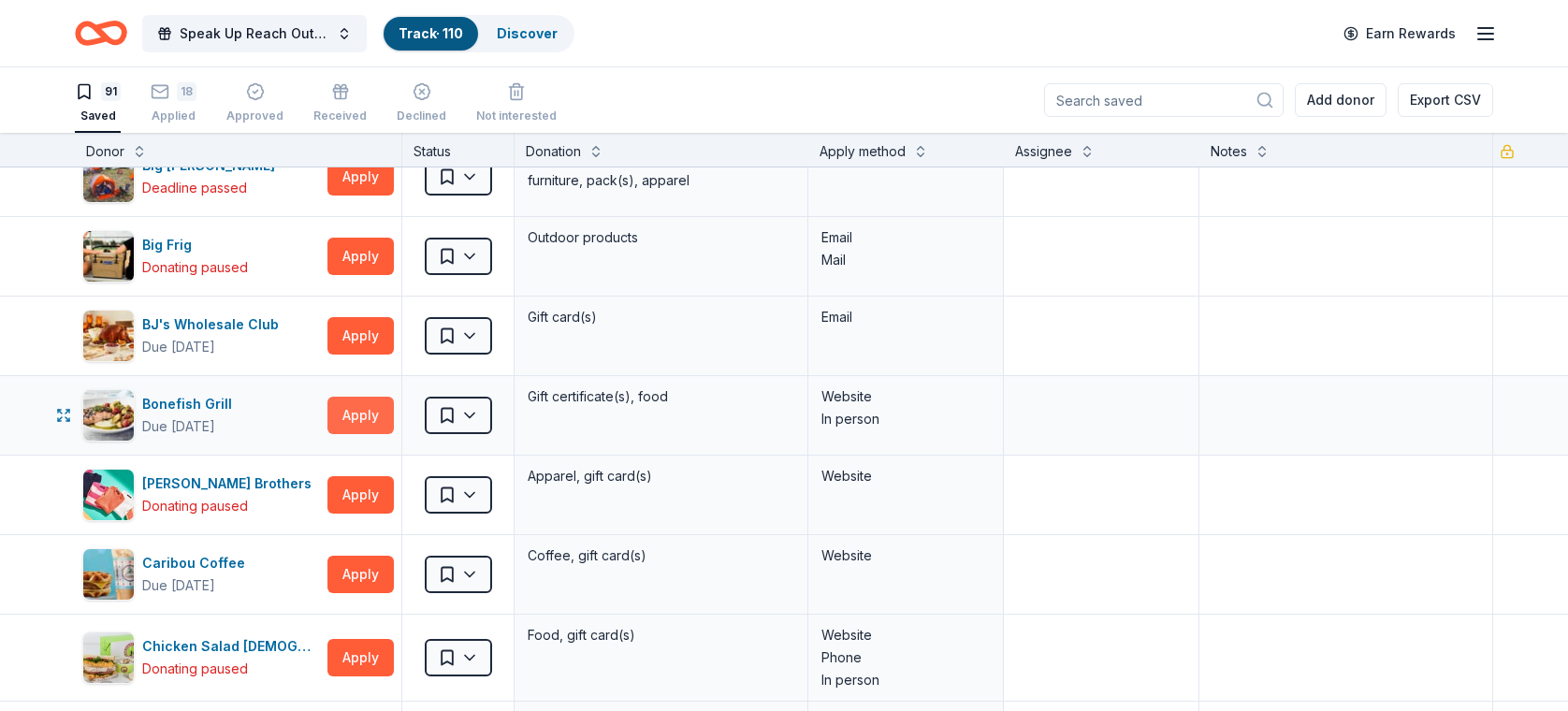
click at [363, 409] on button "Apply" at bounding box center [360, 415] width 66 height 37
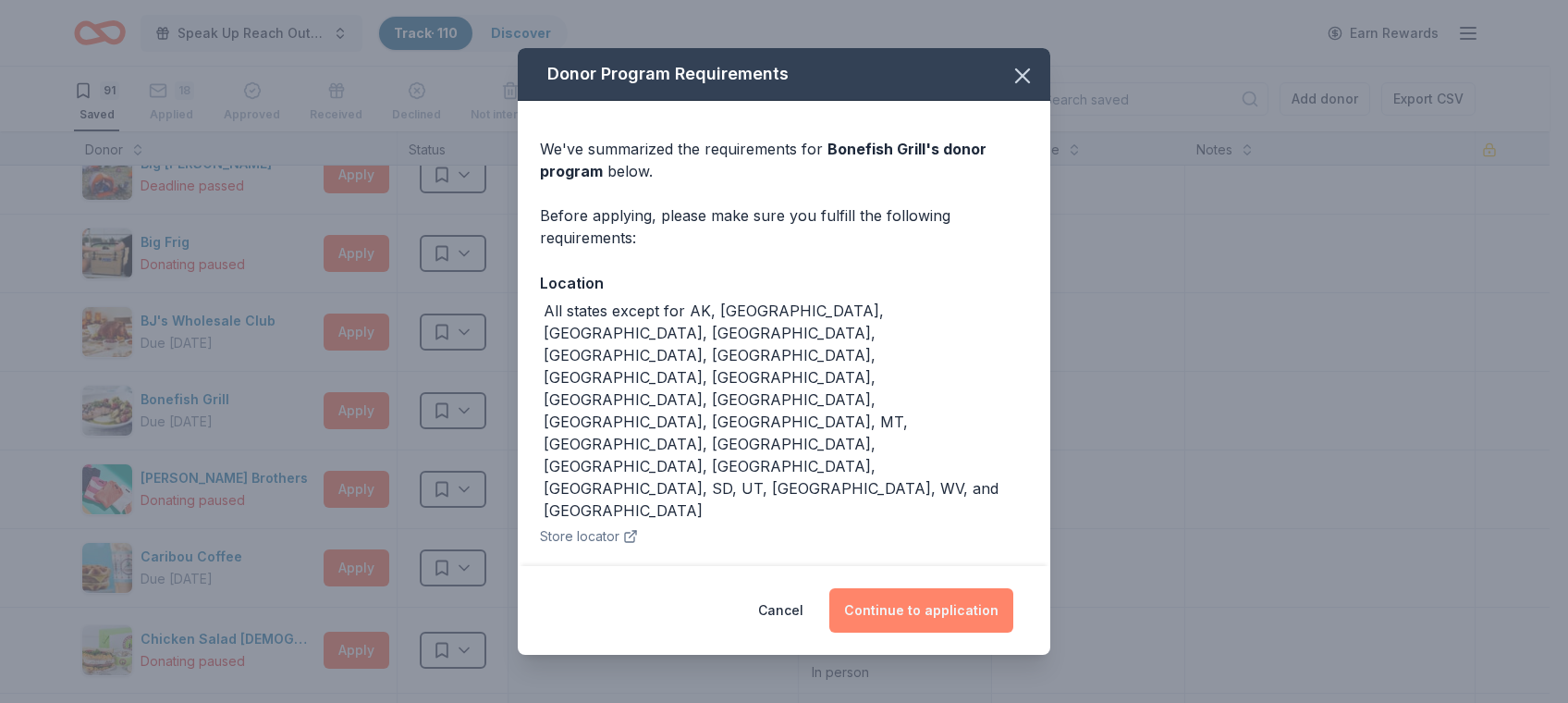
click at [955, 588] on button "Continue to application" at bounding box center [921, 610] width 184 height 45
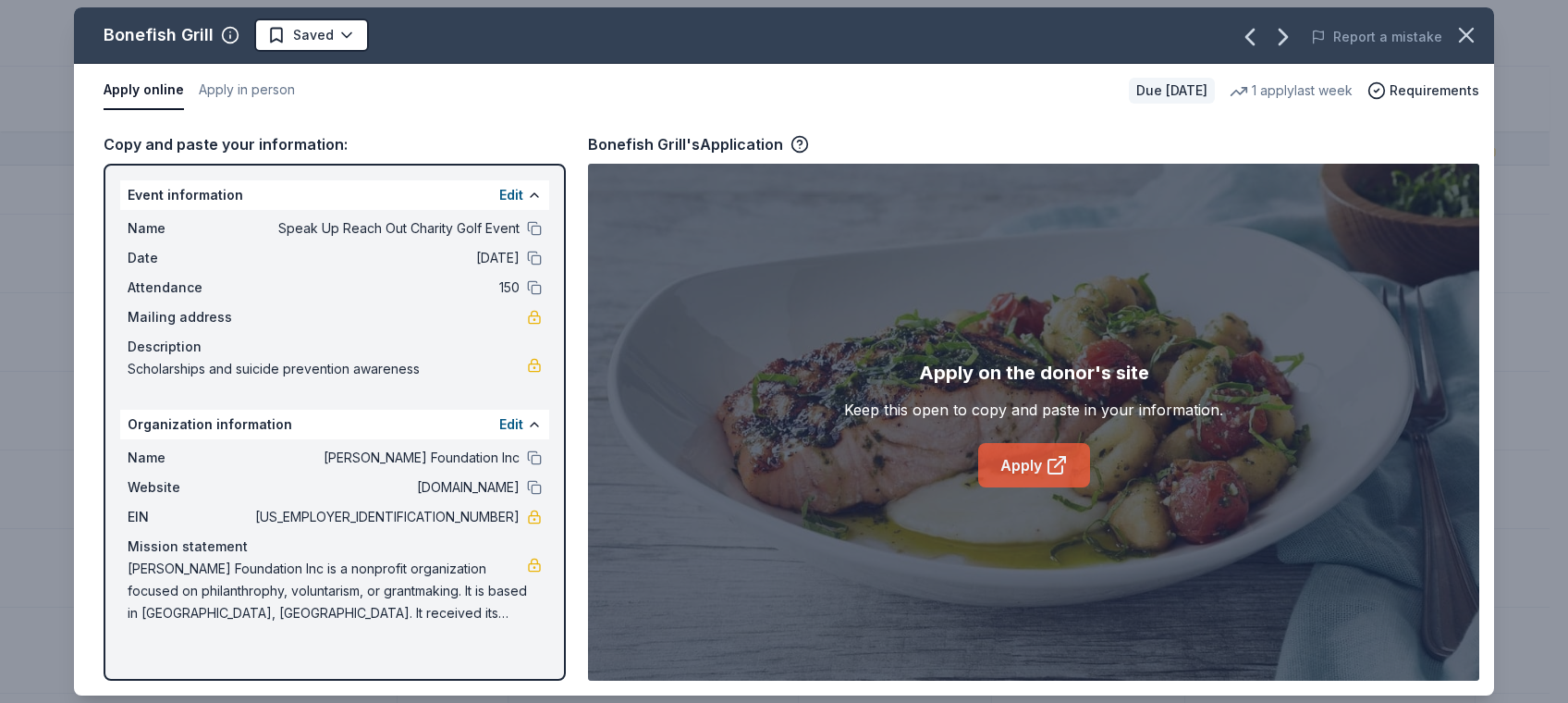
click at [1025, 482] on link "Apply" at bounding box center [1034, 465] width 112 height 45
click at [1468, 47] on icon "button" at bounding box center [1466, 35] width 26 height 26
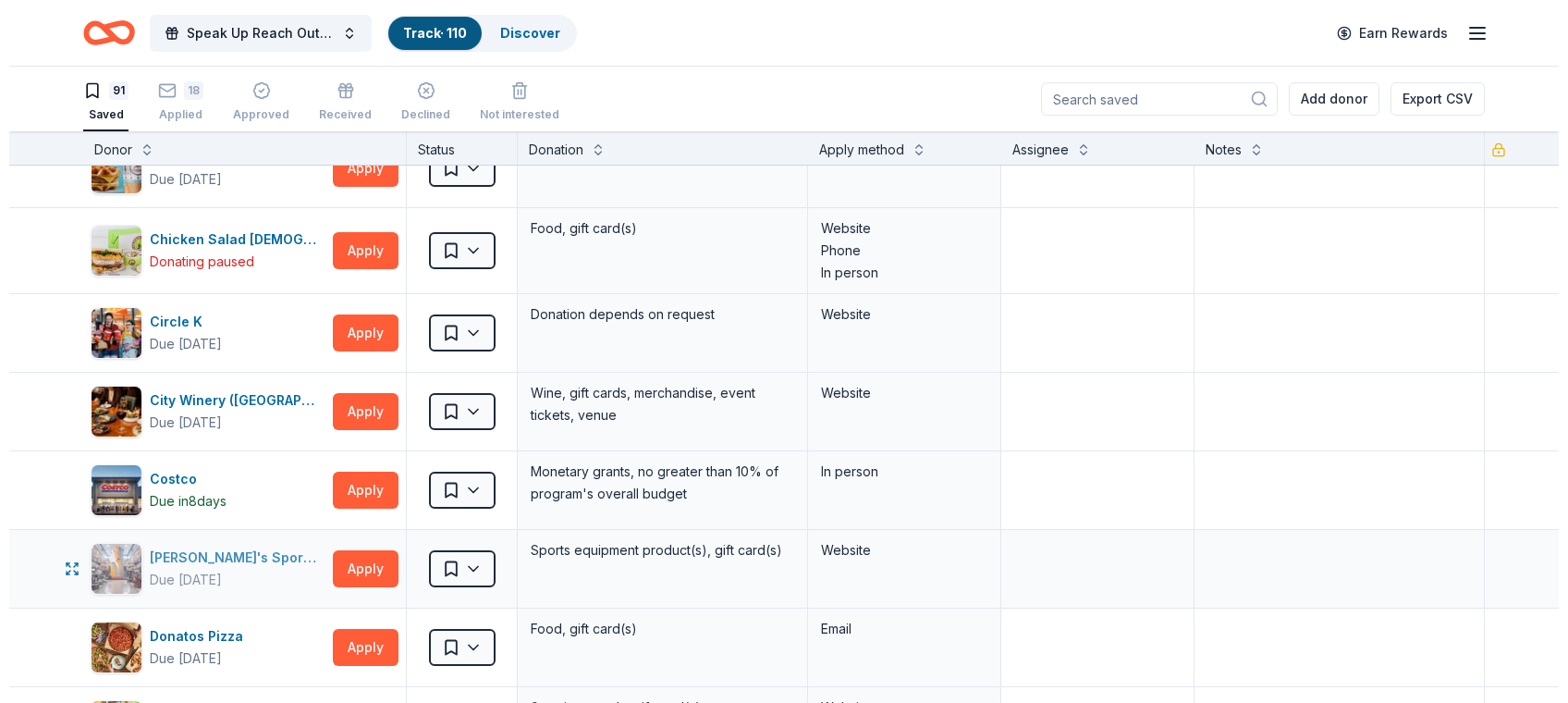
scroll to position [1295, 0]
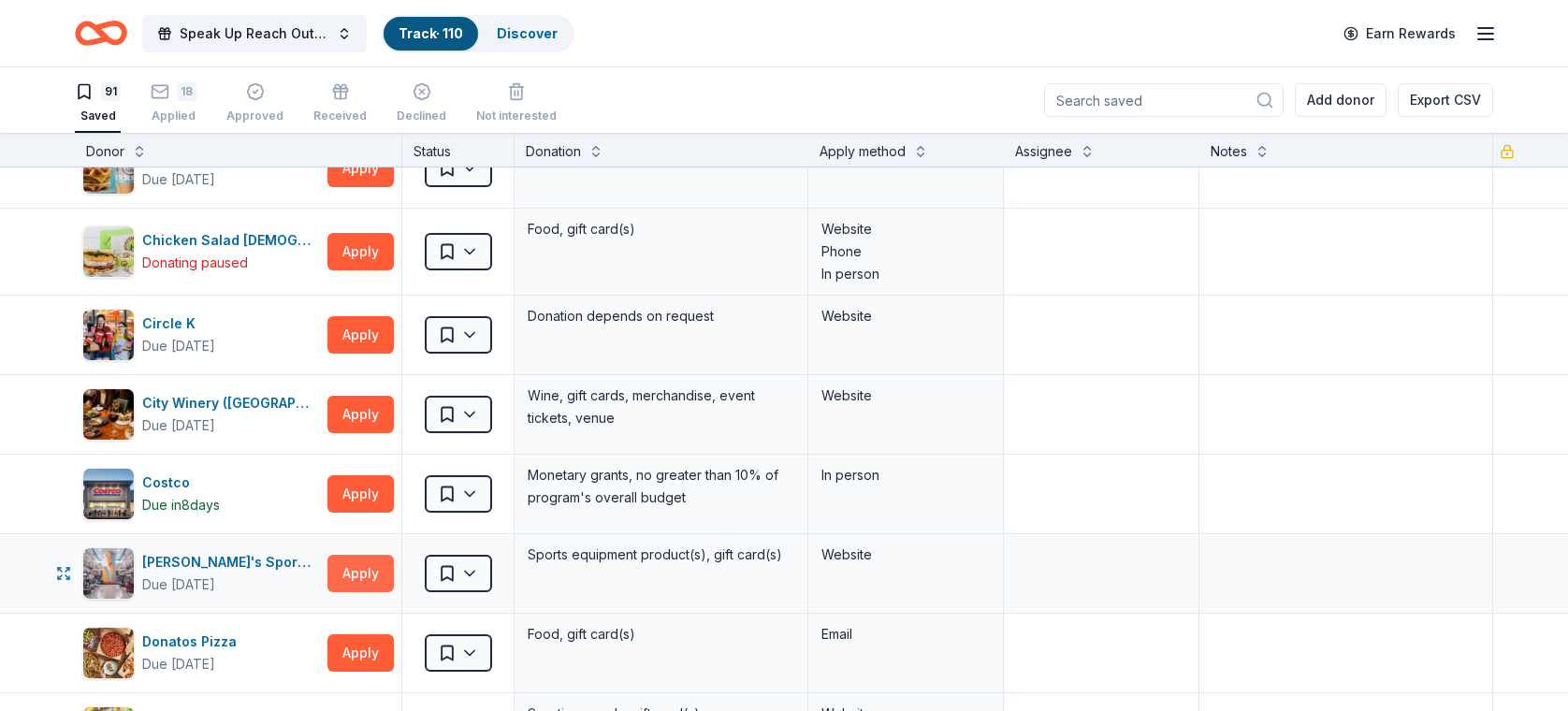
click at [358, 567] on button "Apply" at bounding box center [360, 573] width 66 height 37
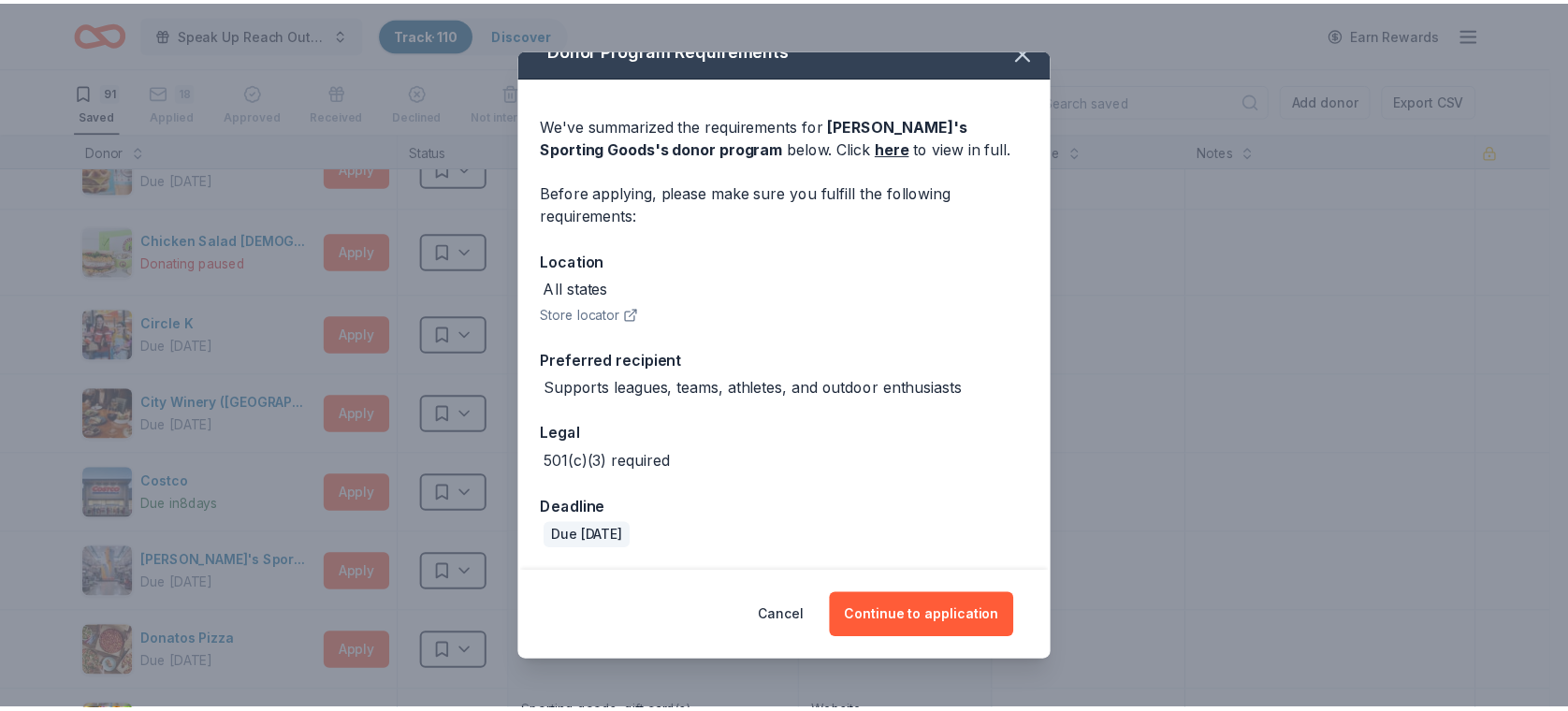
scroll to position [0, 0]
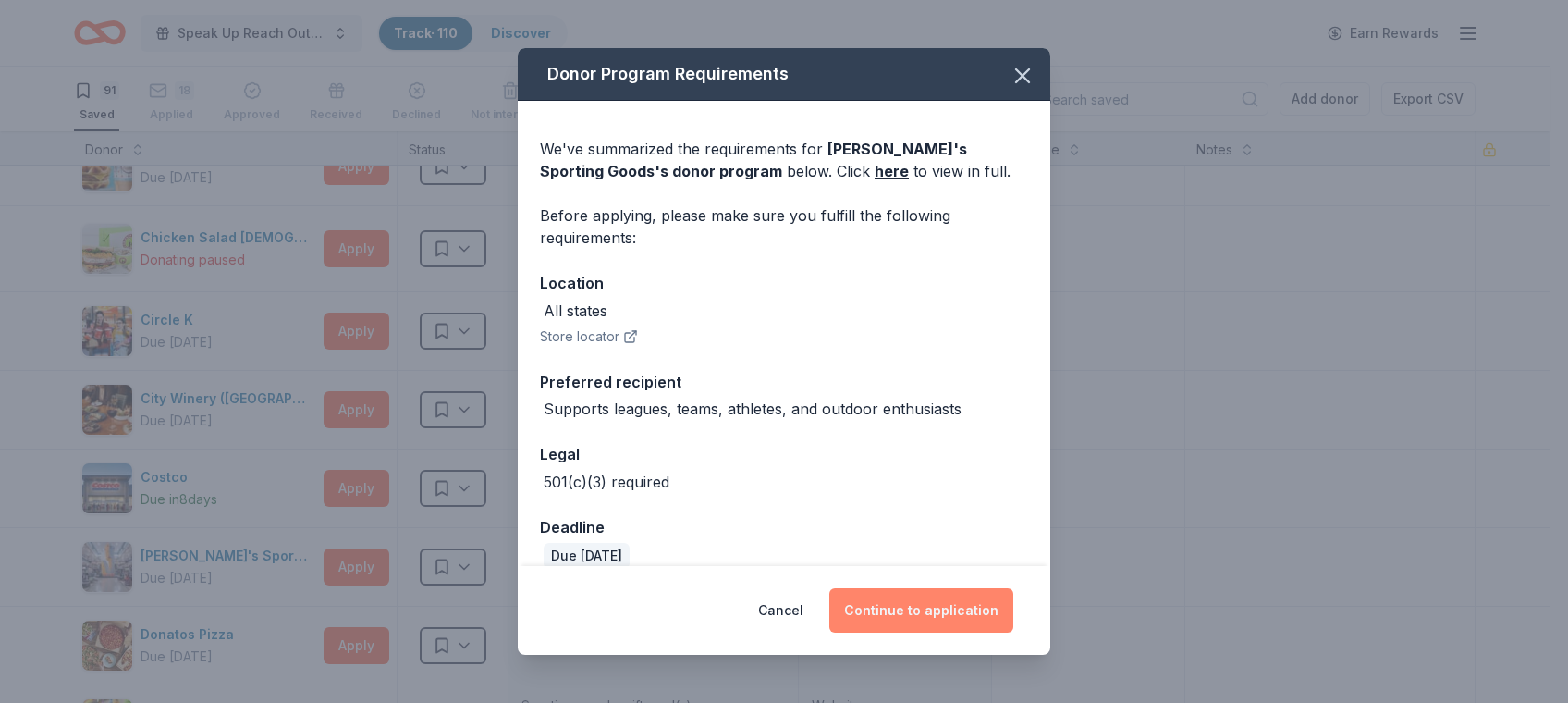
click at [908, 609] on button "Continue to application" at bounding box center [921, 610] width 184 height 45
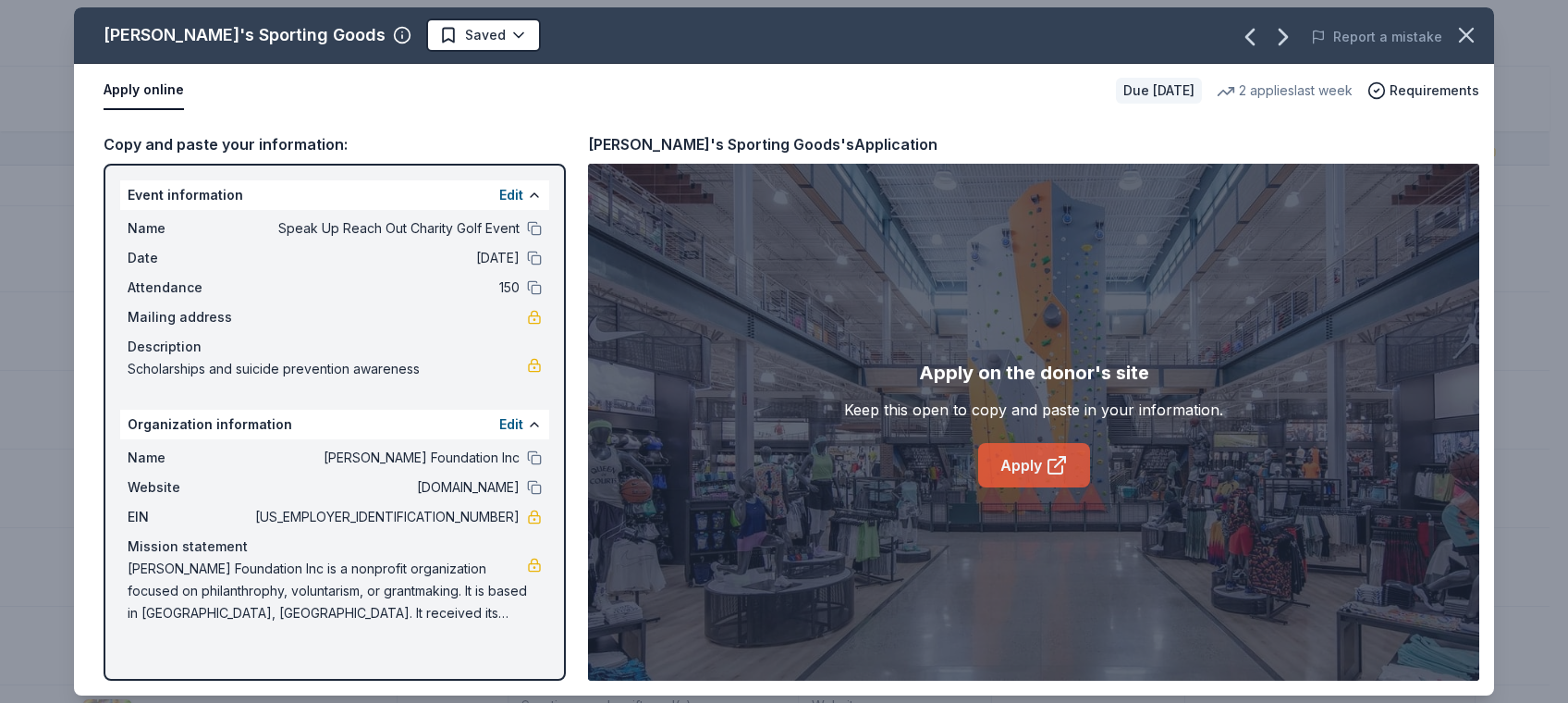
click at [1015, 472] on link "Apply" at bounding box center [1034, 465] width 112 height 45
click at [1465, 26] on icon "button" at bounding box center [1466, 35] width 26 height 26
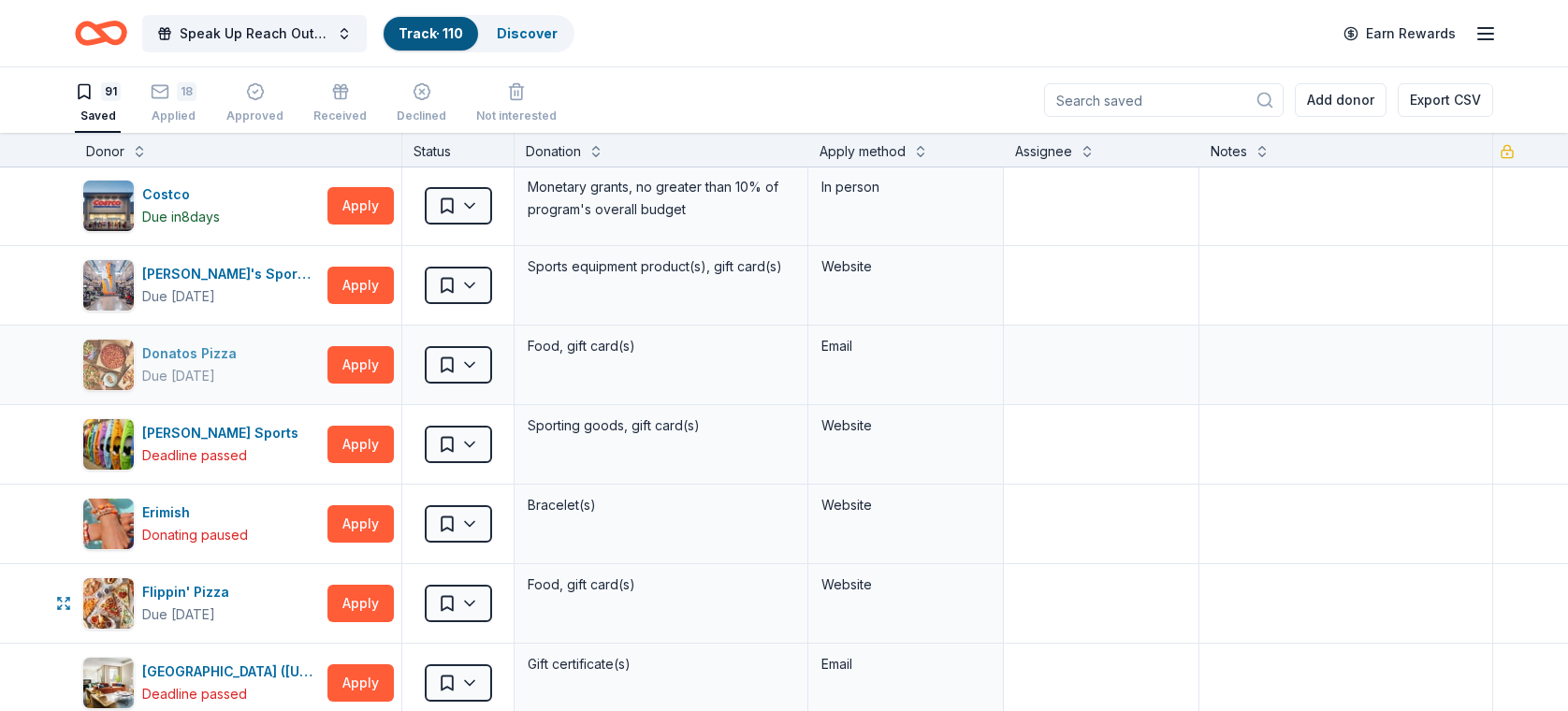
scroll to position [1598, 0]
click at [318, 449] on div "Dunham's Sports Deadline passed" at bounding box center [200, 444] width 238 height 52
click at [364, 359] on button "Apply" at bounding box center [360, 365] width 66 height 37
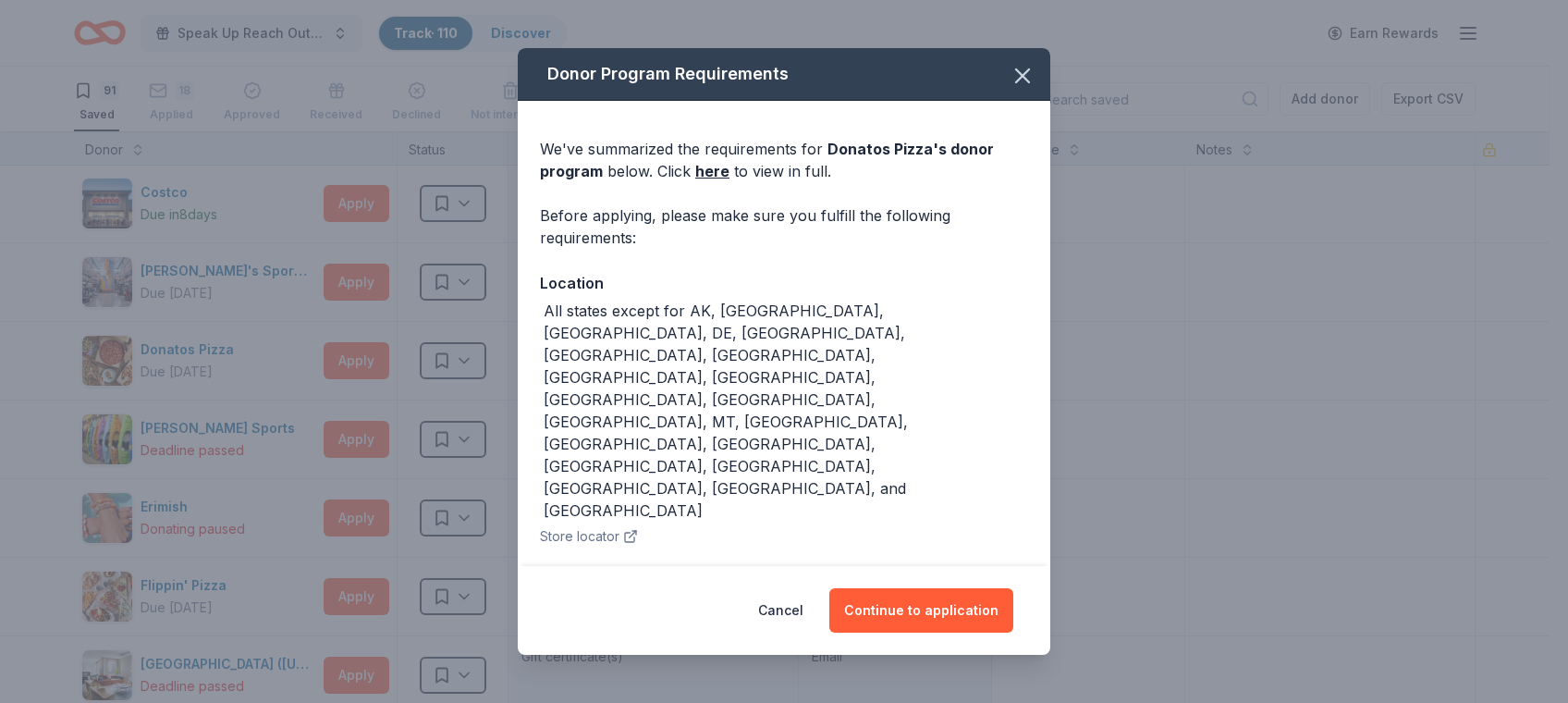
drag, startPoint x: 481, startPoint y: 359, endPoint x: 558, endPoint y: 354, distance: 77.2
click at [541, 355] on div "Donor Program Requirements We've summarized the requirements for Donatos Pizza …" at bounding box center [784, 351] width 1568 height 703
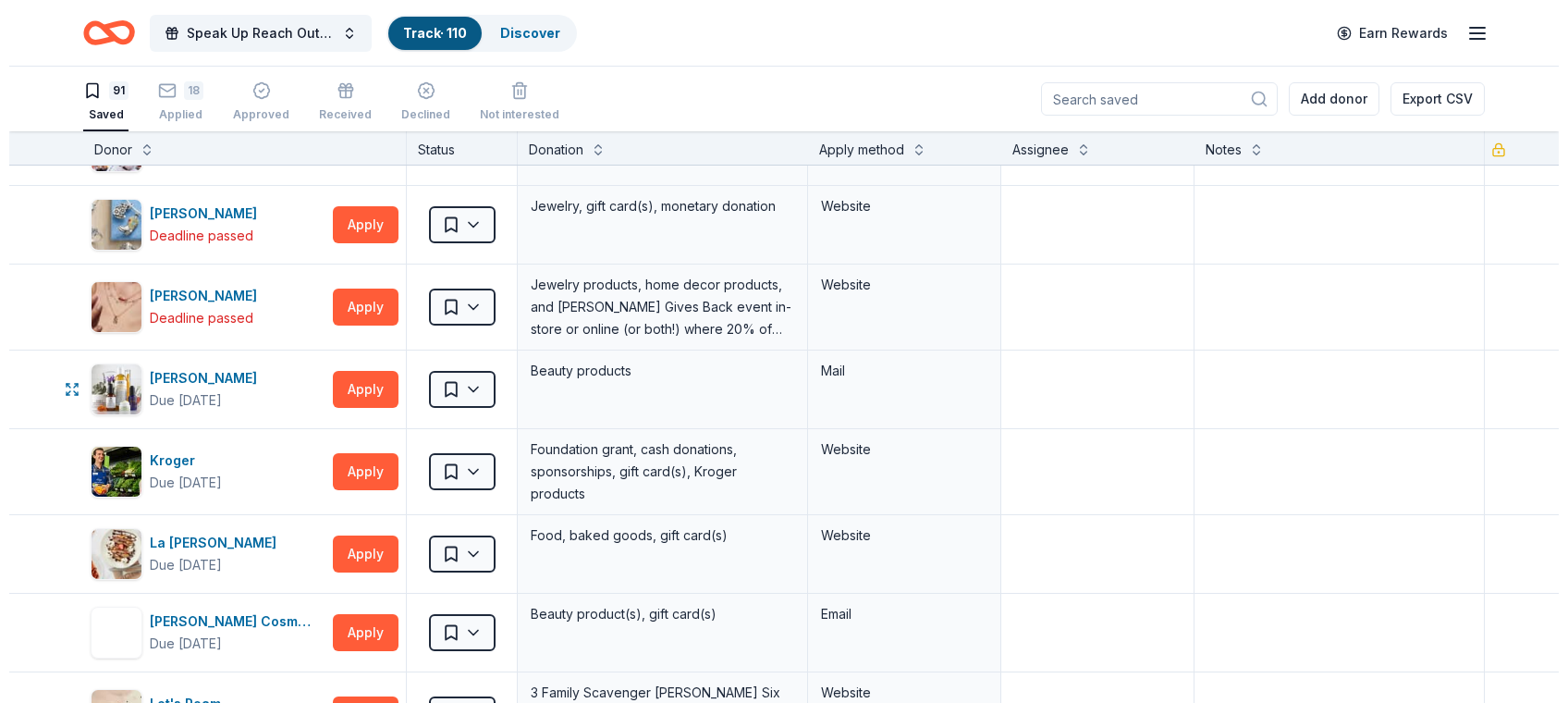
scroll to position [2895, 0]
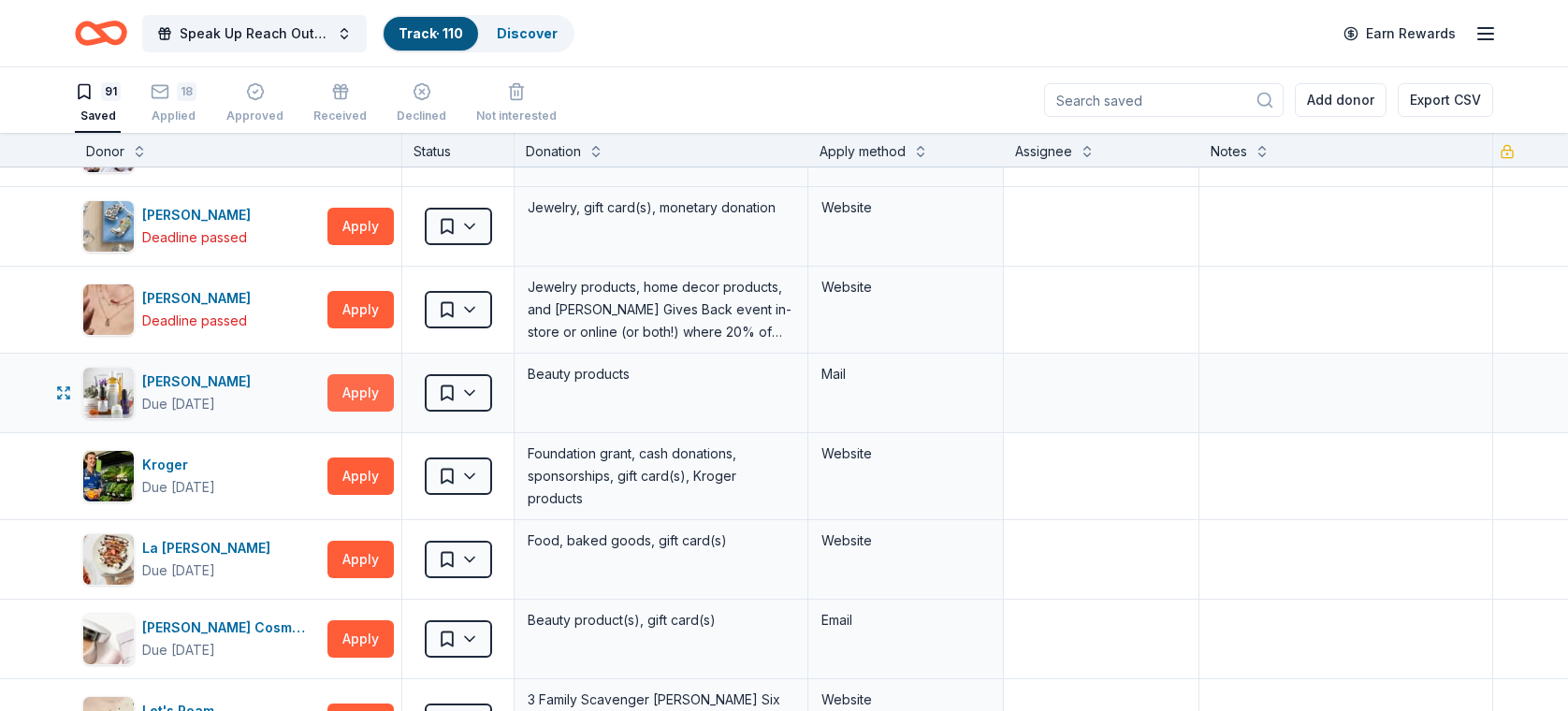
click at [359, 383] on button "Apply" at bounding box center [360, 392] width 66 height 37
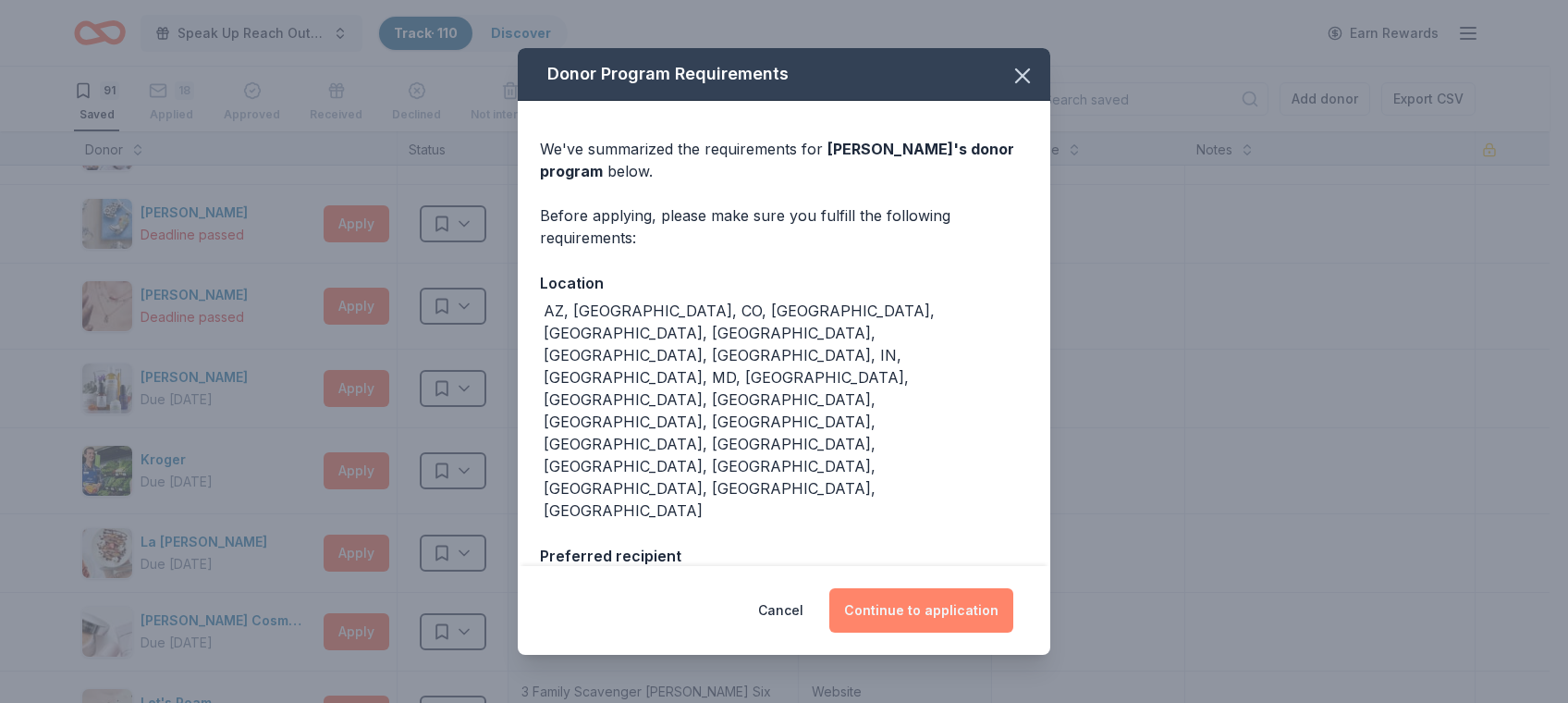
click at [914, 603] on button "Continue to application" at bounding box center [921, 610] width 184 height 45
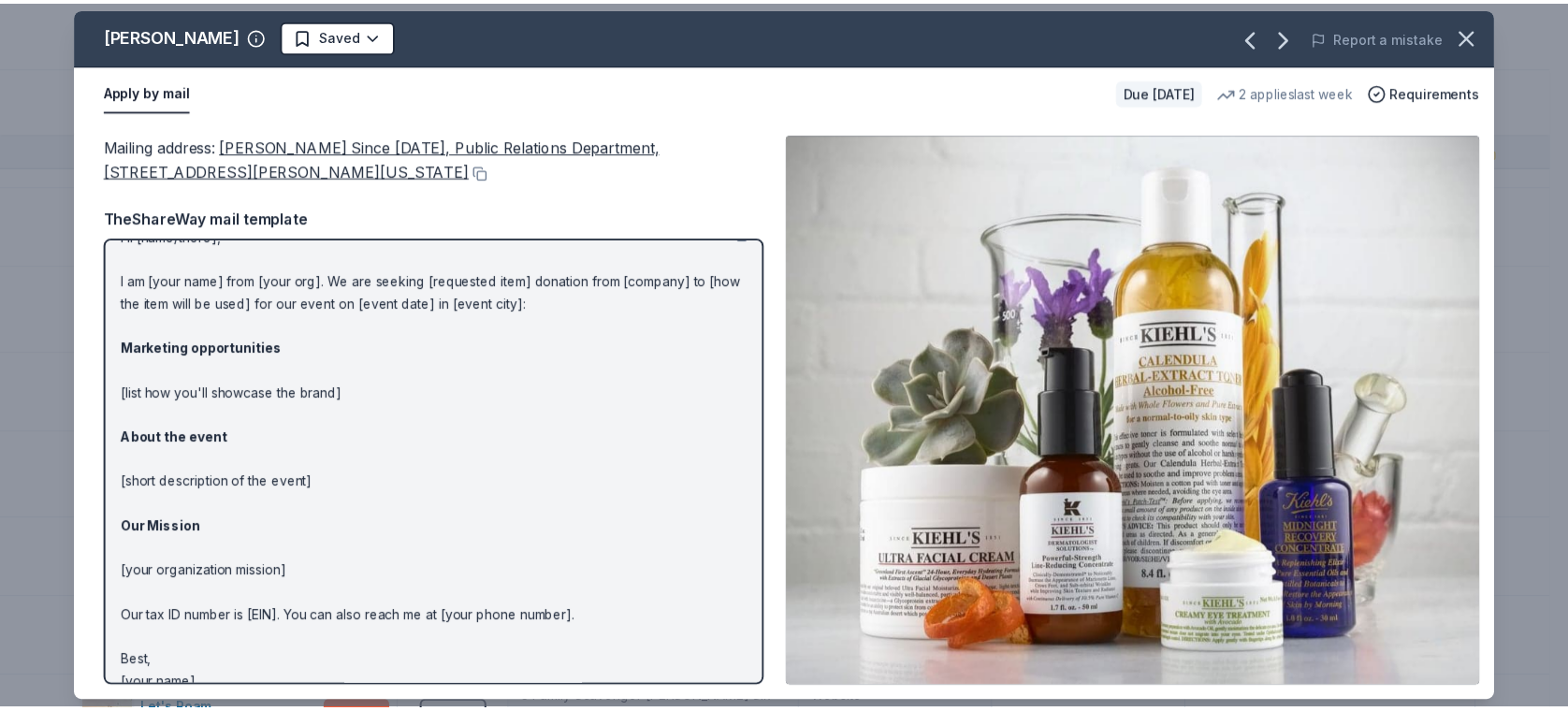
scroll to position [0, 0]
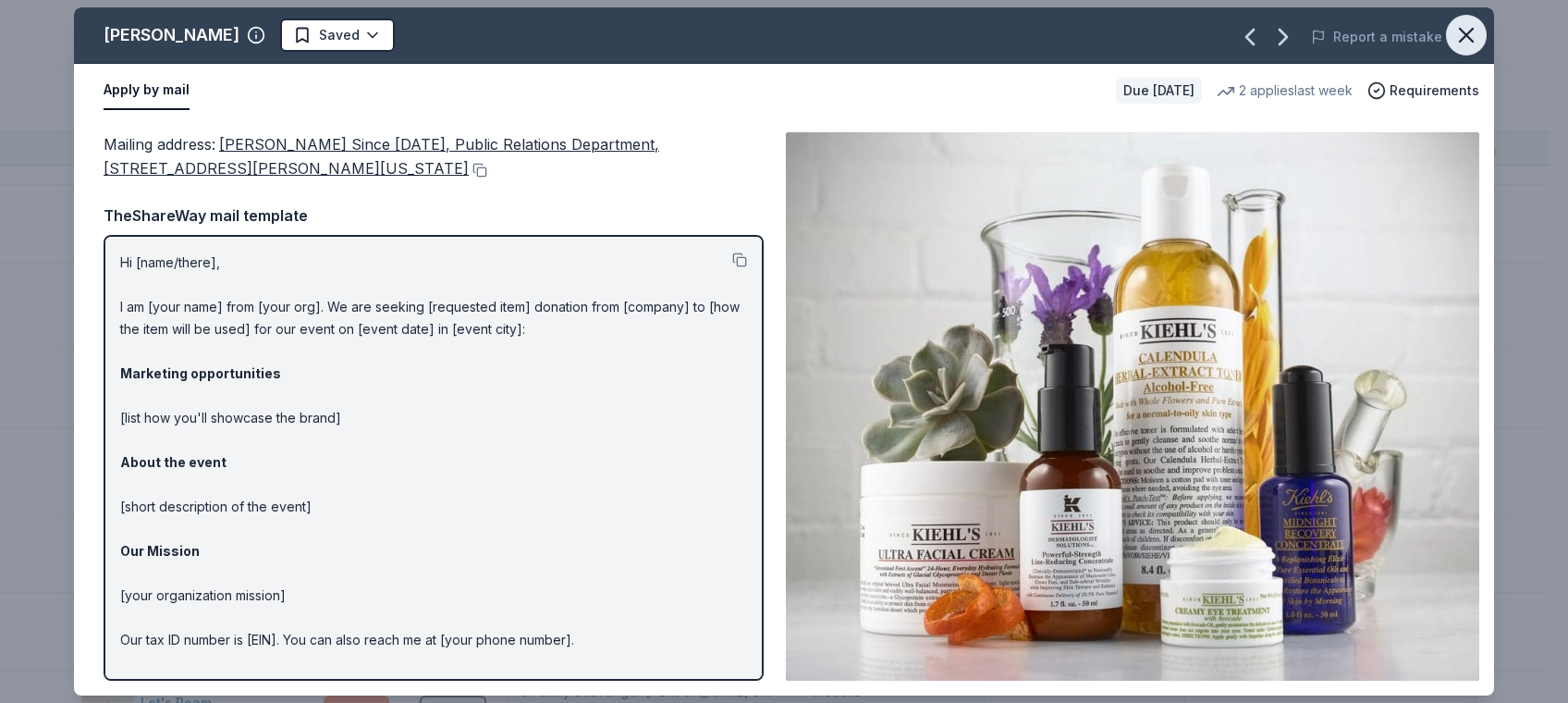
click at [1473, 33] on icon "button" at bounding box center [1466, 35] width 26 height 26
